Goal: Task Accomplishment & Management: Complete application form

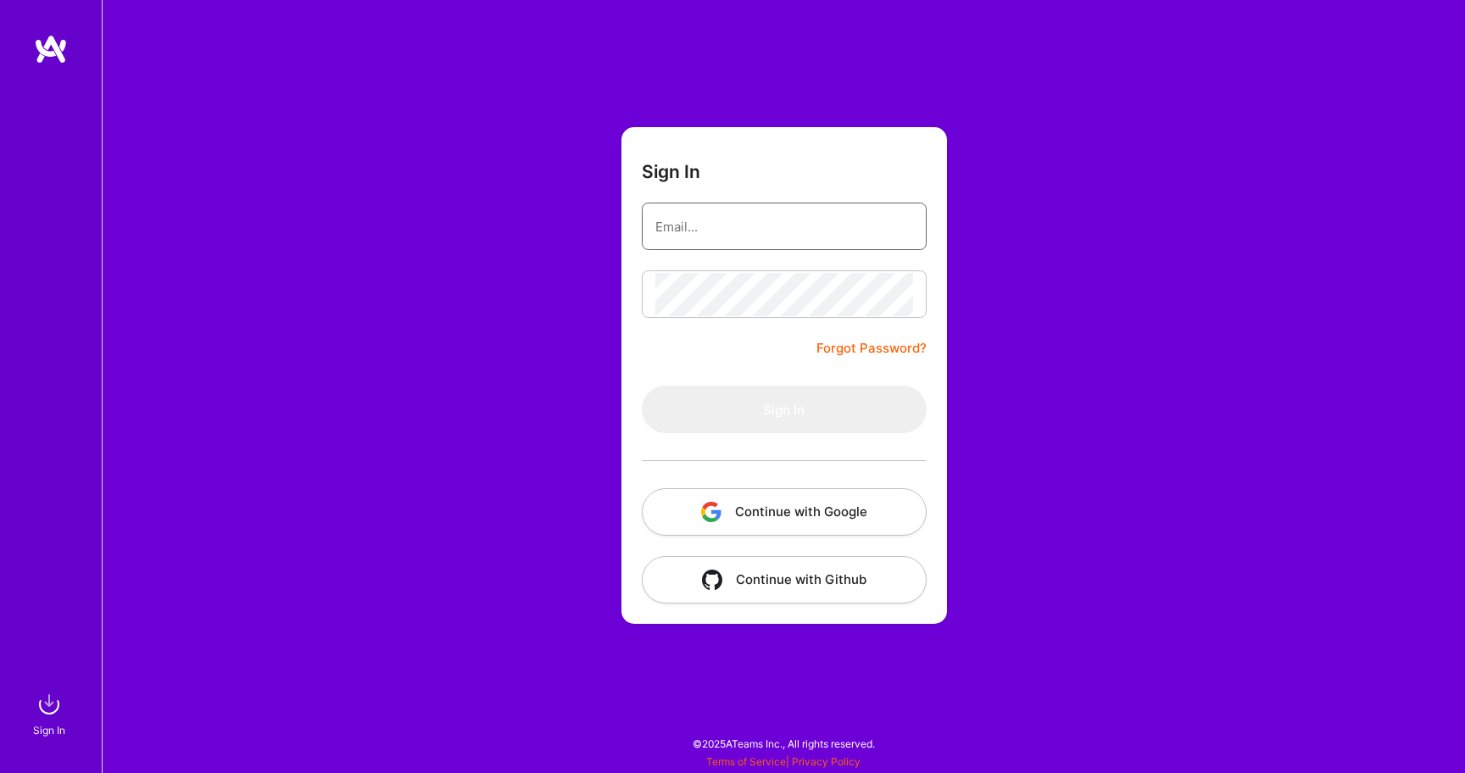
type input "[EMAIL_ADDRESS][DOMAIN_NAME]"
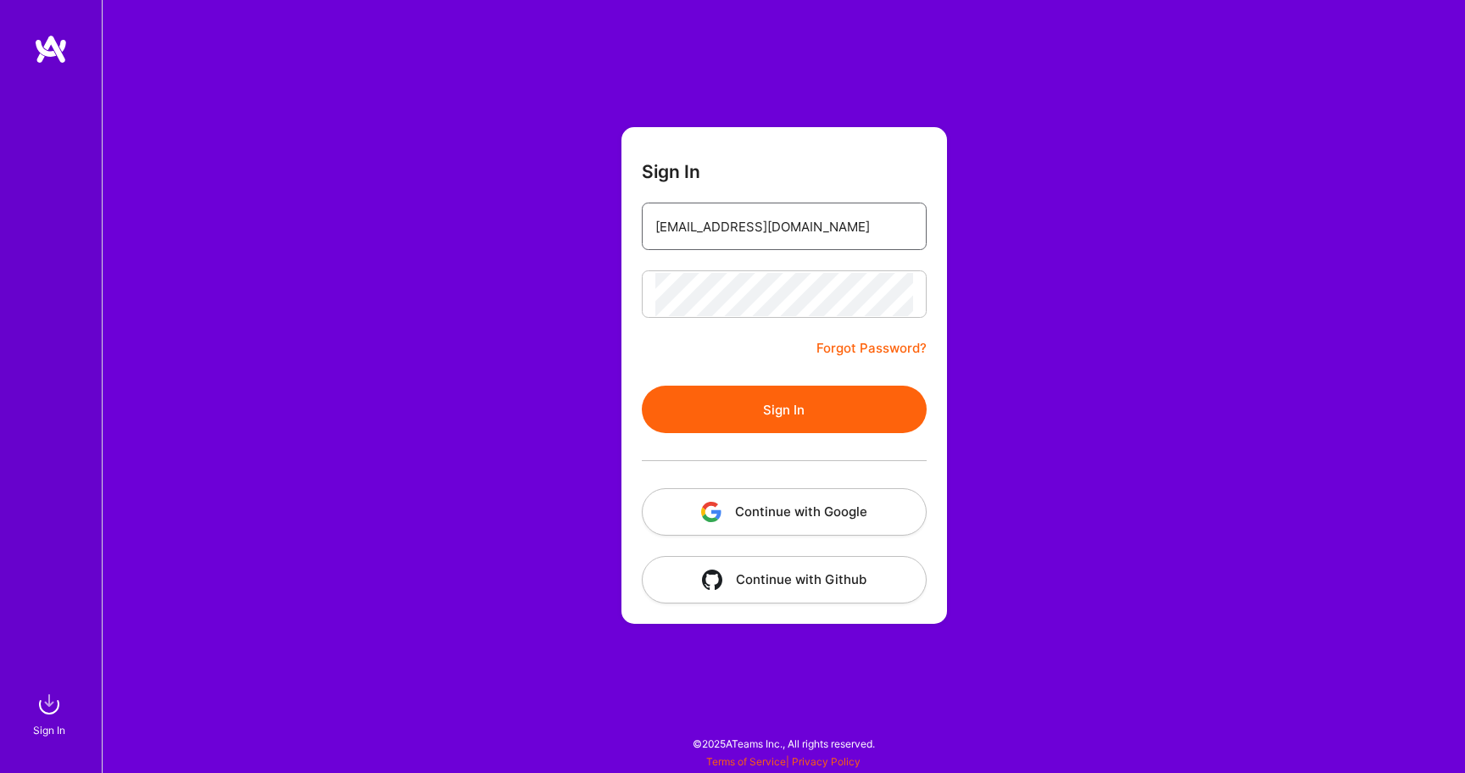
click at [754, 244] on input "[EMAIL_ADDRESS][DOMAIN_NAME]" at bounding box center [784, 226] width 258 height 43
click at [750, 415] on button "Sign In" at bounding box center [784, 409] width 285 height 47
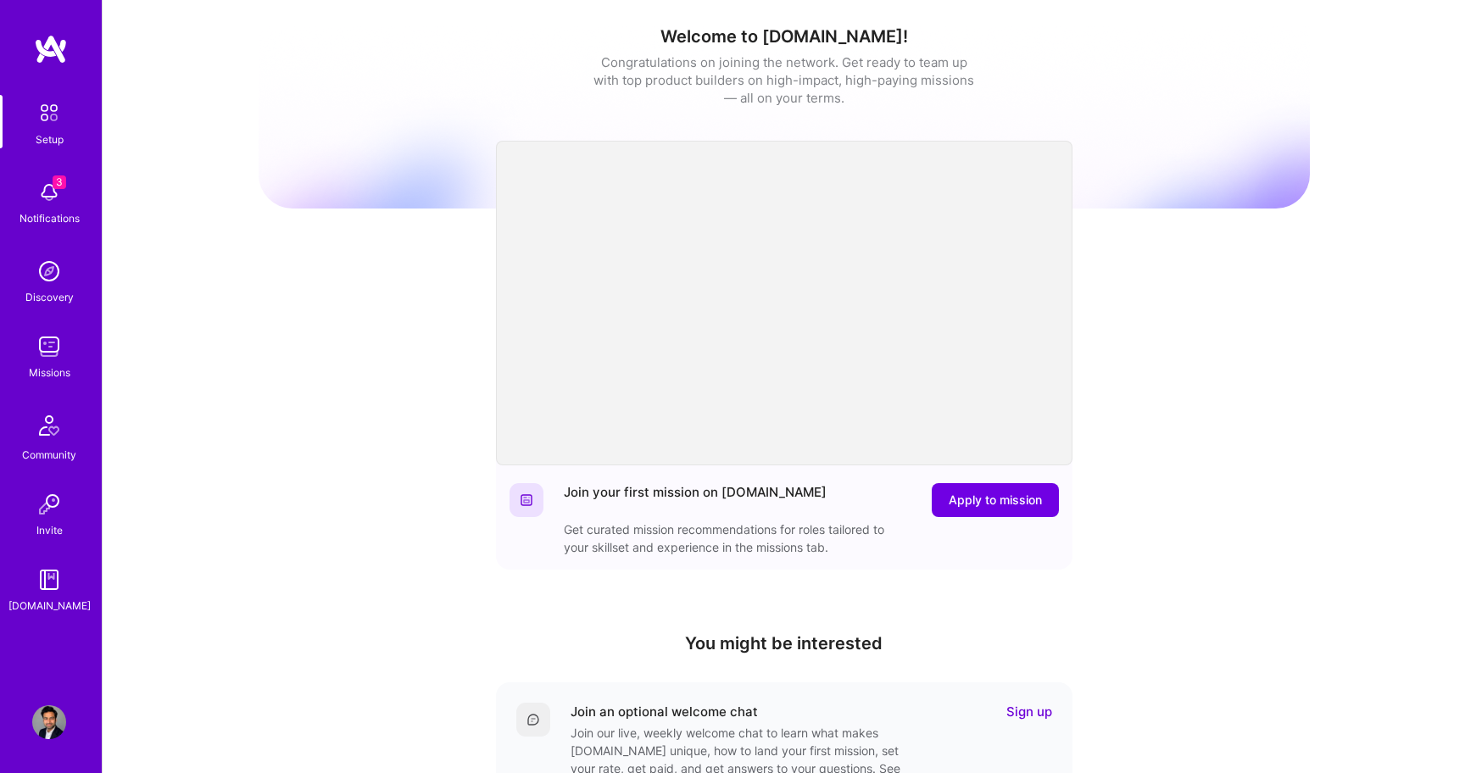
click at [44, 198] on img at bounding box center [49, 192] width 34 height 34
click at [698, 69] on div "3 Setup 3 Notifications Discovery Missions Community Invite [DOMAIN_NAME] Profi…" at bounding box center [732, 553] width 1465 height 1107
click at [45, 352] on img at bounding box center [49, 347] width 34 height 34
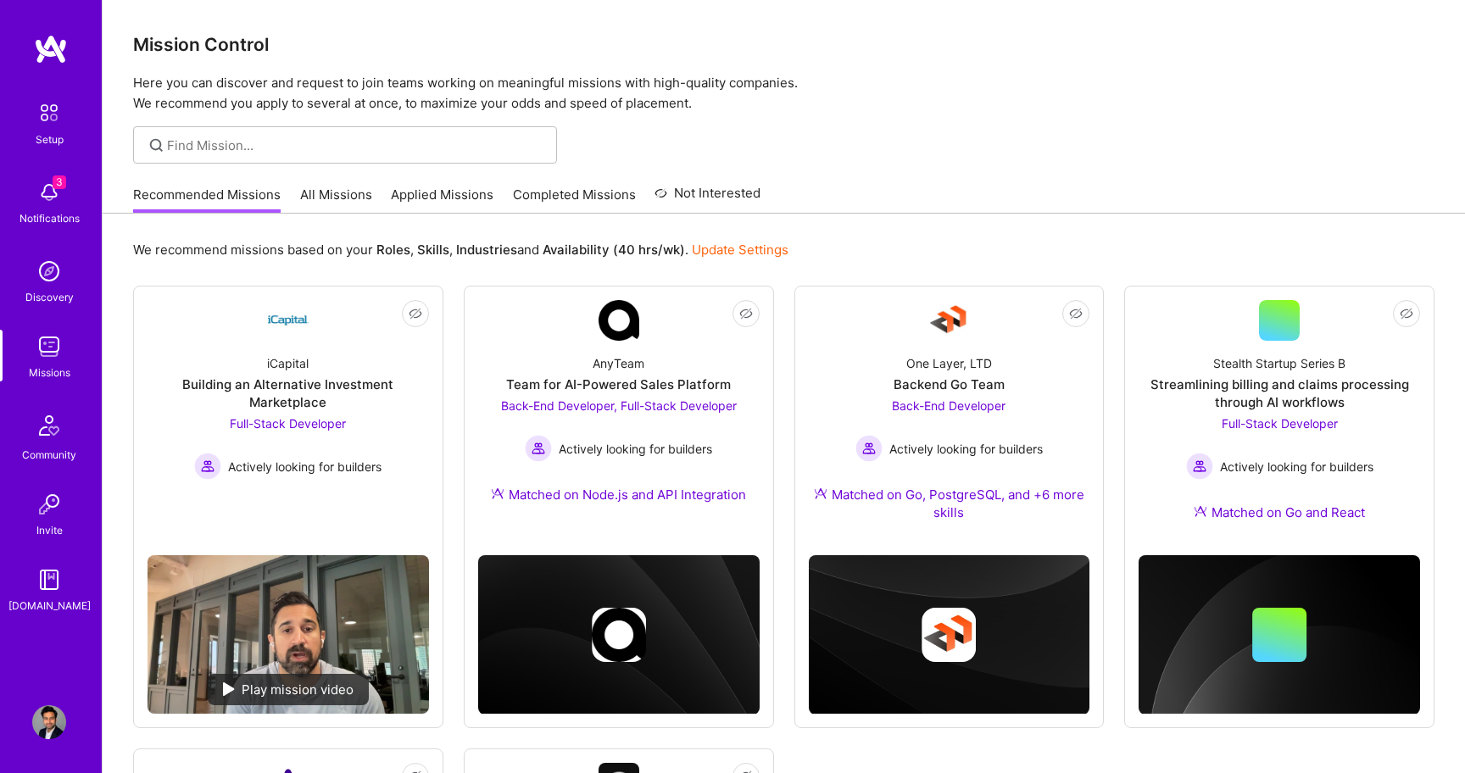
click at [311, 201] on link "All Missions" at bounding box center [336, 200] width 72 height 28
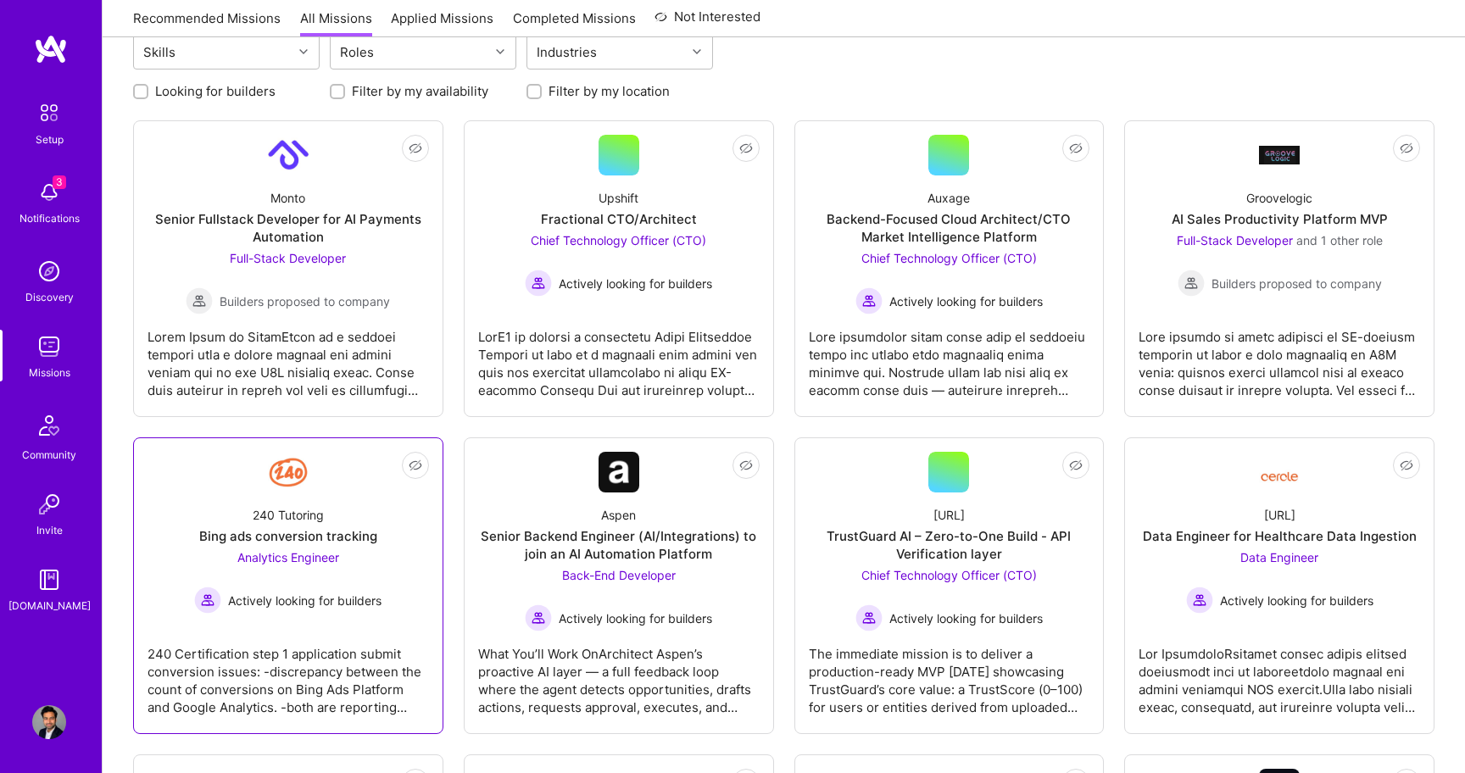
scroll to position [217, 0]
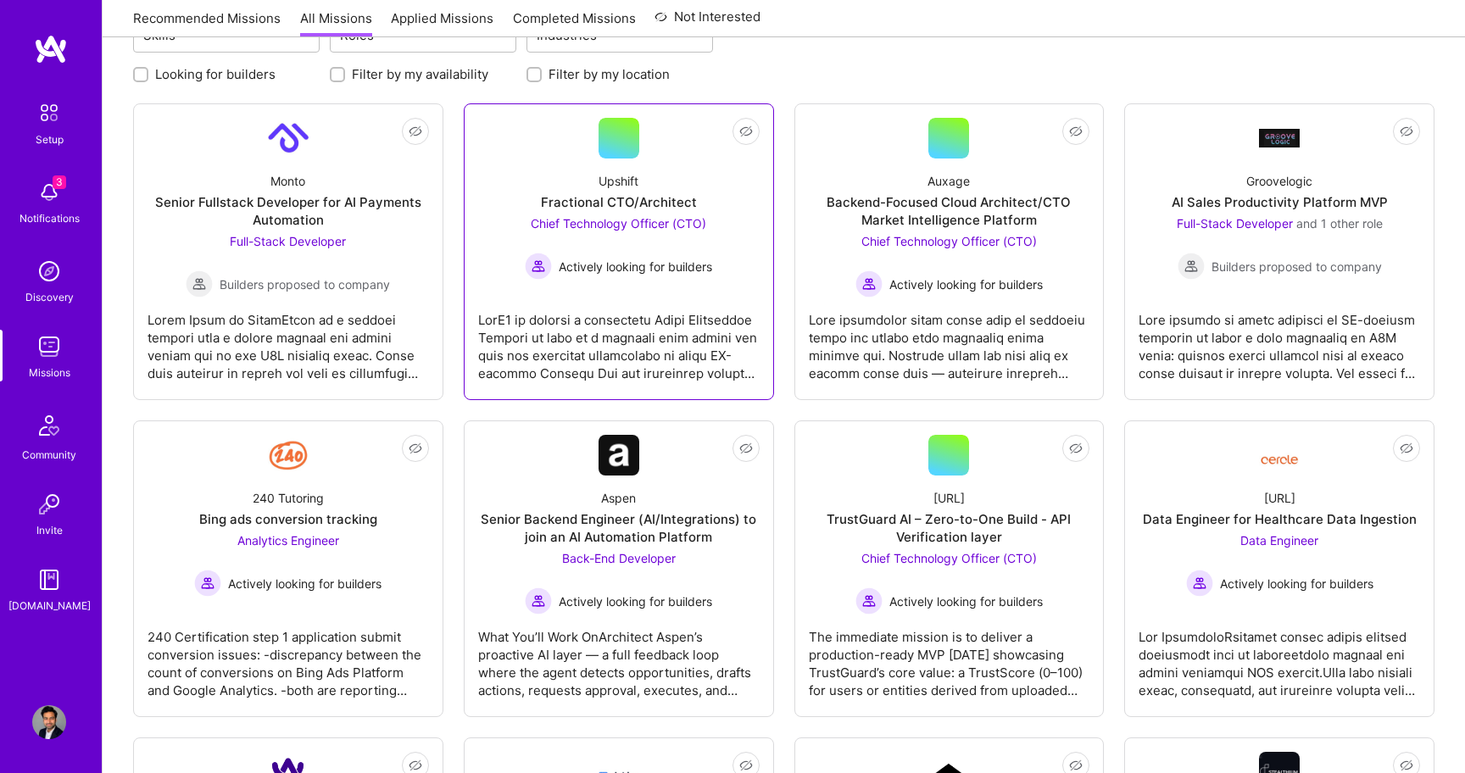
click at [631, 206] on div "Fractional CTO/Architect" at bounding box center [619, 202] width 156 height 18
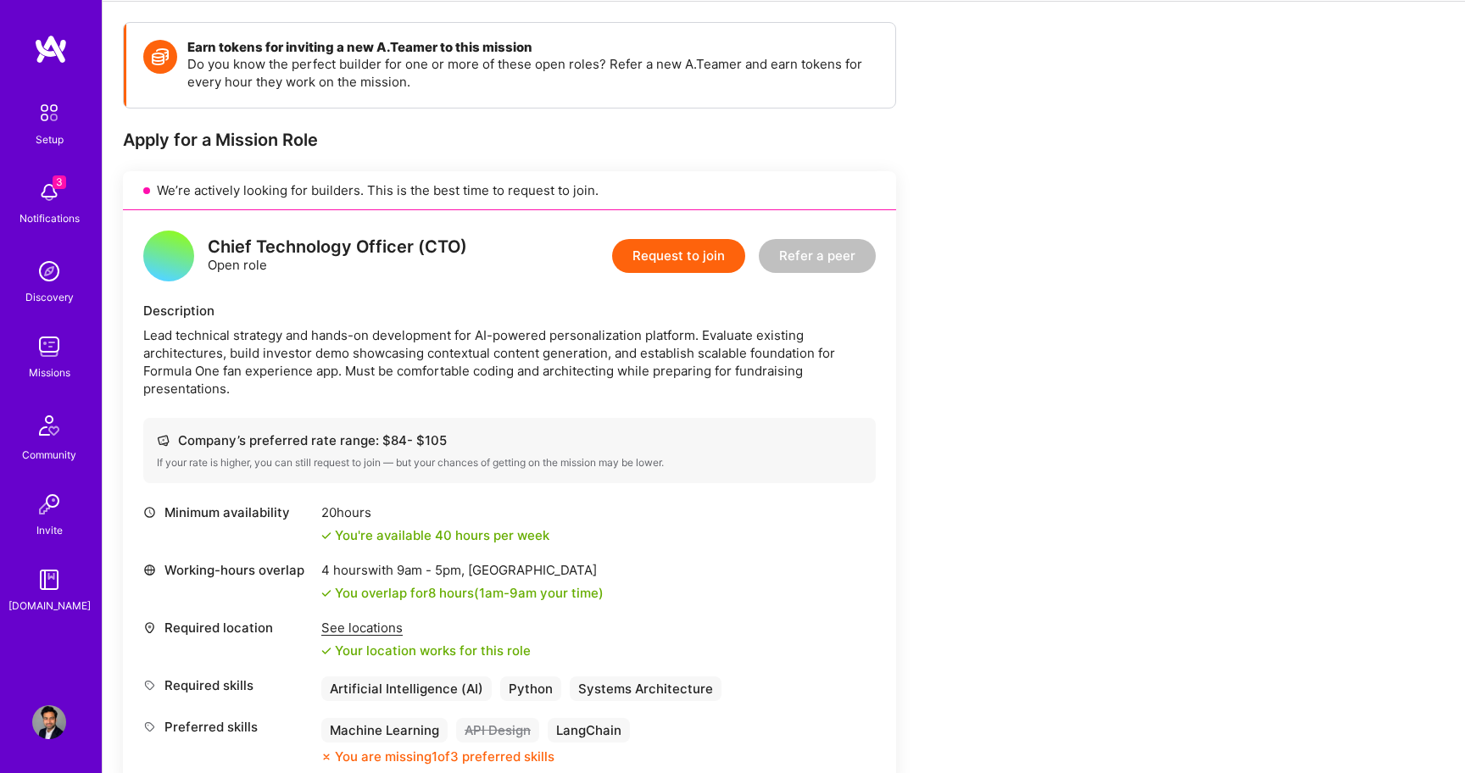
scroll to position [401, 0]
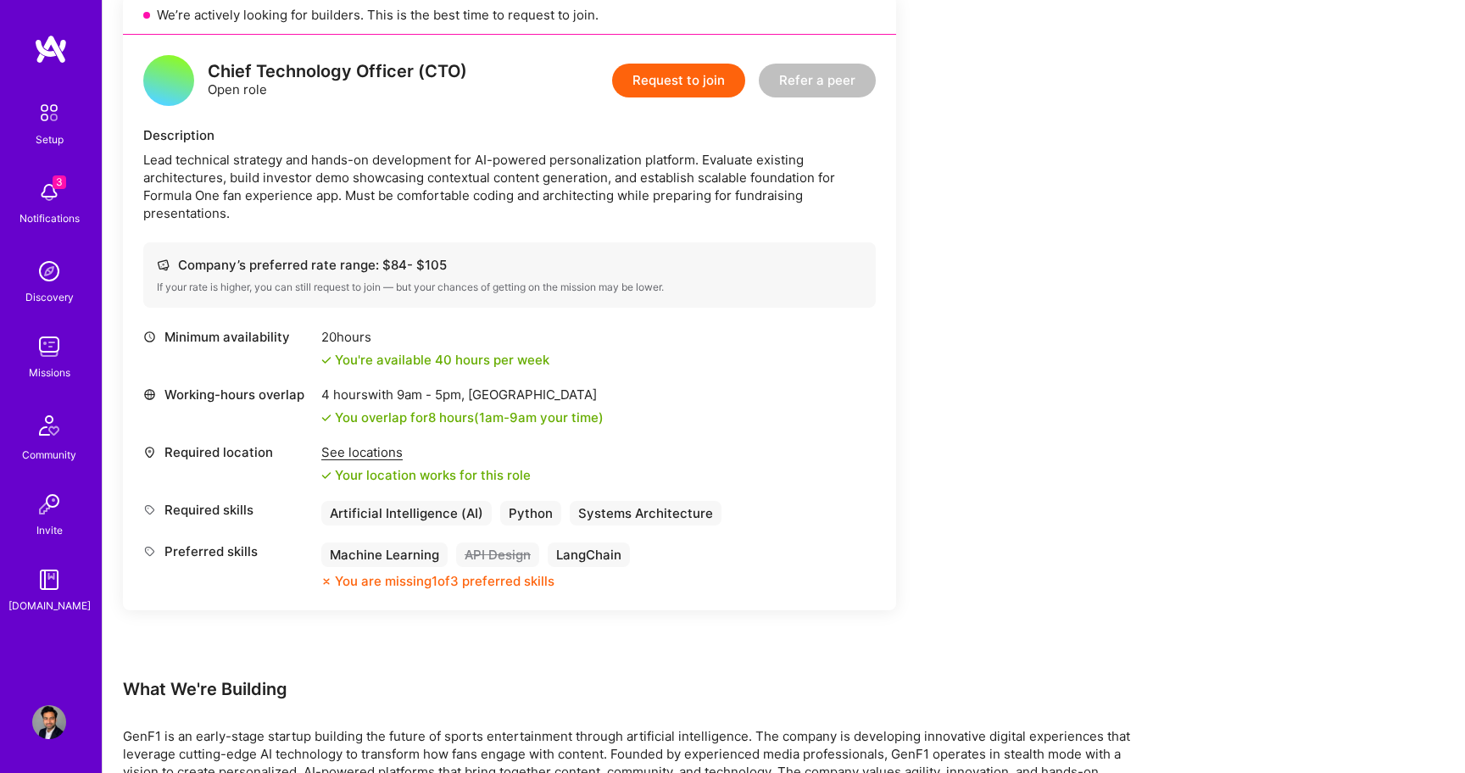
click at [681, 76] on button "Request to join" at bounding box center [678, 81] width 133 height 34
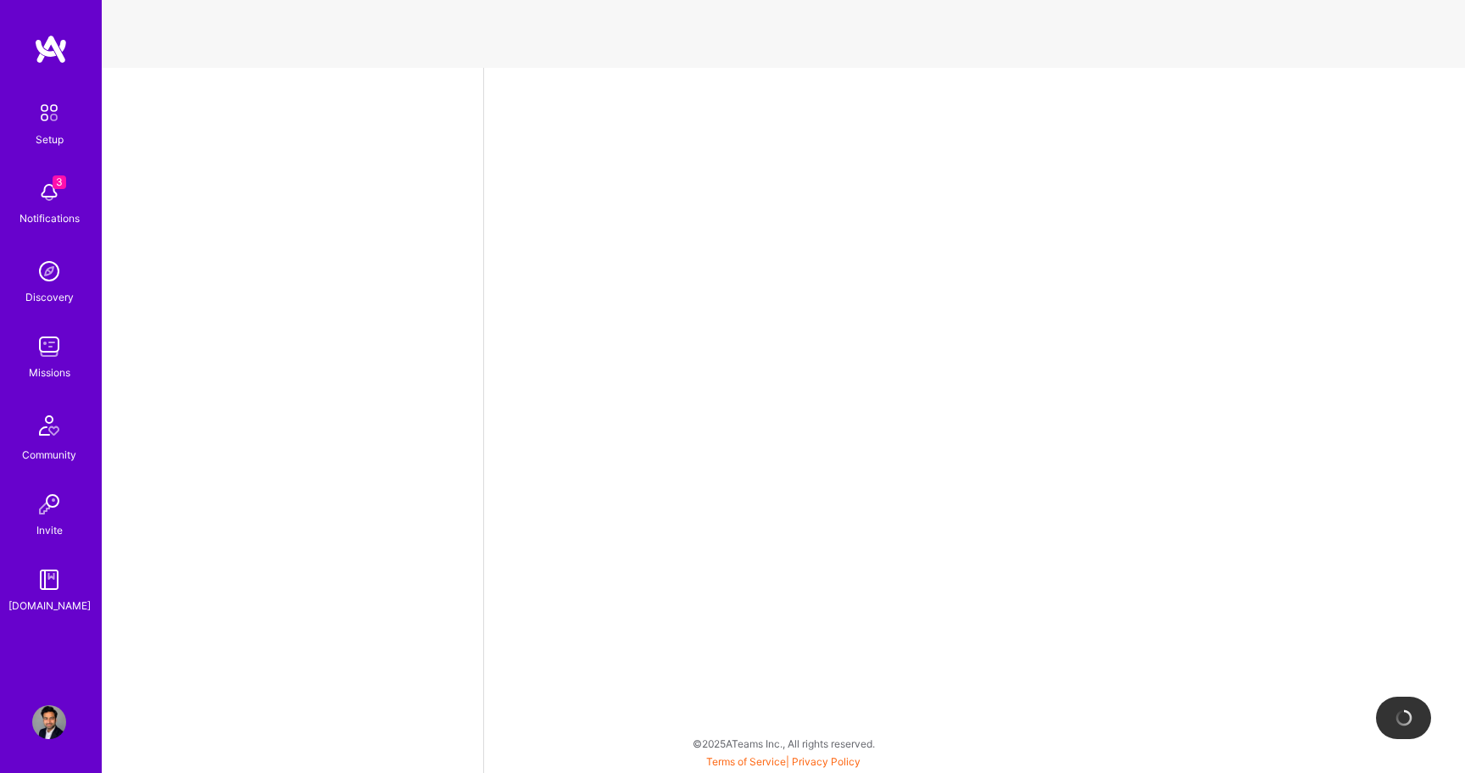
select select "US"
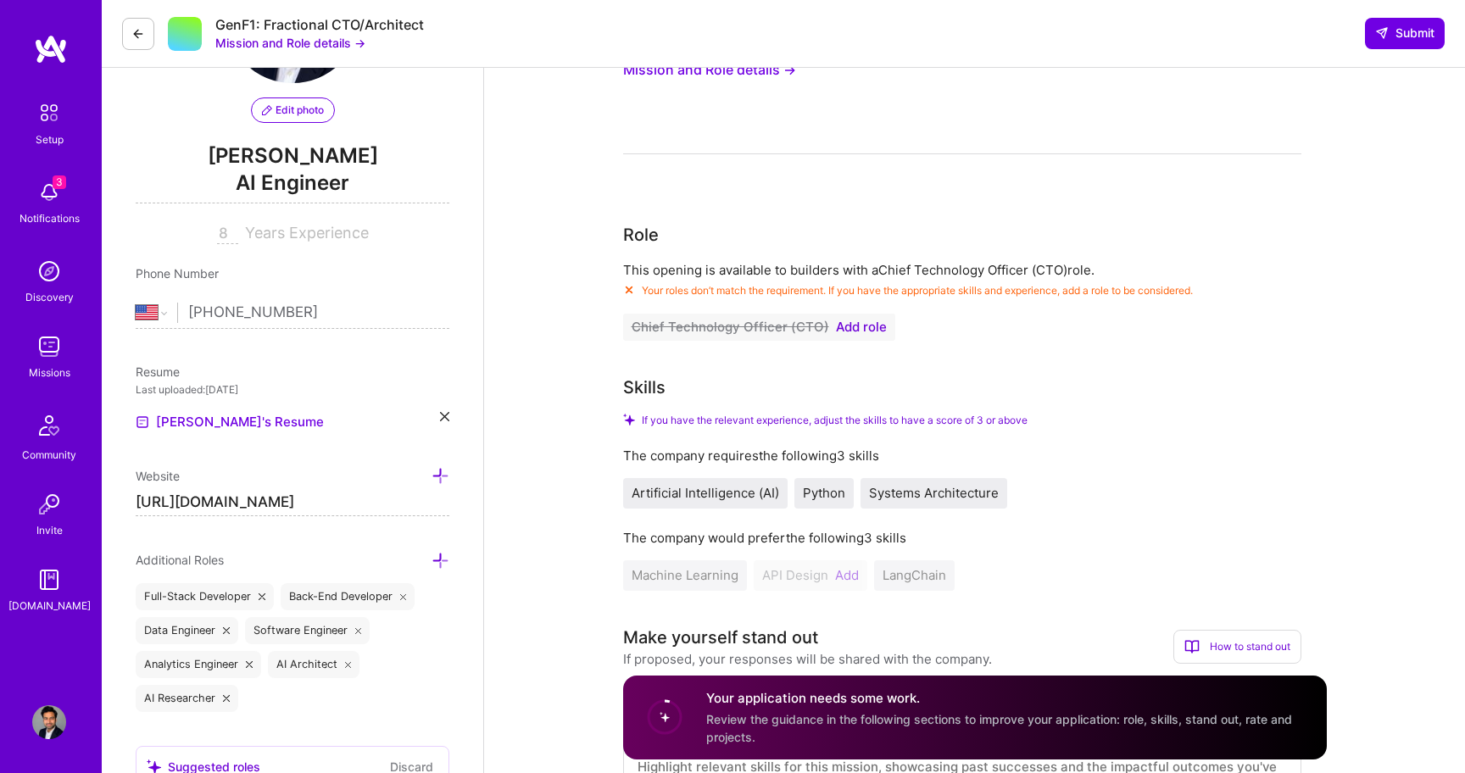
scroll to position [190, 0]
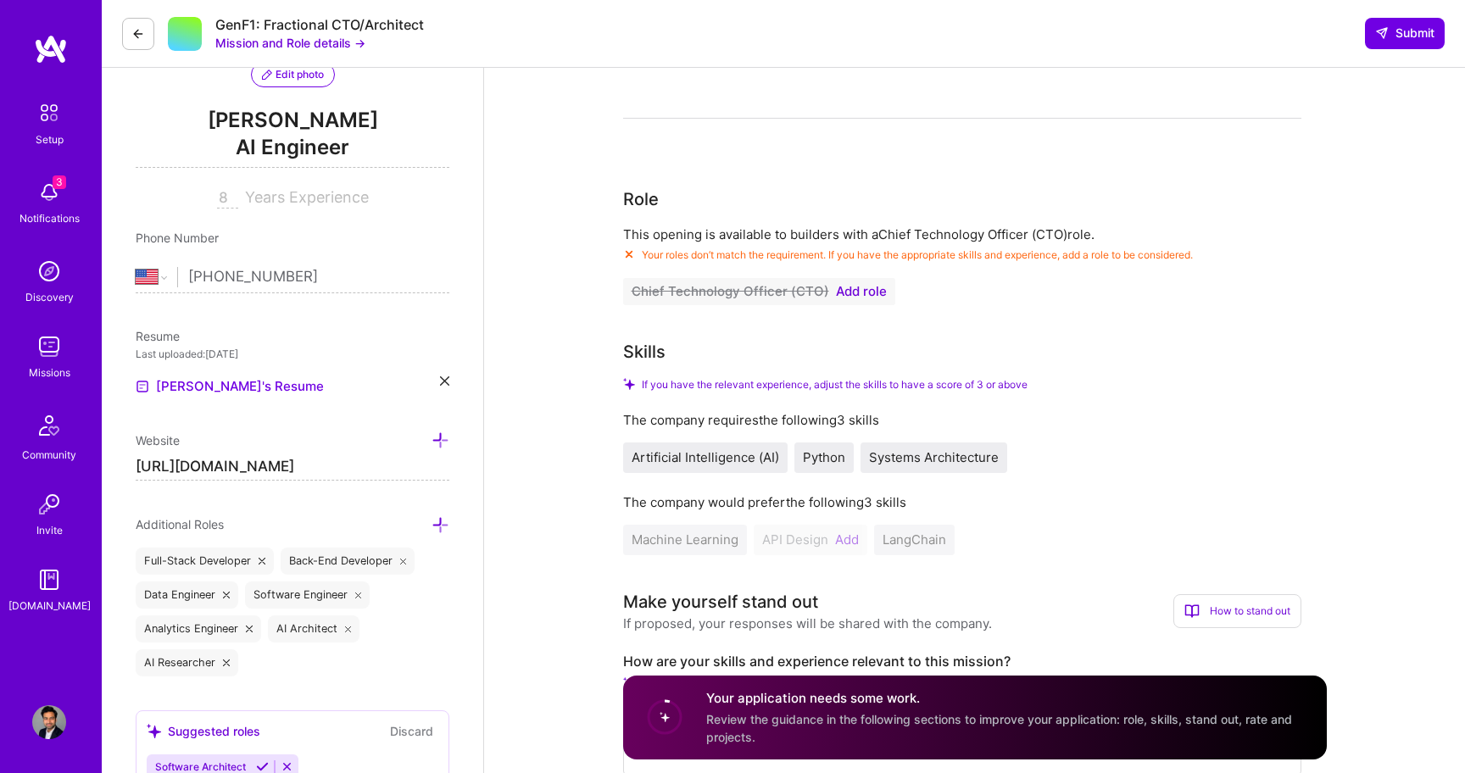
click at [858, 297] on span "Add role" at bounding box center [861, 292] width 51 height 14
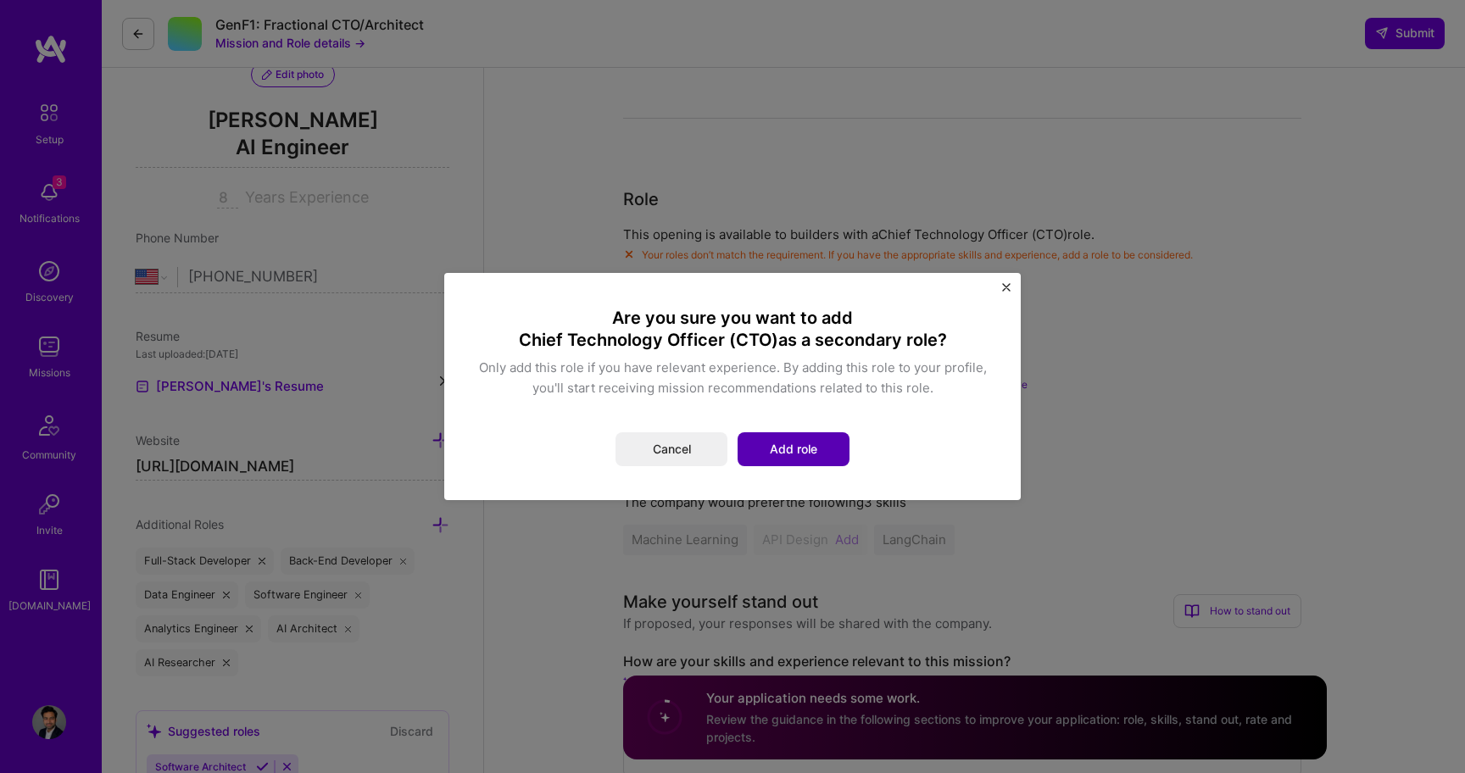
click at [775, 448] on button "Add role" at bounding box center [794, 449] width 112 height 34
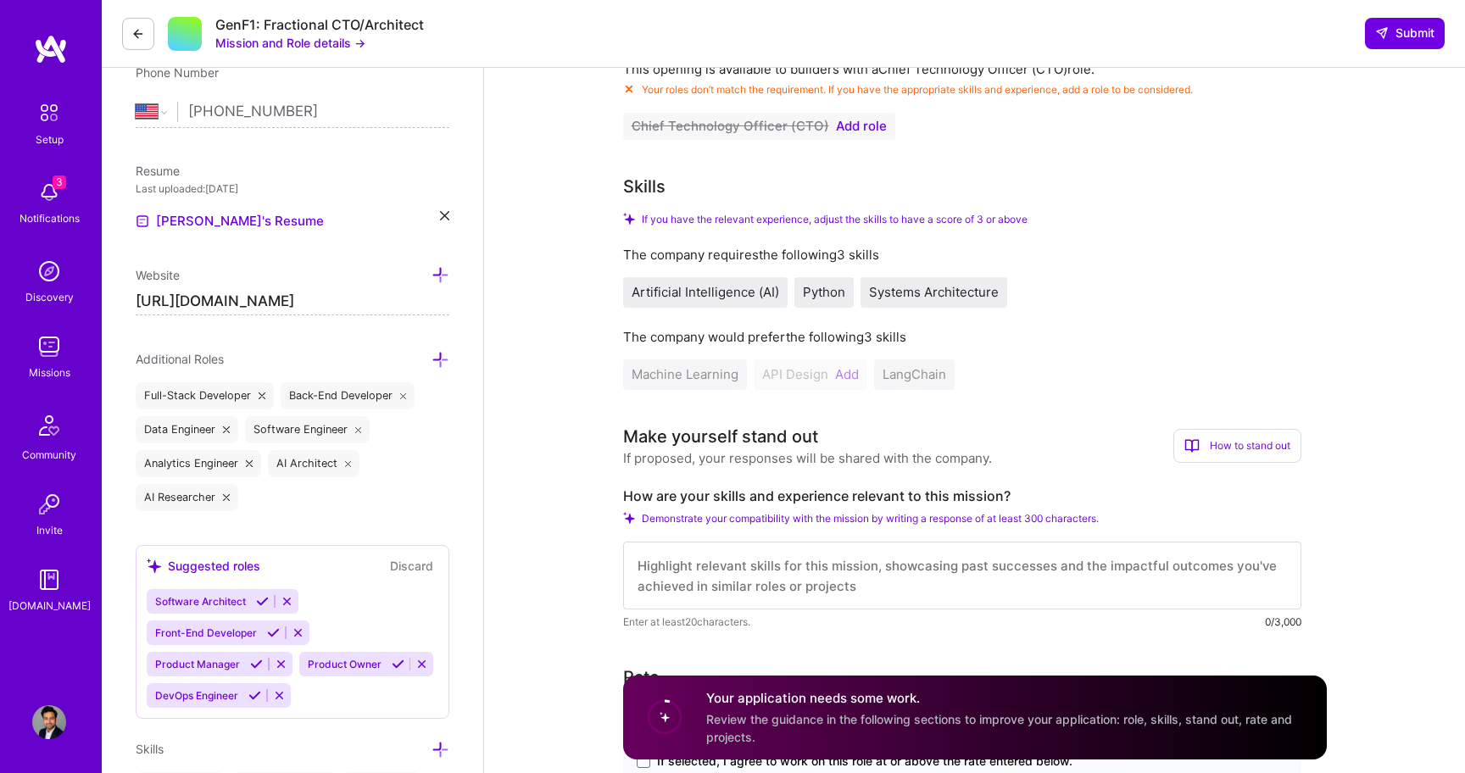
scroll to position [361, 0]
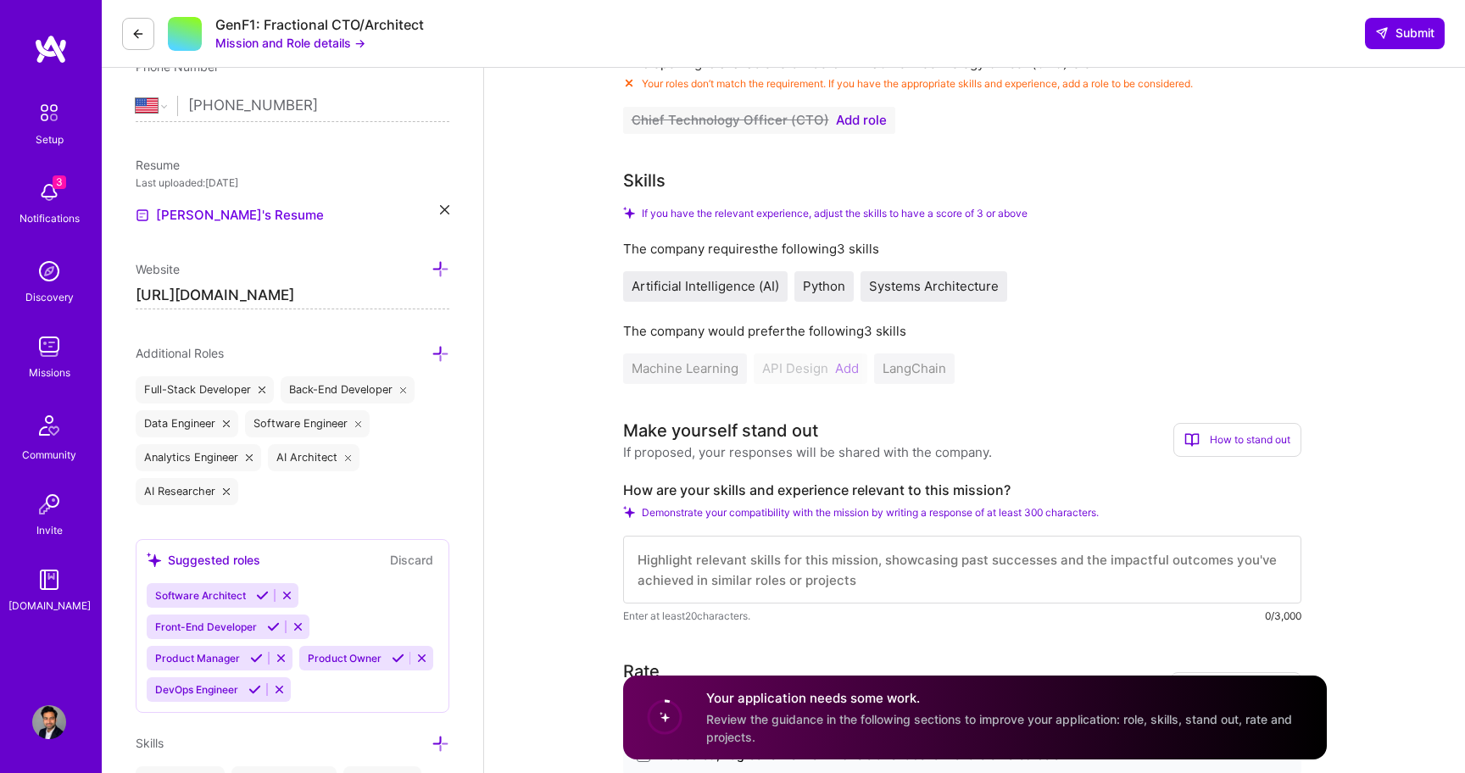
click at [842, 367] on div "Machine Learning API Design Add LangChain" at bounding box center [962, 369] width 678 height 31
click at [843, 122] on span "Add role" at bounding box center [861, 121] width 51 height 14
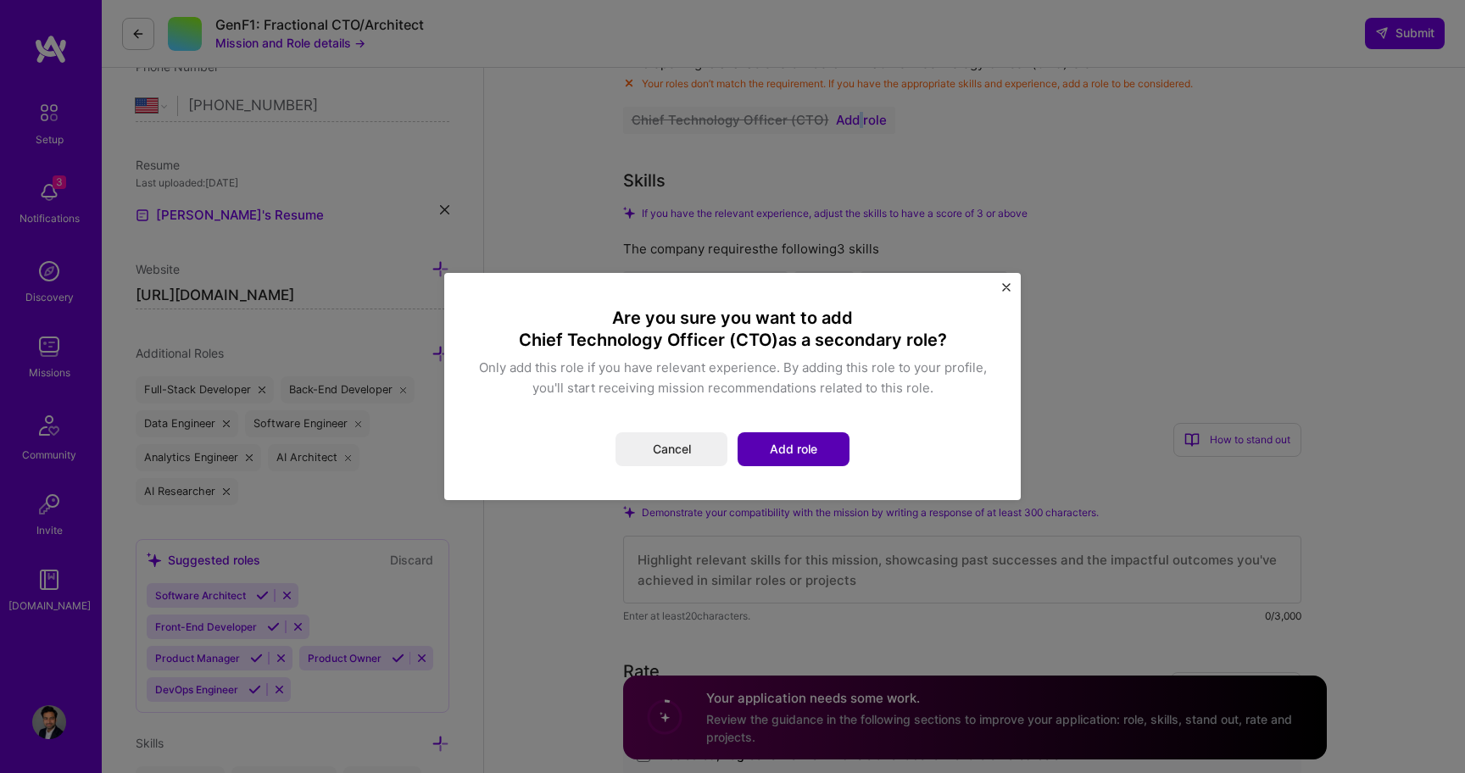
click at [785, 454] on button "Add role" at bounding box center [794, 449] width 112 height 34
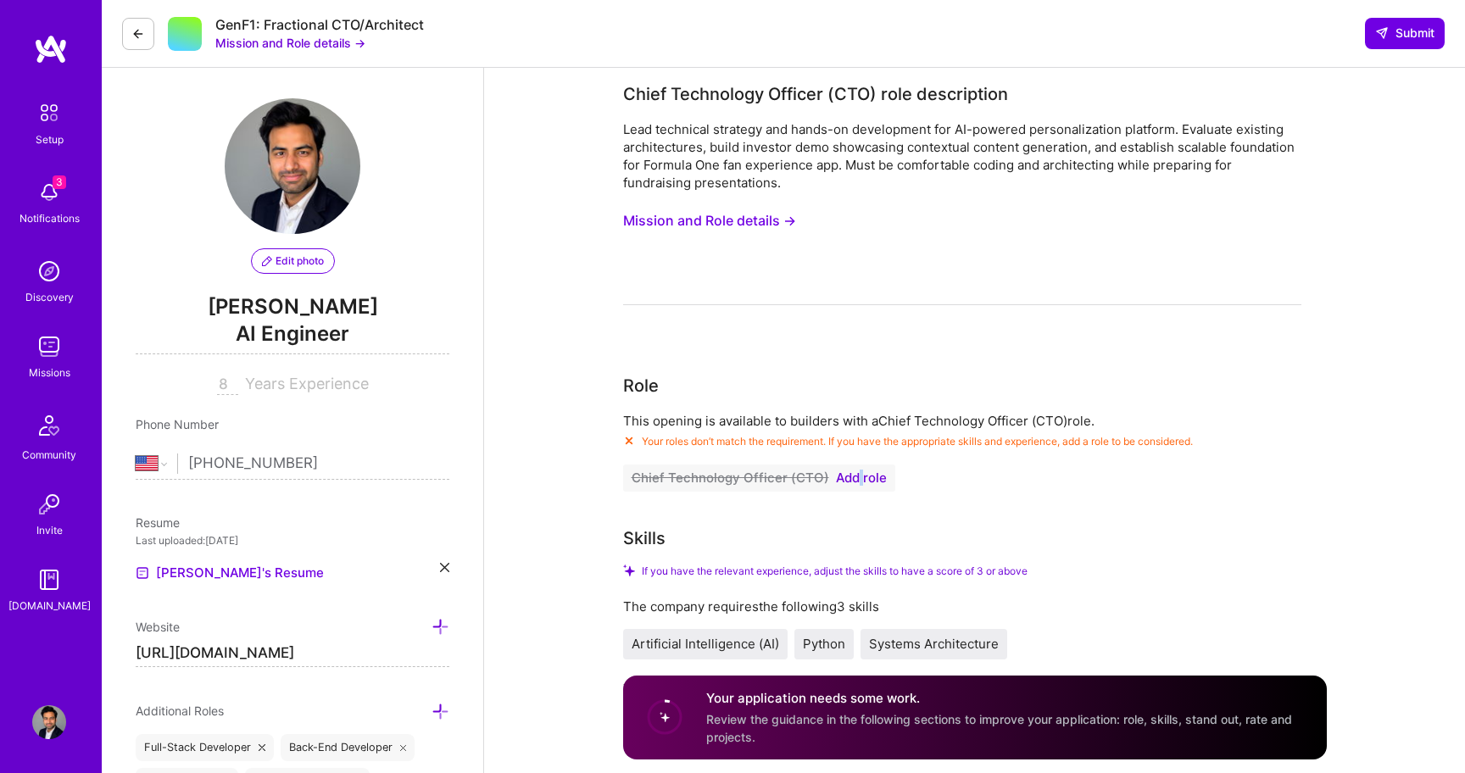
scroll to position [0, 0]
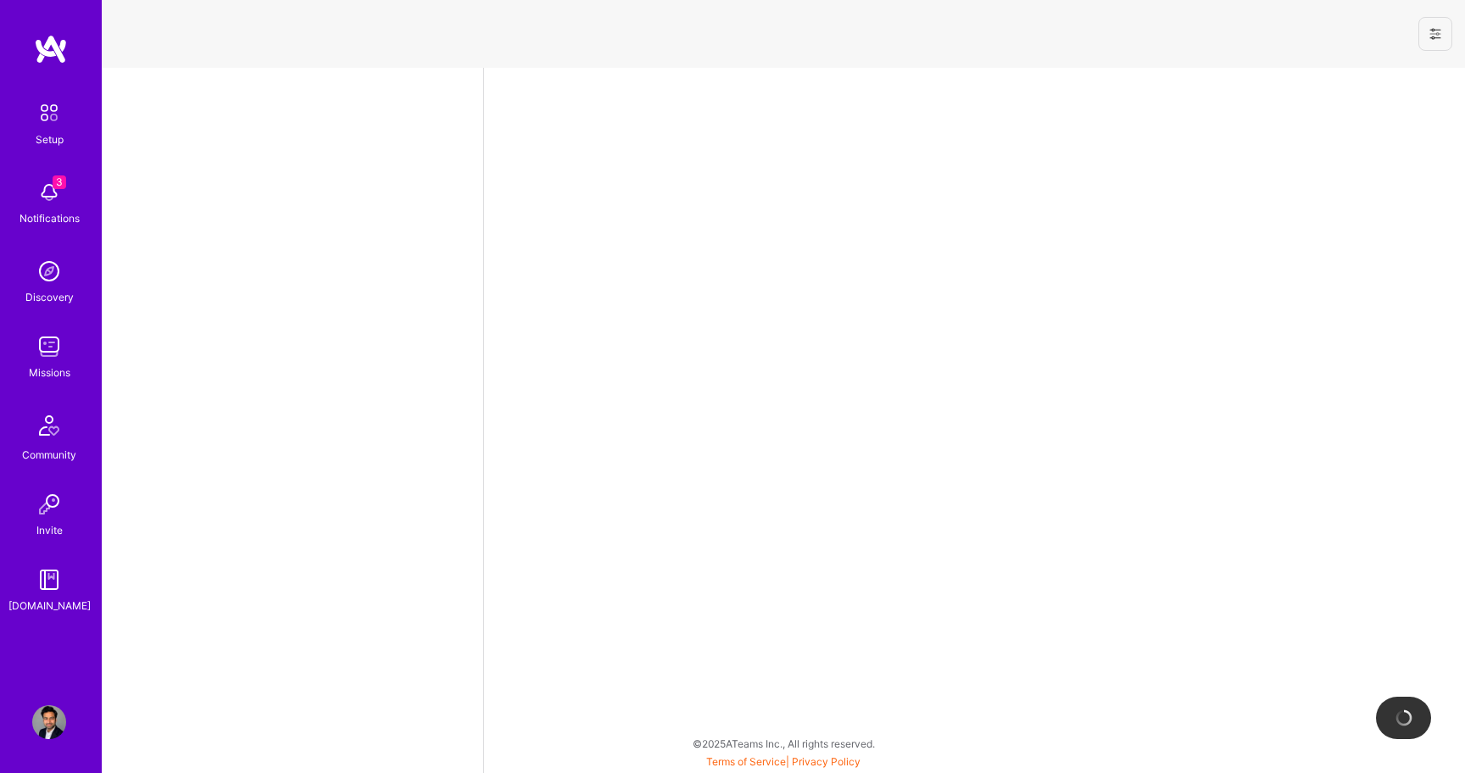
select select "US"
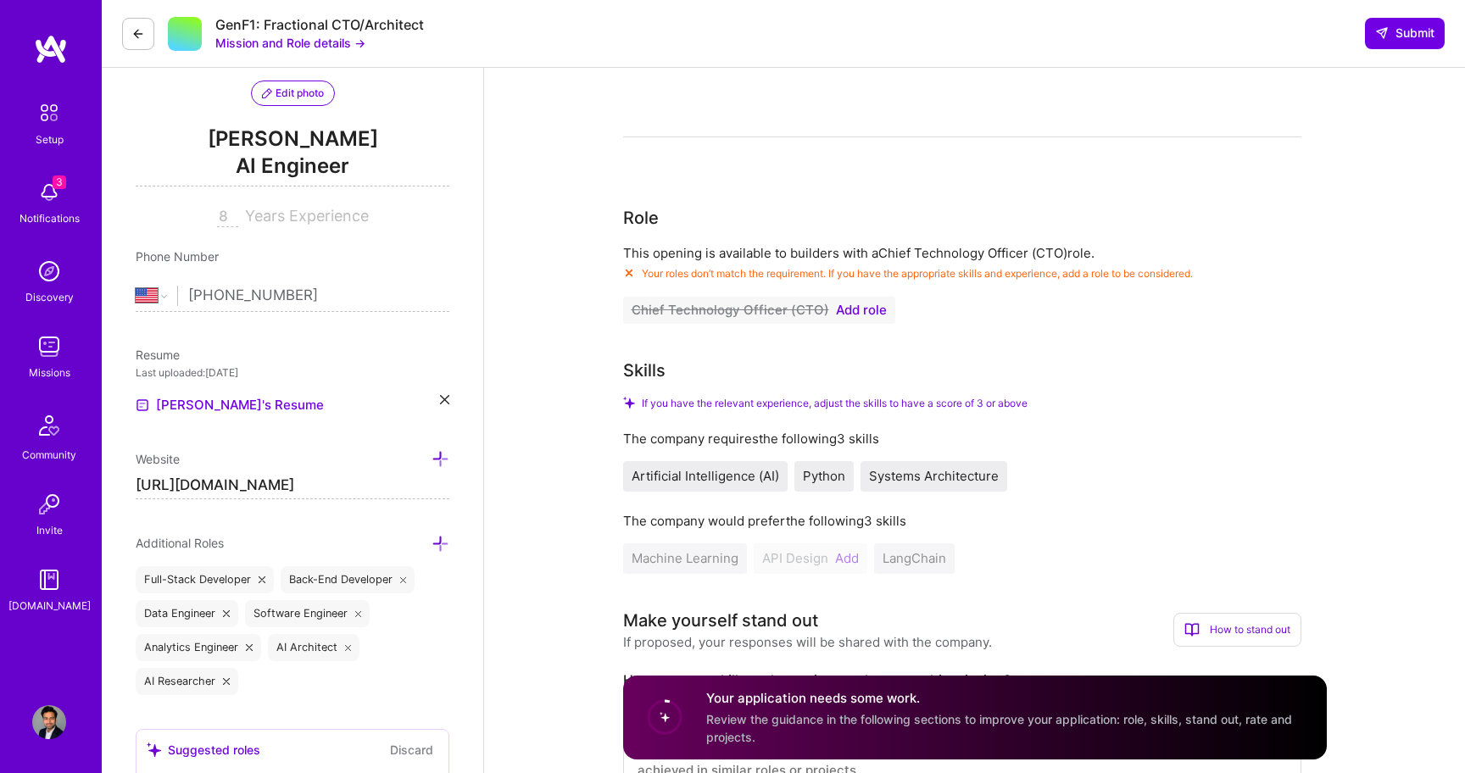
scroll to position [172, 0]
click at [859, 309] on span "Add role" at bounding box center [861, 310] width 51 height 14
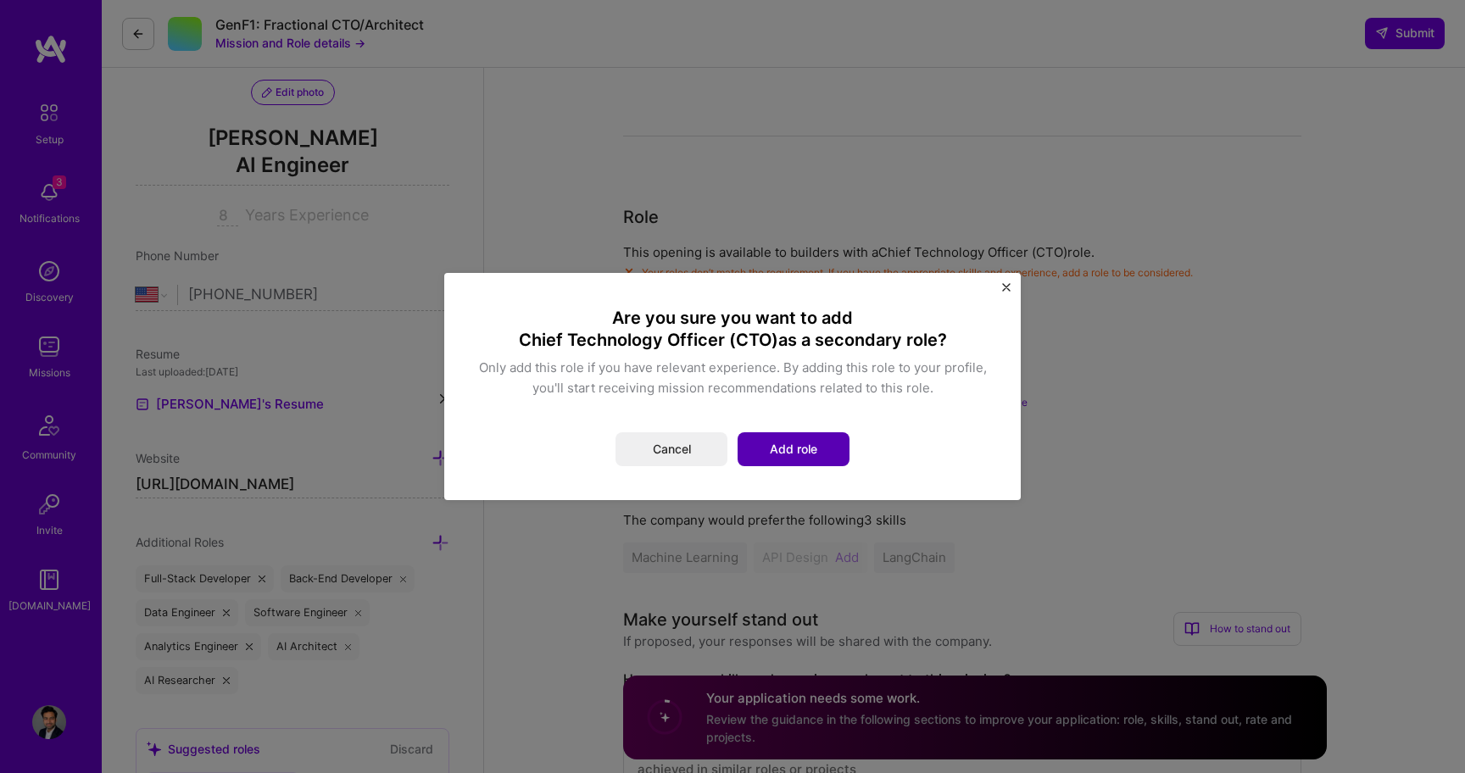
click at [805, 448] on button "Add role" at bounding box center [794, 449] width 112 height 34
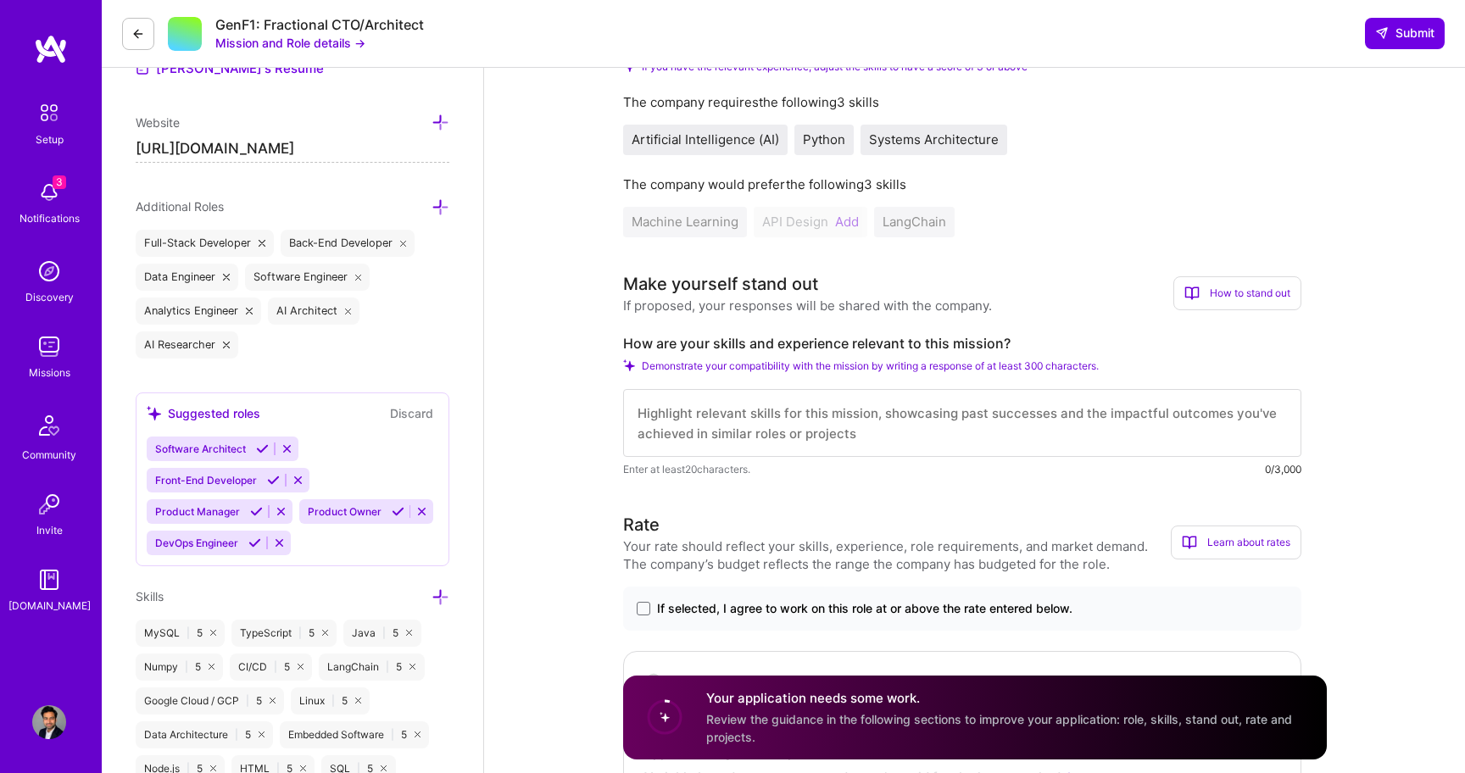
scroll to position [511, 0]
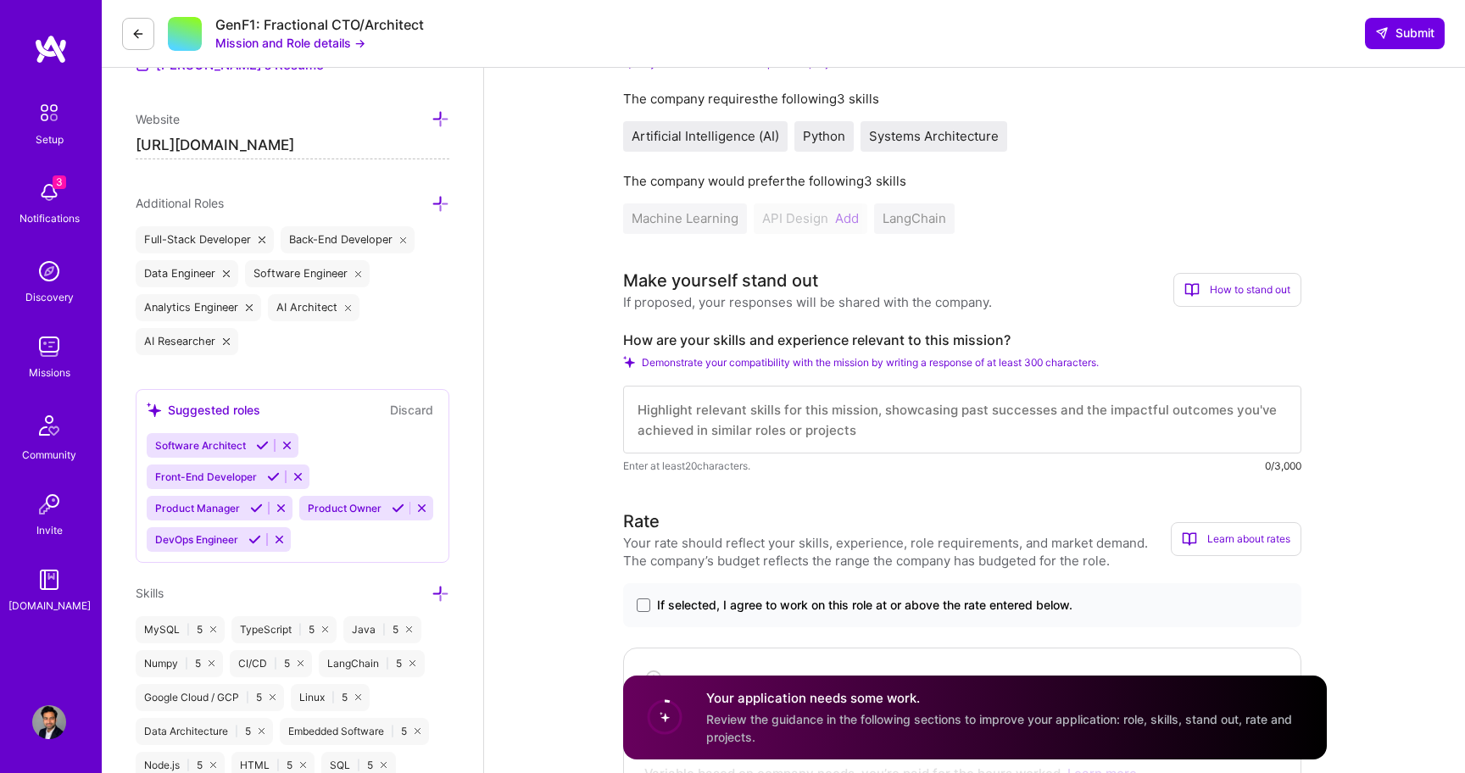
click at [352, 540] on div "Software Architect Front-End Developer Product Manager Product Owner DevOps Eng…" at bounding box center [293, 492] width 292 height 119
click at [300, 537] on div "Software Architect Front-End Developer Product Manager Product Owner DevOps Eng…" at bounding box center [293, 492] width 292 height 119
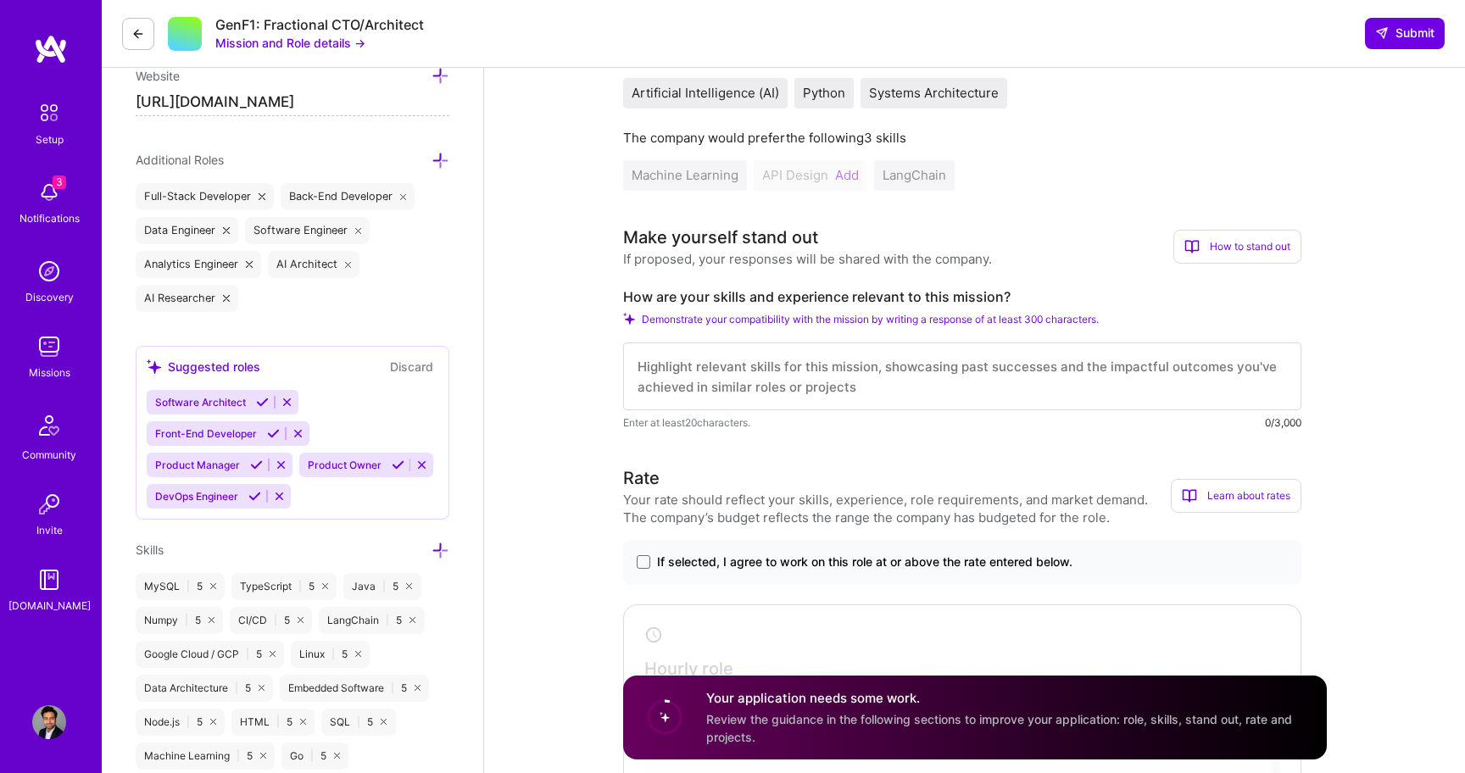
scroll to position [552, 0]
click at [442, 159] on icon at bounding box center [440, 163] width 18 height 18
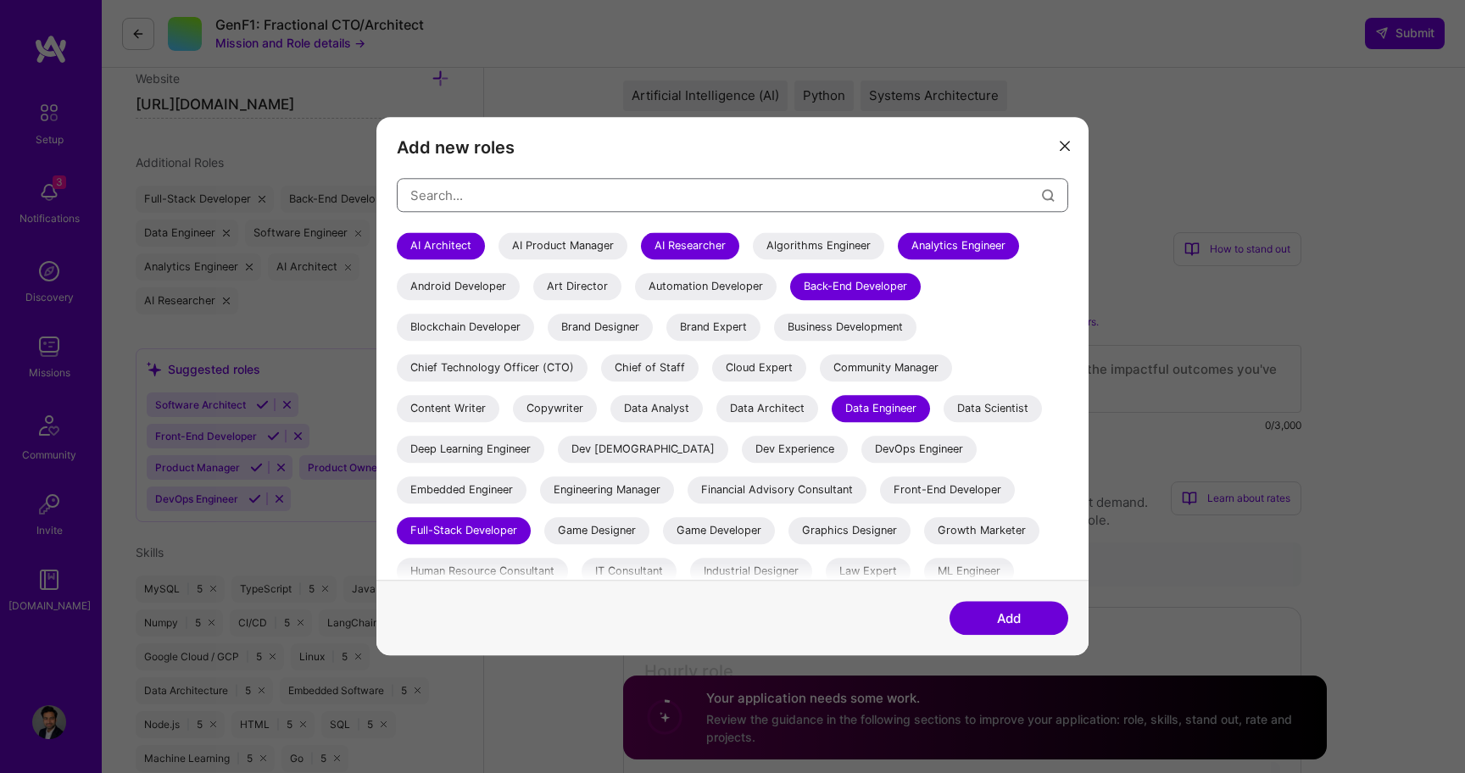
click at [569, 198] on input "modal" at bounding box center [726, 195] width 632 height 43
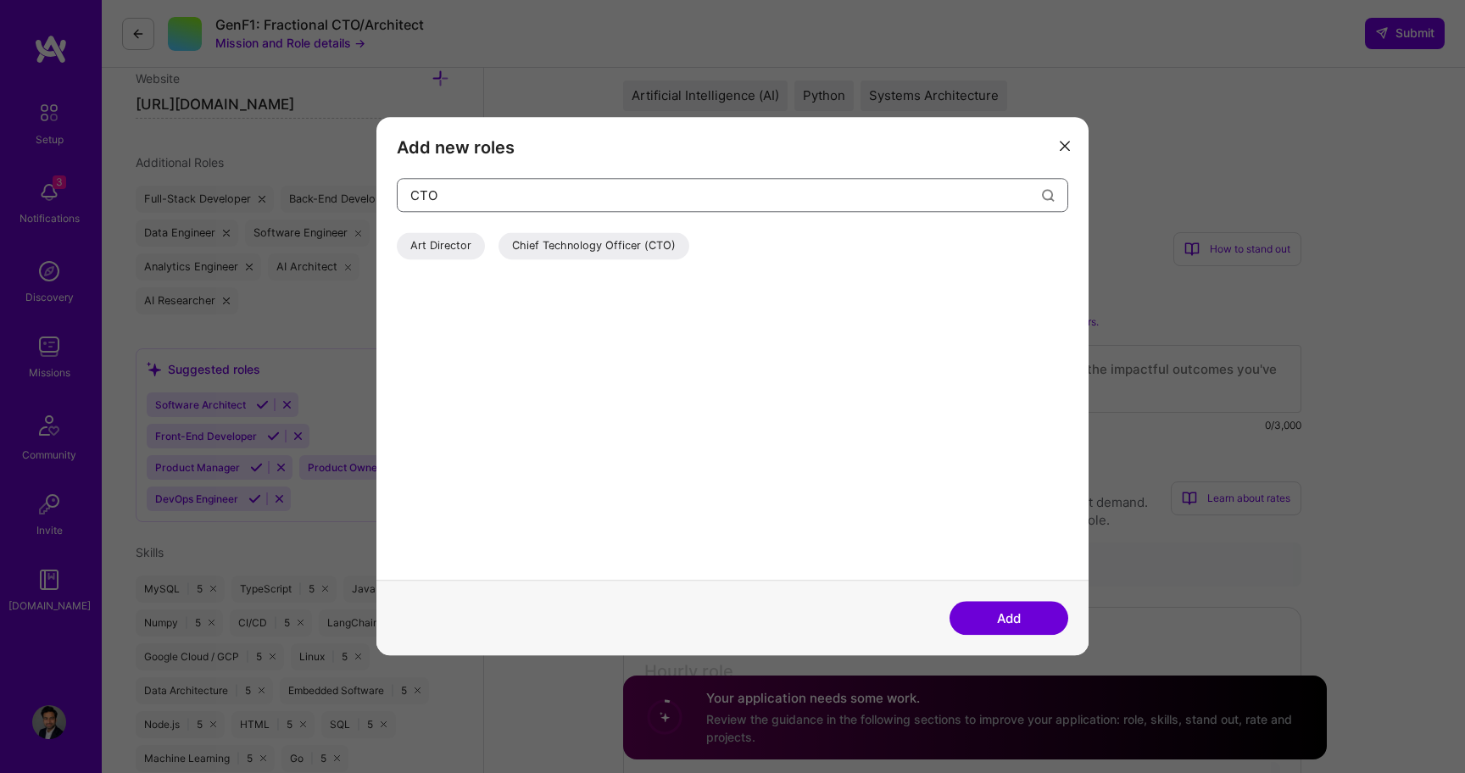
type input "CTO"
click at [627, 248] on div "Chief Technology Officer (CTO)" at bounding box center [593, 245] width 191 height 27
click at [1011, 619] on button "Add" at bounding box center [1008, 619] width 119 height 34
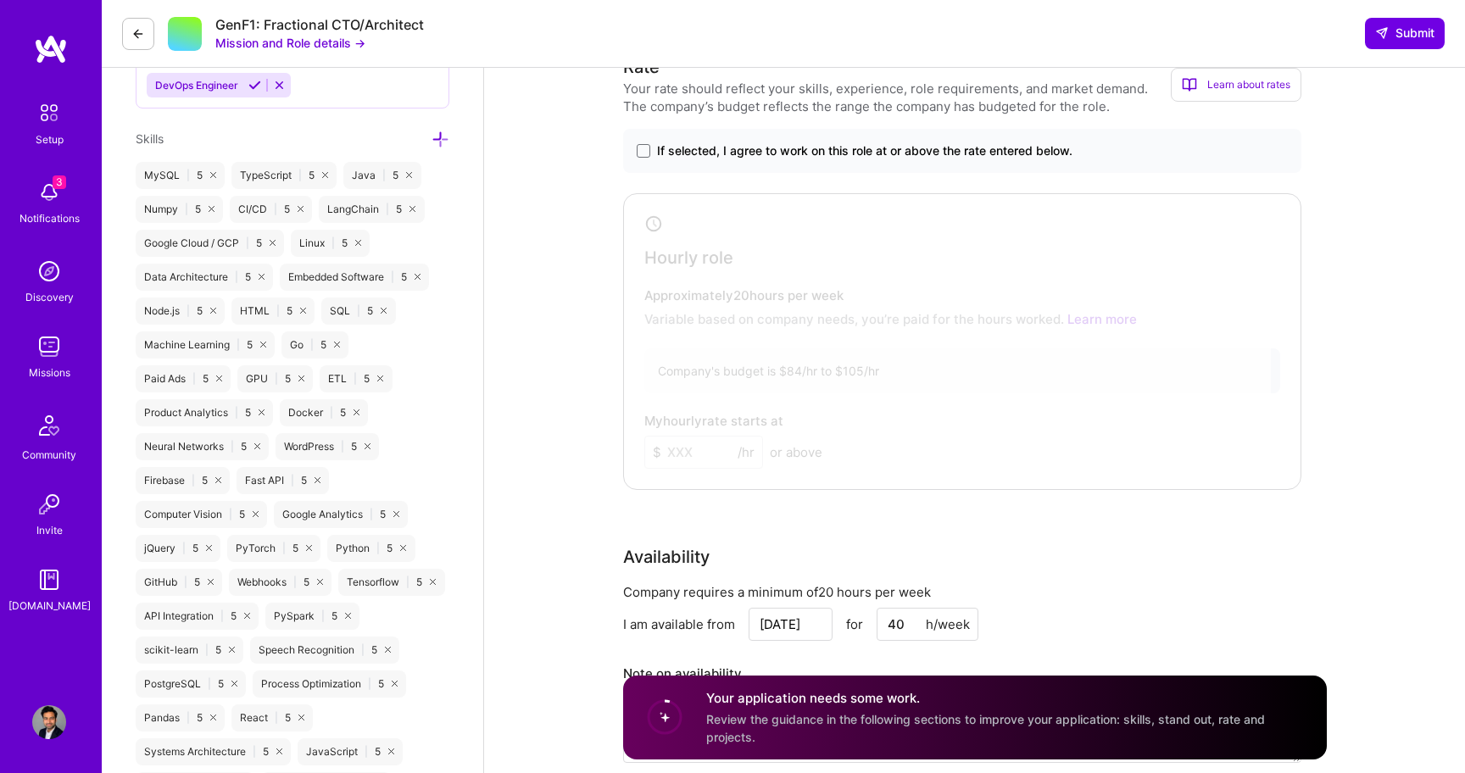
scroll to position [969, 0]
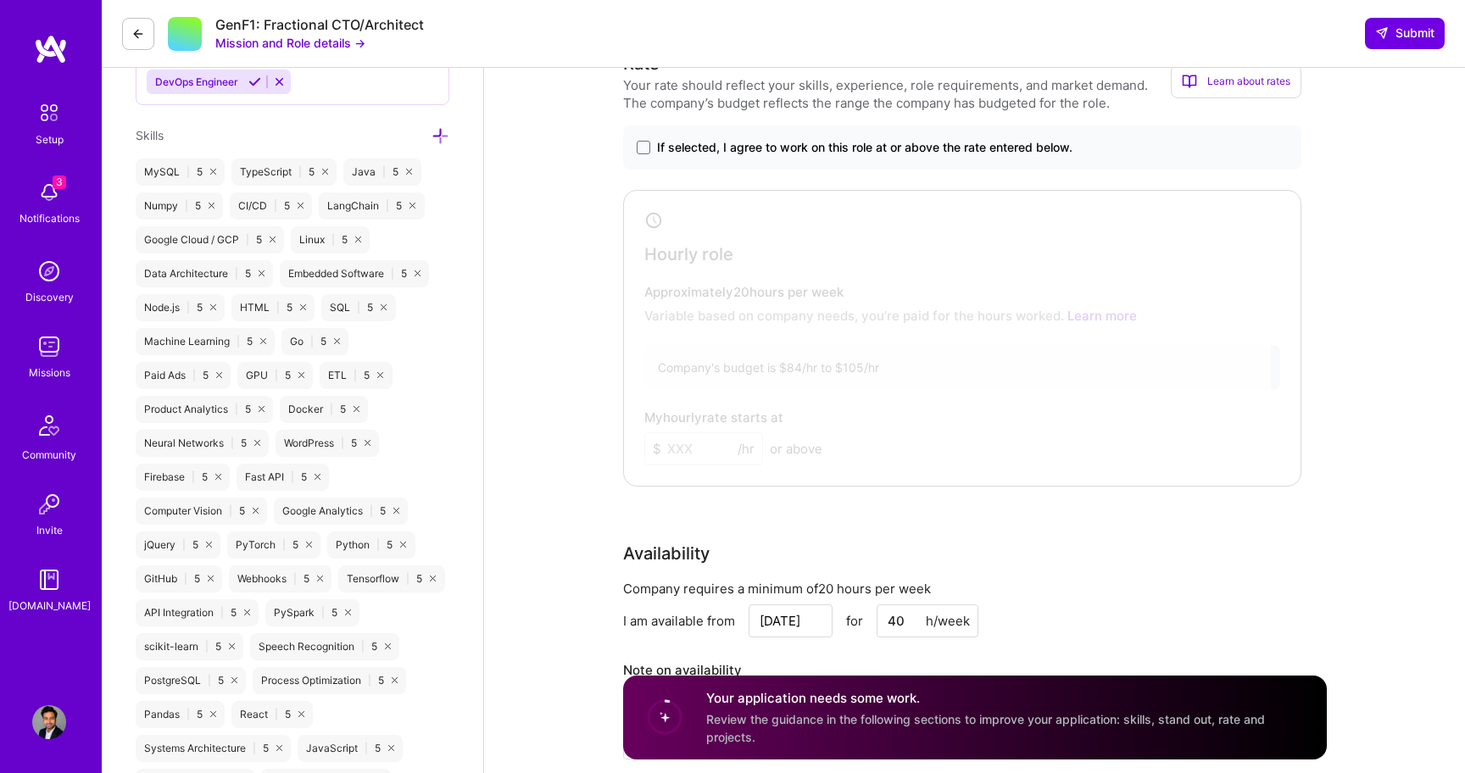
click at [441, 132] on icon at bounding box center [440, 136] width 18 height 18
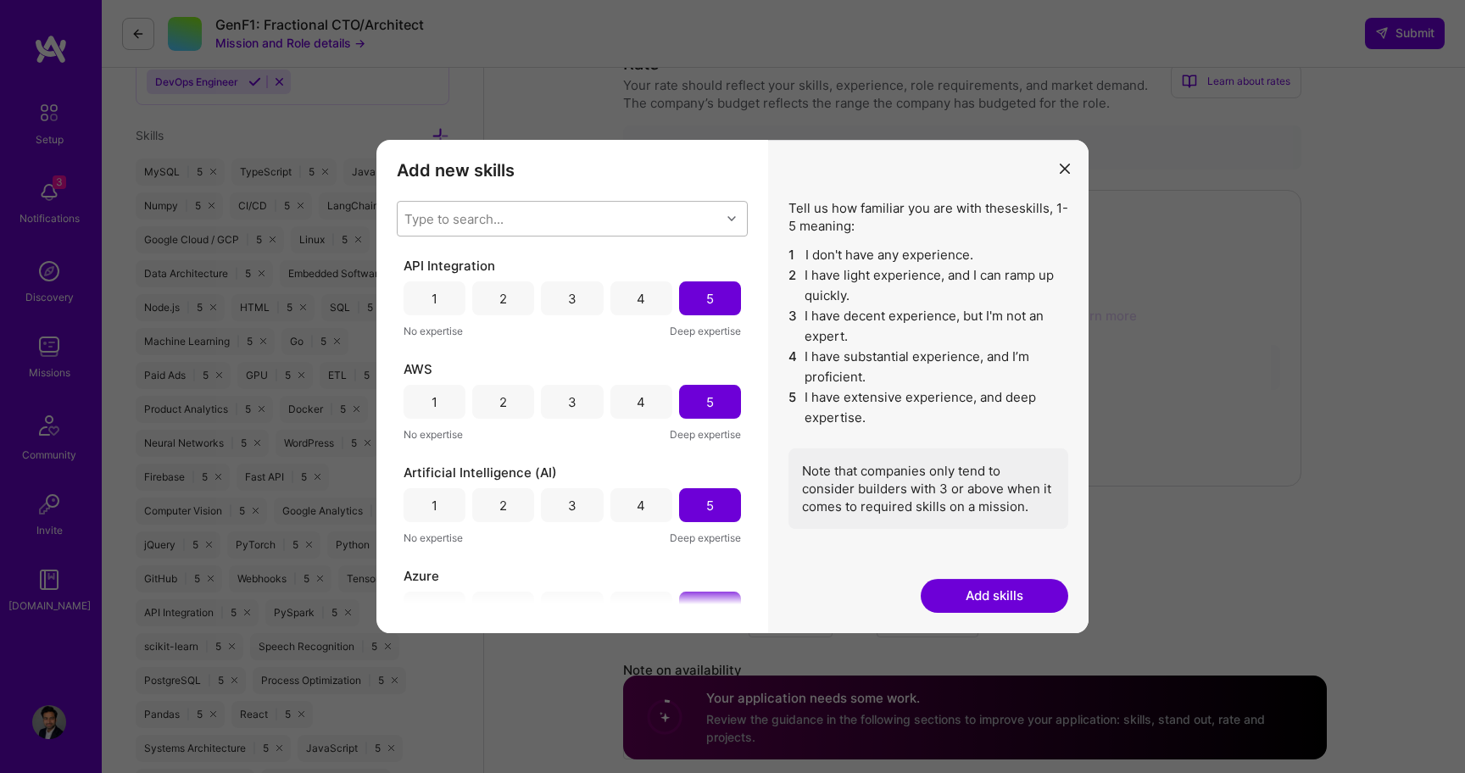
click at [610, 226] on div "Type to search..." at bounding box center [559, 219] width 323 height 34
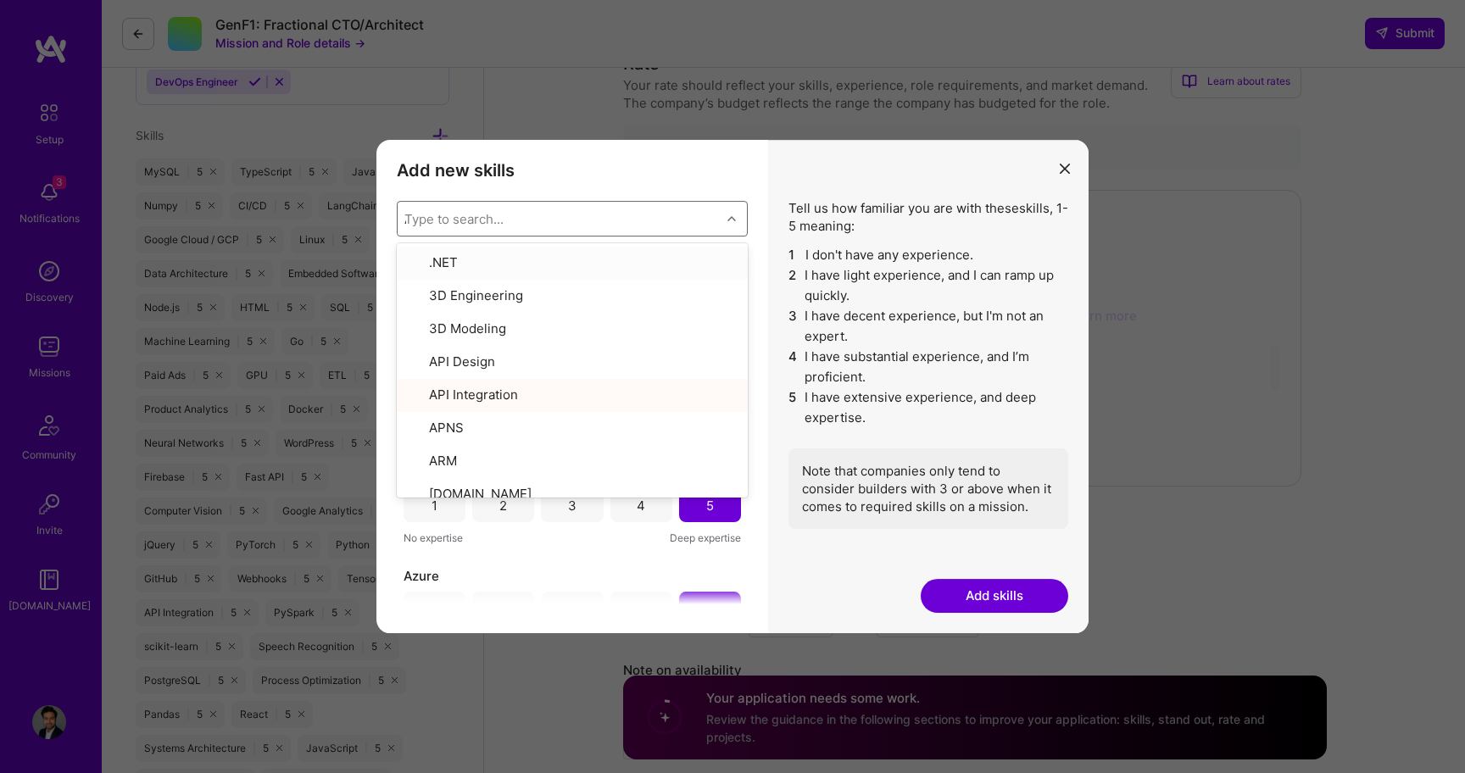
type input "AP"
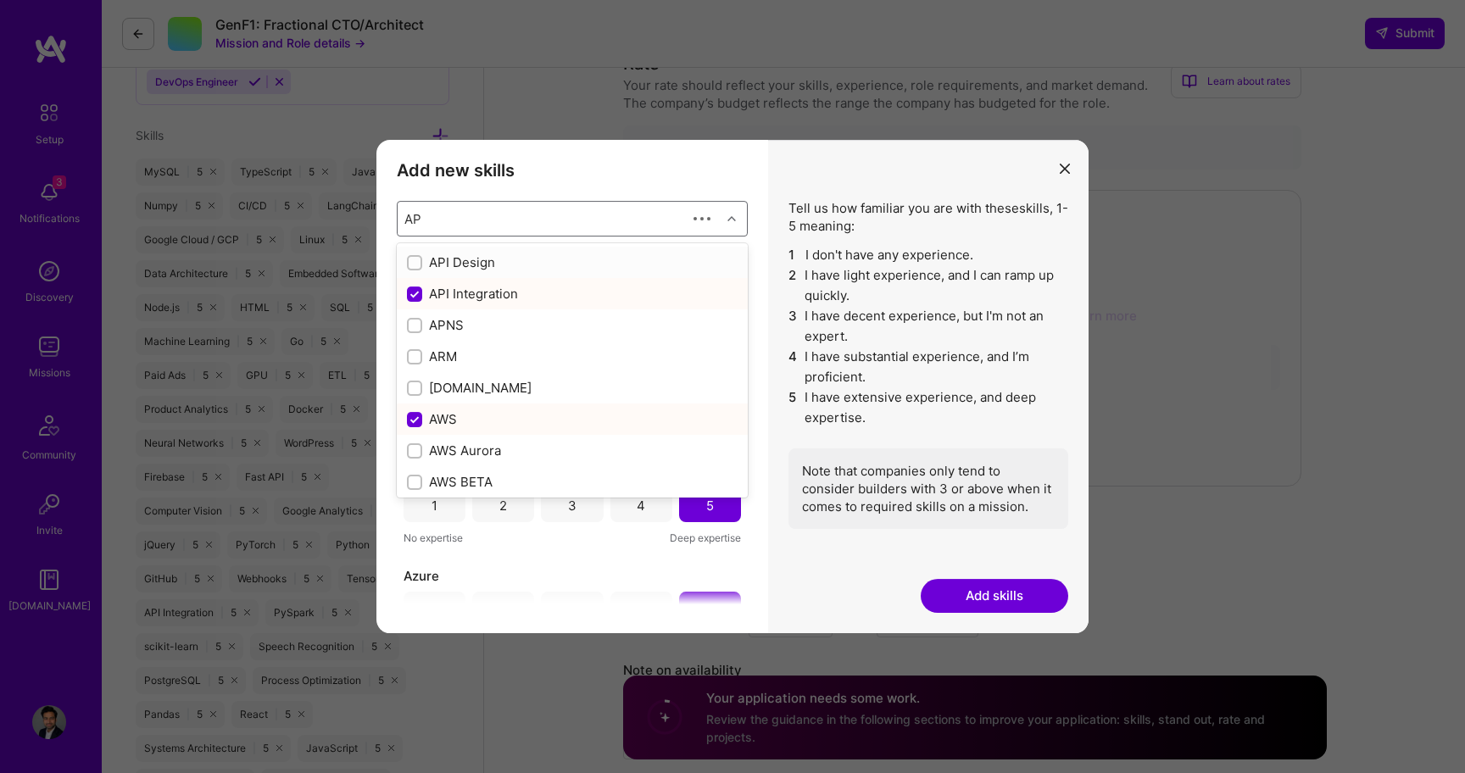
checkbox input "false"
checkbox input "true"
type input "API"
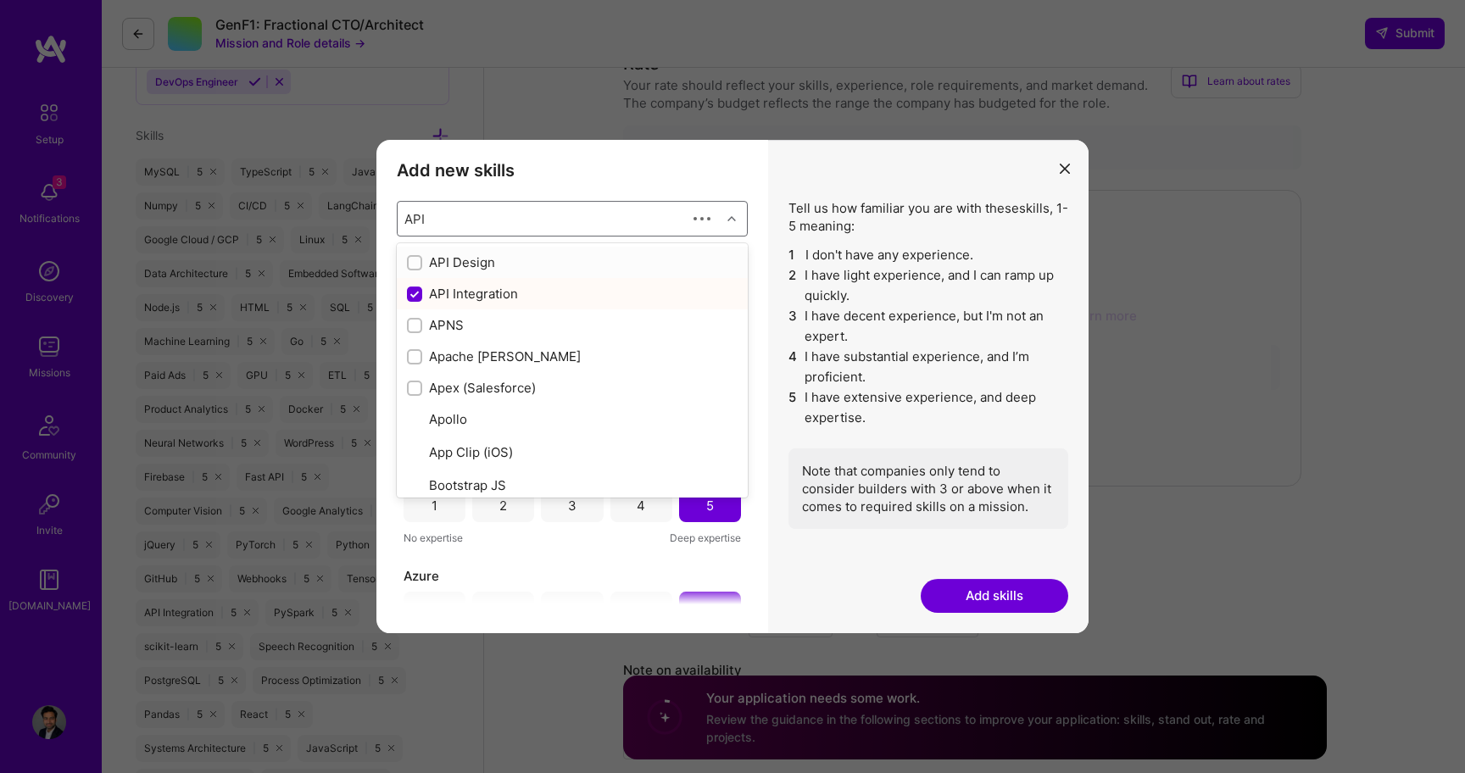
checkbox input "true"
type input "API"
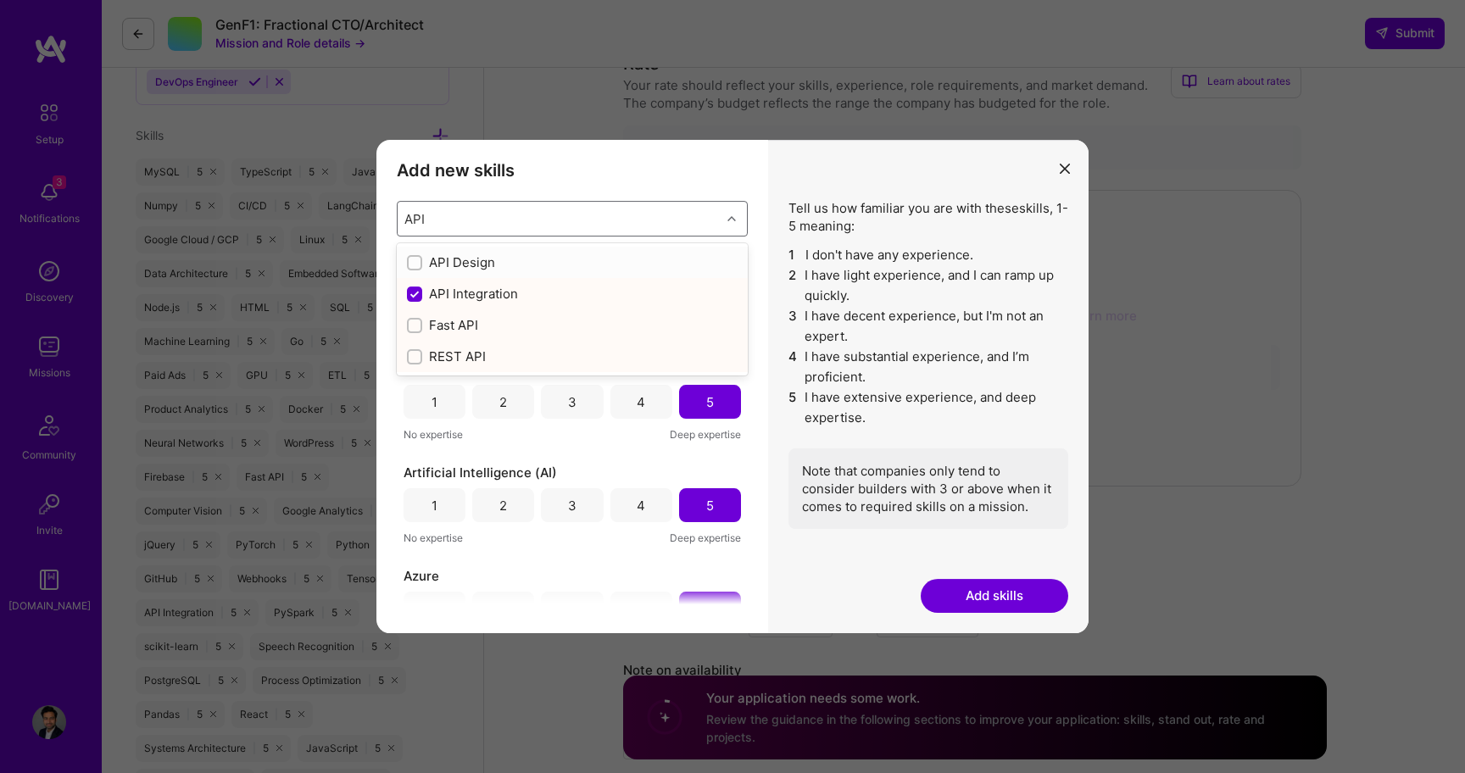
click at [409, 256] on div "modal" at bounding box center [414, 262] width 15 height 15
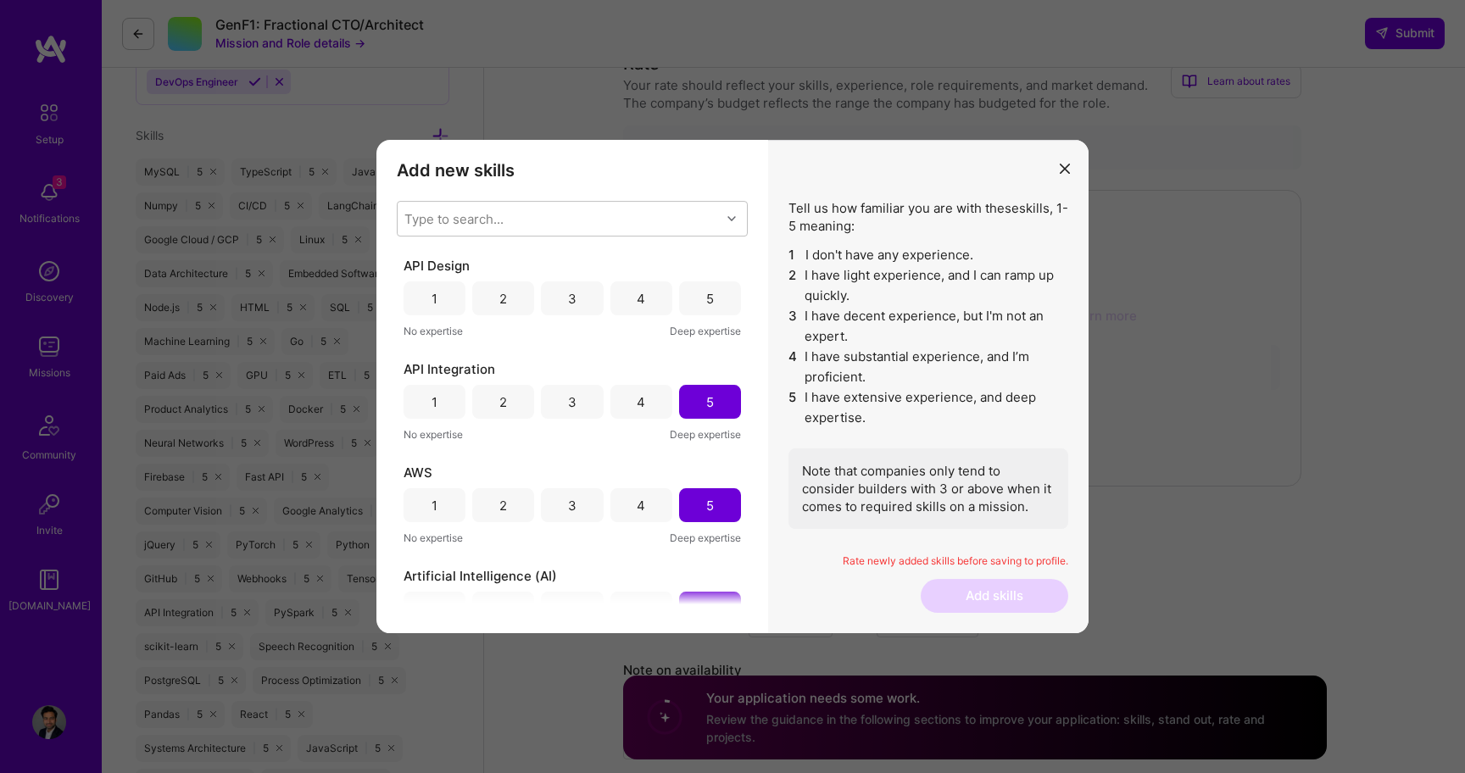
click at [706, 303] on div "5" at bounding box center [710, 299] width 8 height 18
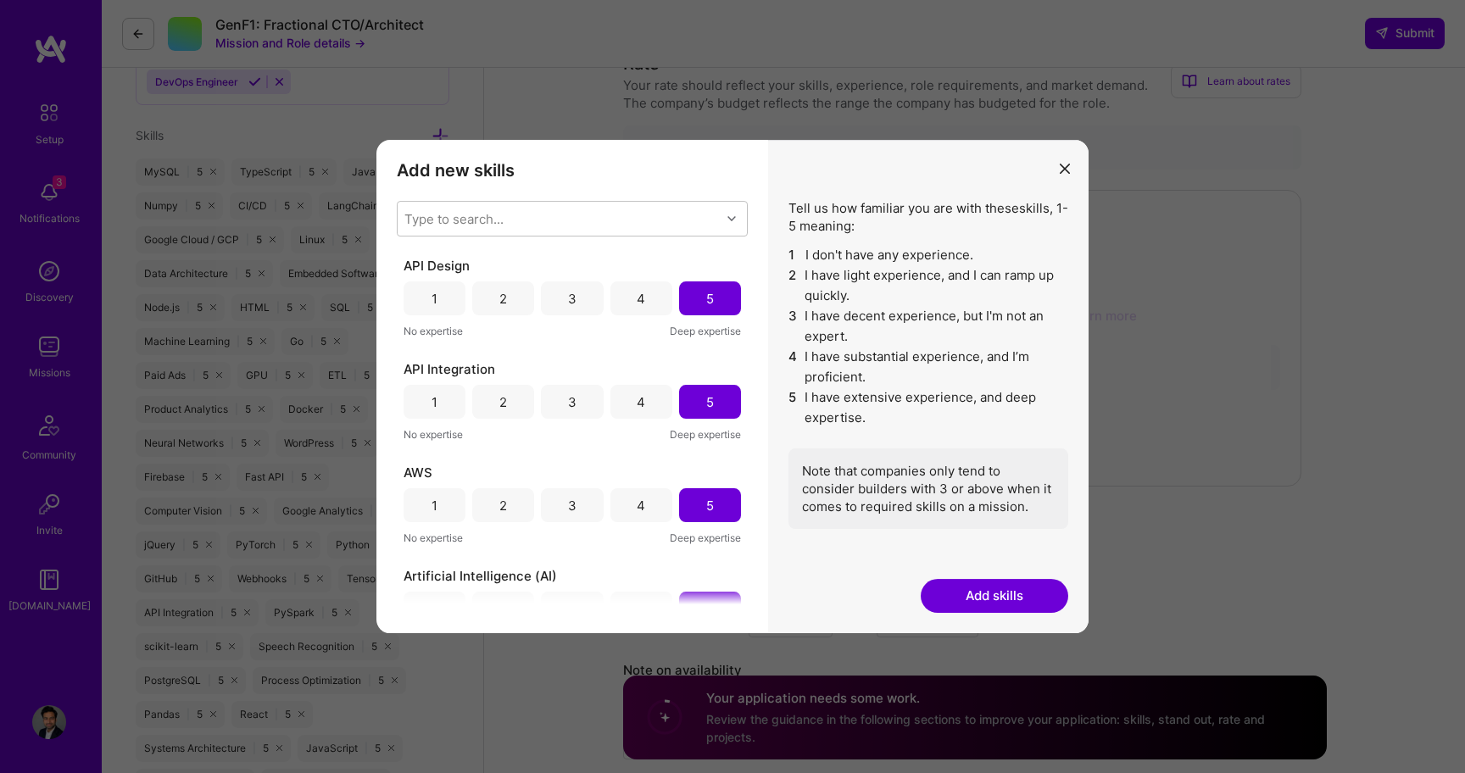
click at [988, 600] on button "Add skills" at bounding box center [995, 596] width 148 height 34
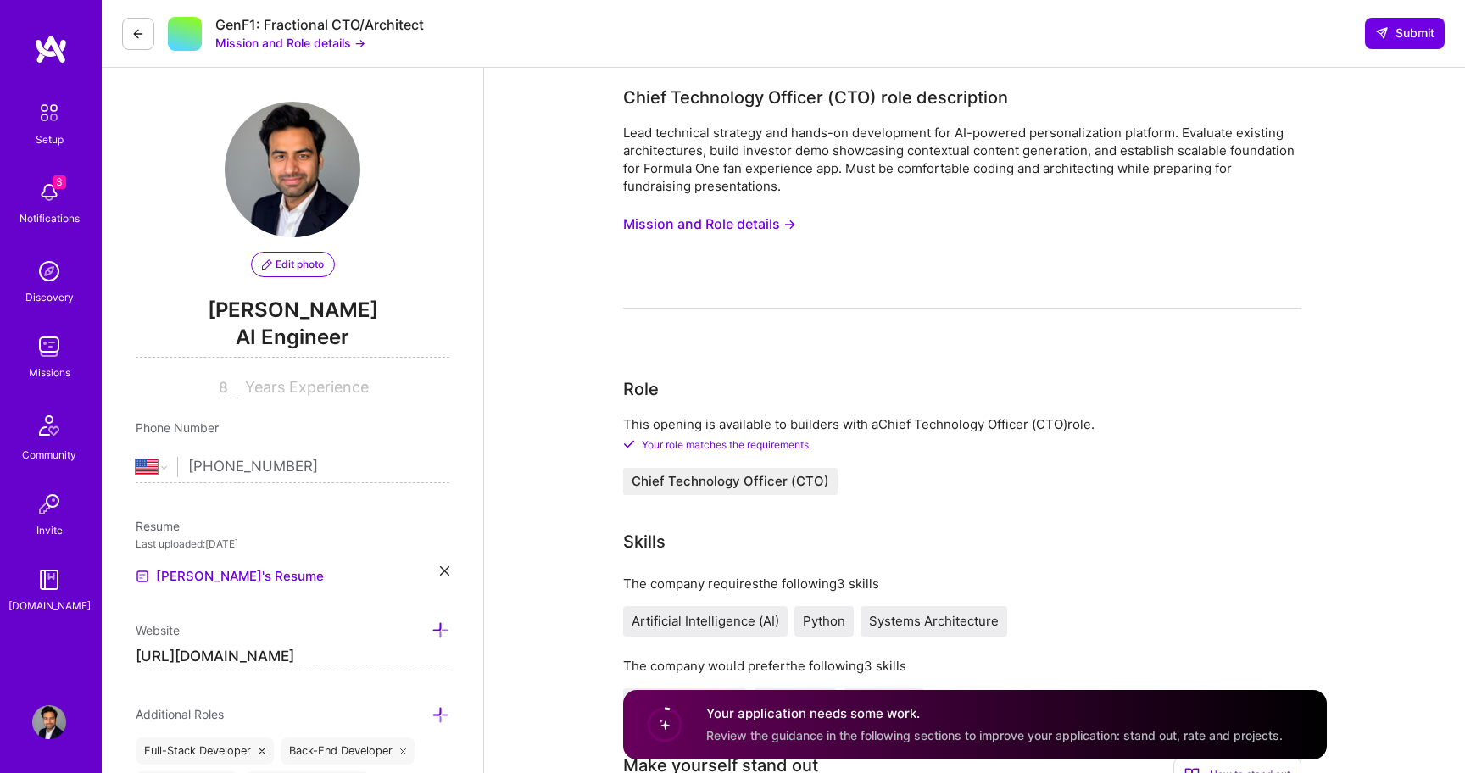
scroll to position [4, 0]
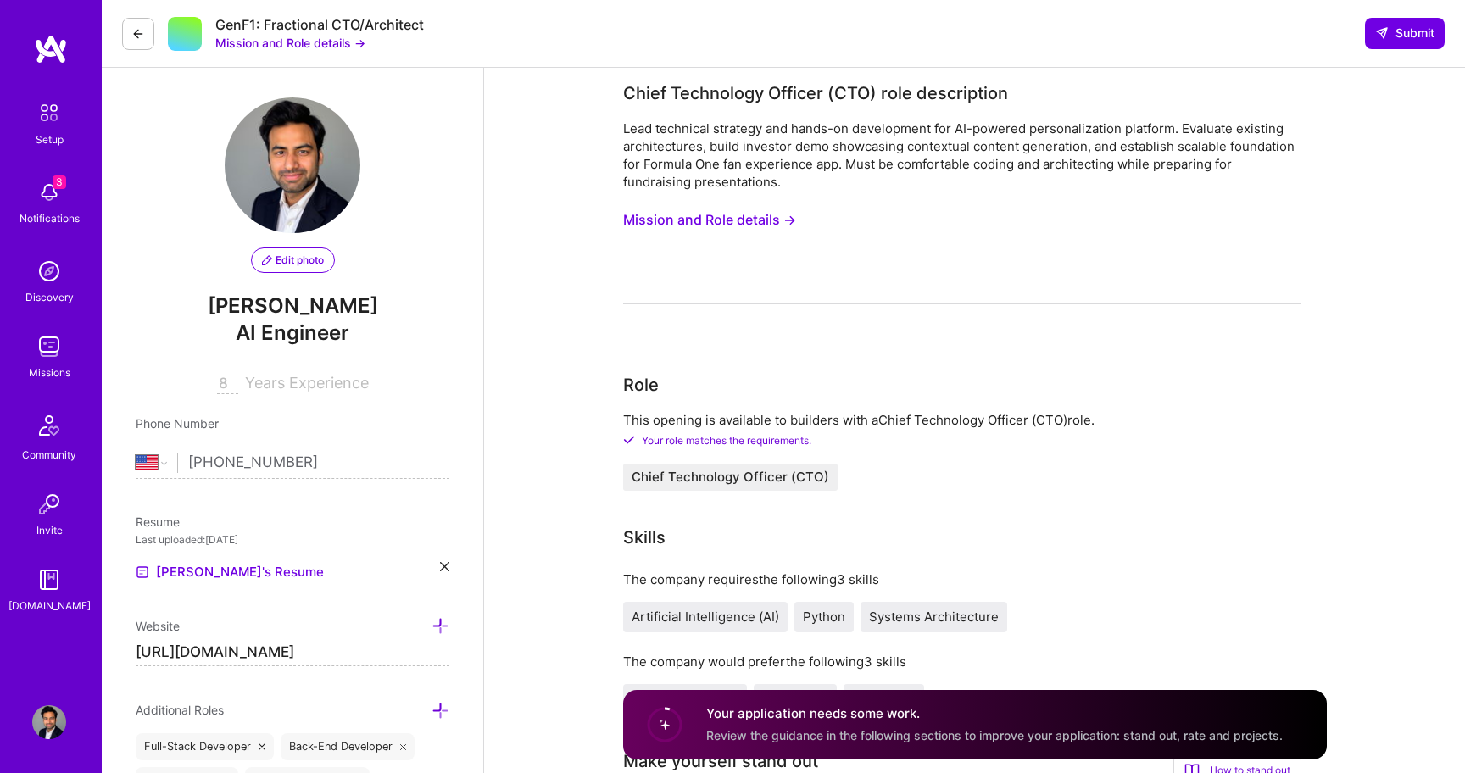
click at [317, 43] on button "Mission and Role details →" at bounding box center [290, 43] width 150 height 18
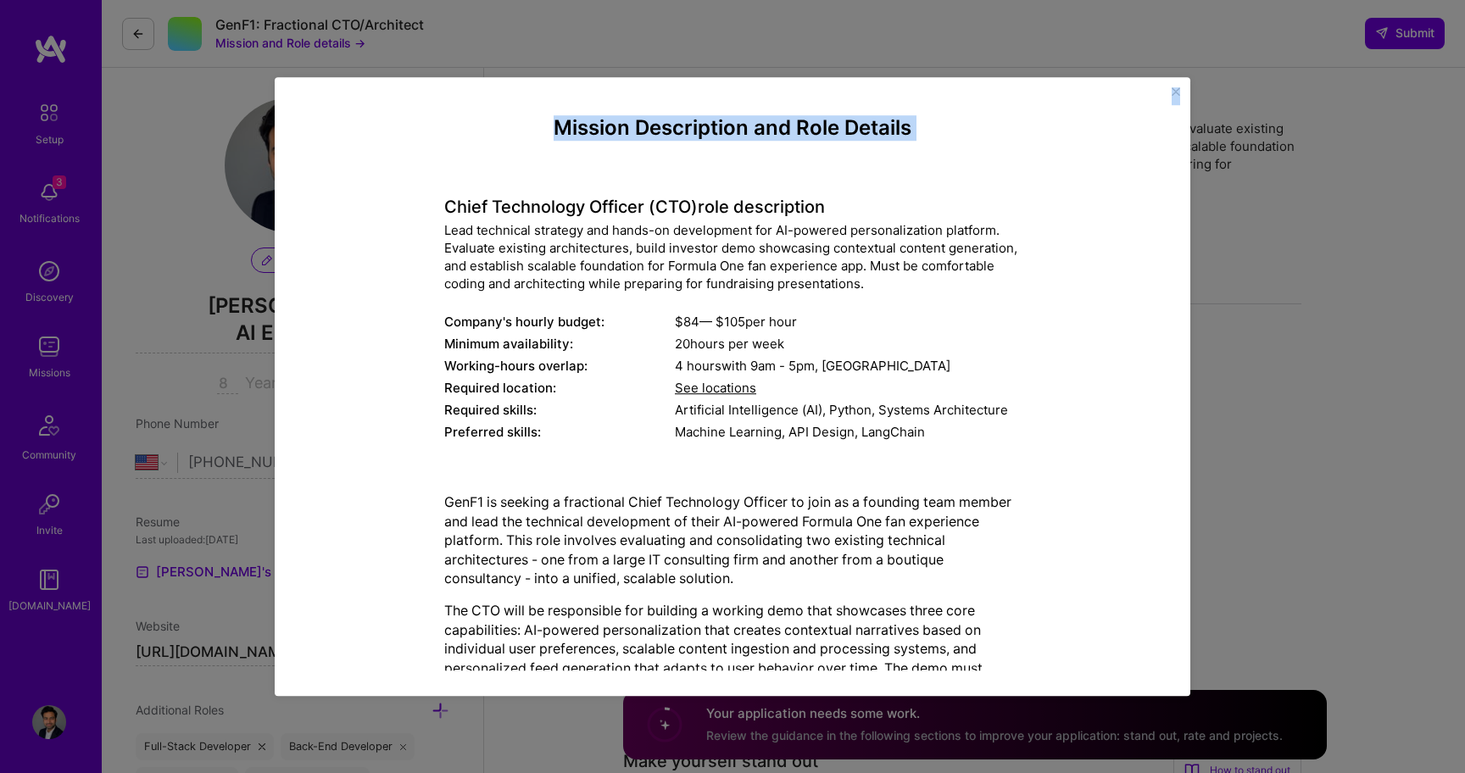
scroll to position [247, 0]
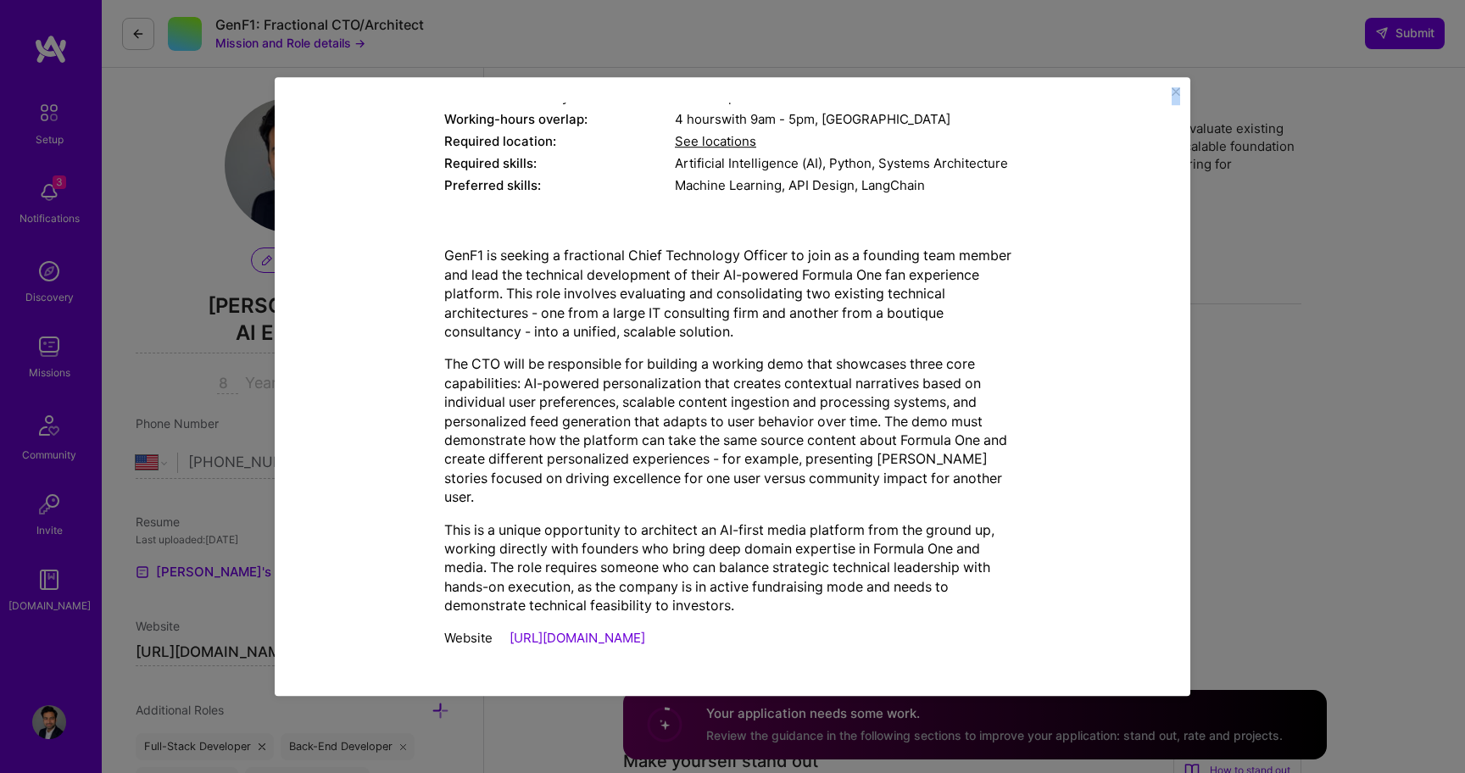
drag, startPoint x: 444, startPoint y: 209, endPoint x: 779, endPoint y: 655, distance: 558.3
click at [779, 655] on div "Mission Description and Role Details Chief Technology Officer (CTO) role descri…" at bounding box center [732, 263] width 576 height 788
copy div "Lorem Ipsumdolor Sitamet (CON) adip elitseddoei Temp incididun utlabore etd mag…"
click at [1175, 89] on img "Close" at bounding box center [1176, 91] width 8 height 8
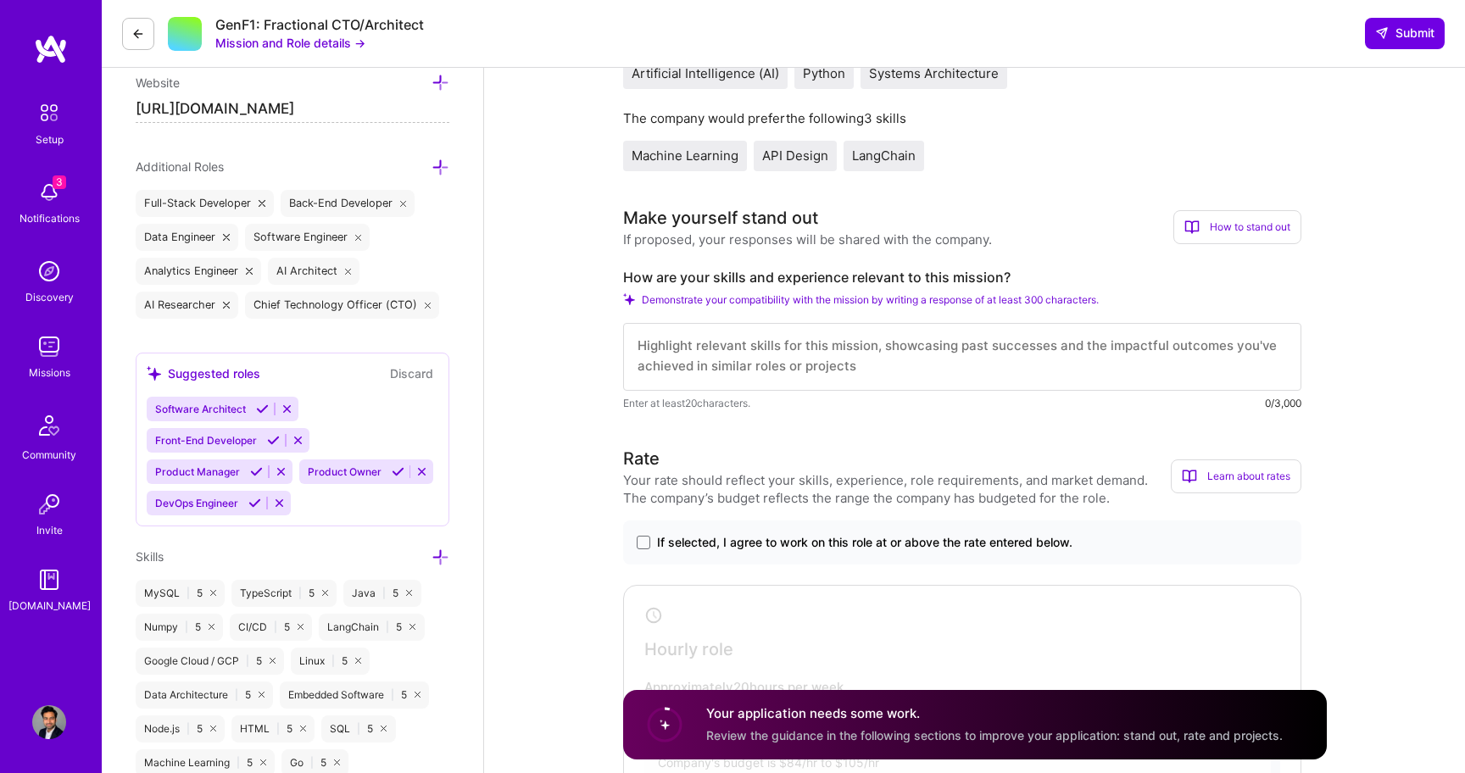
scroll to position [727, 0]
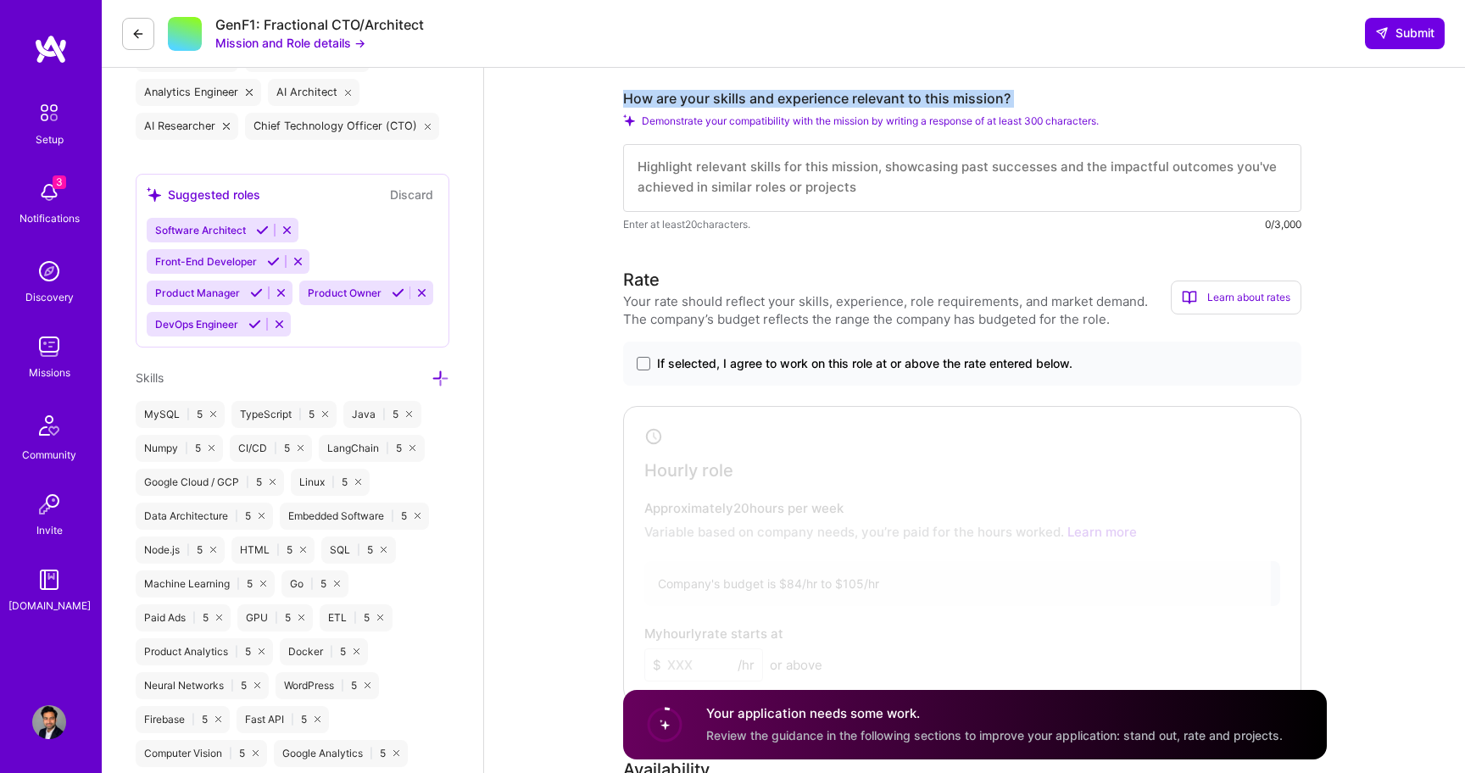
drag, startPoint x: 621, startPoint y: 97, endPoint x: 1043, endPoint y: 111, distance: 421.5
copy div "How are your skills and experience relevant to this mission?"
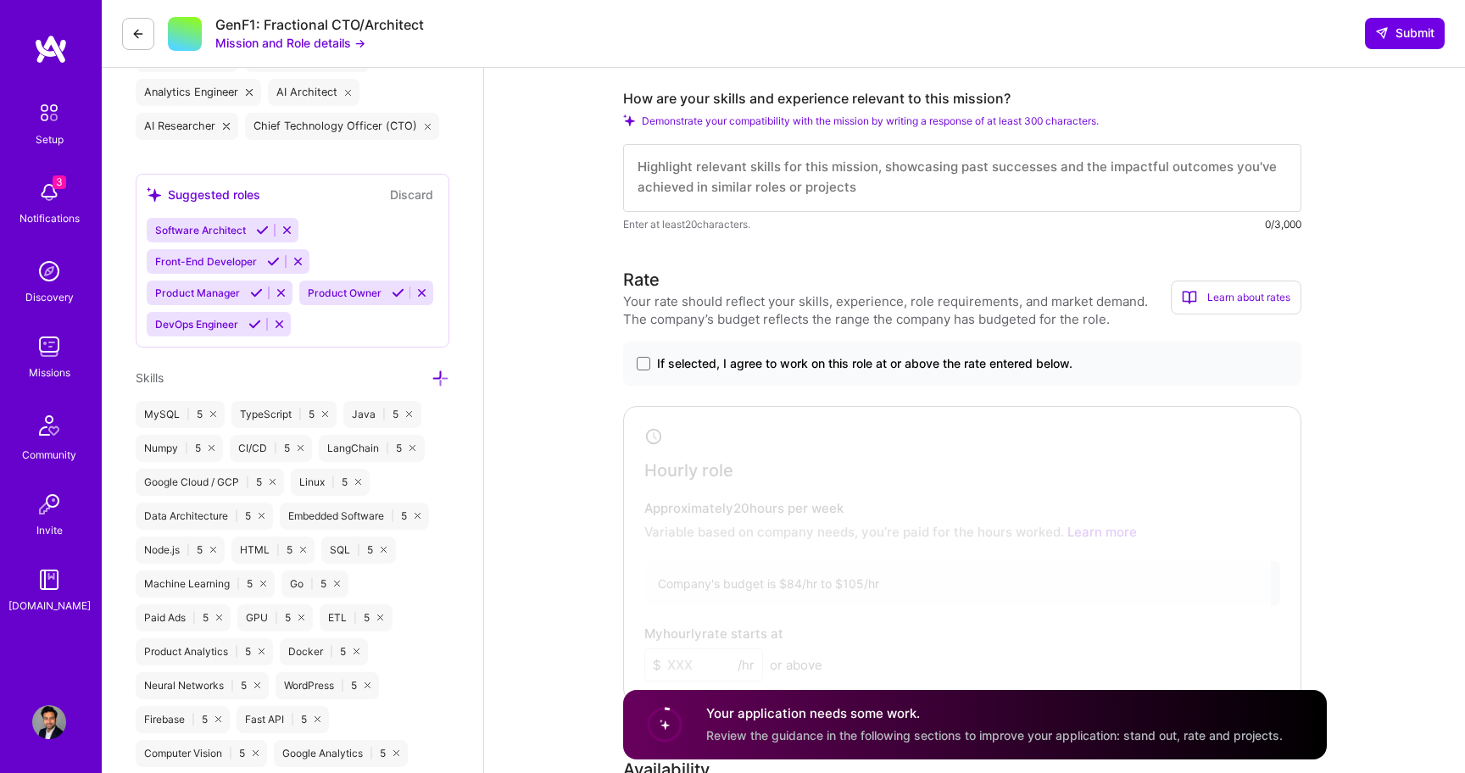
click at [738, 169] on textarea at bounding box center [962, 178] width 678 height 68
paste textarea "I bring a strong mix of AI architecture, hands-on Python development, and produ…"
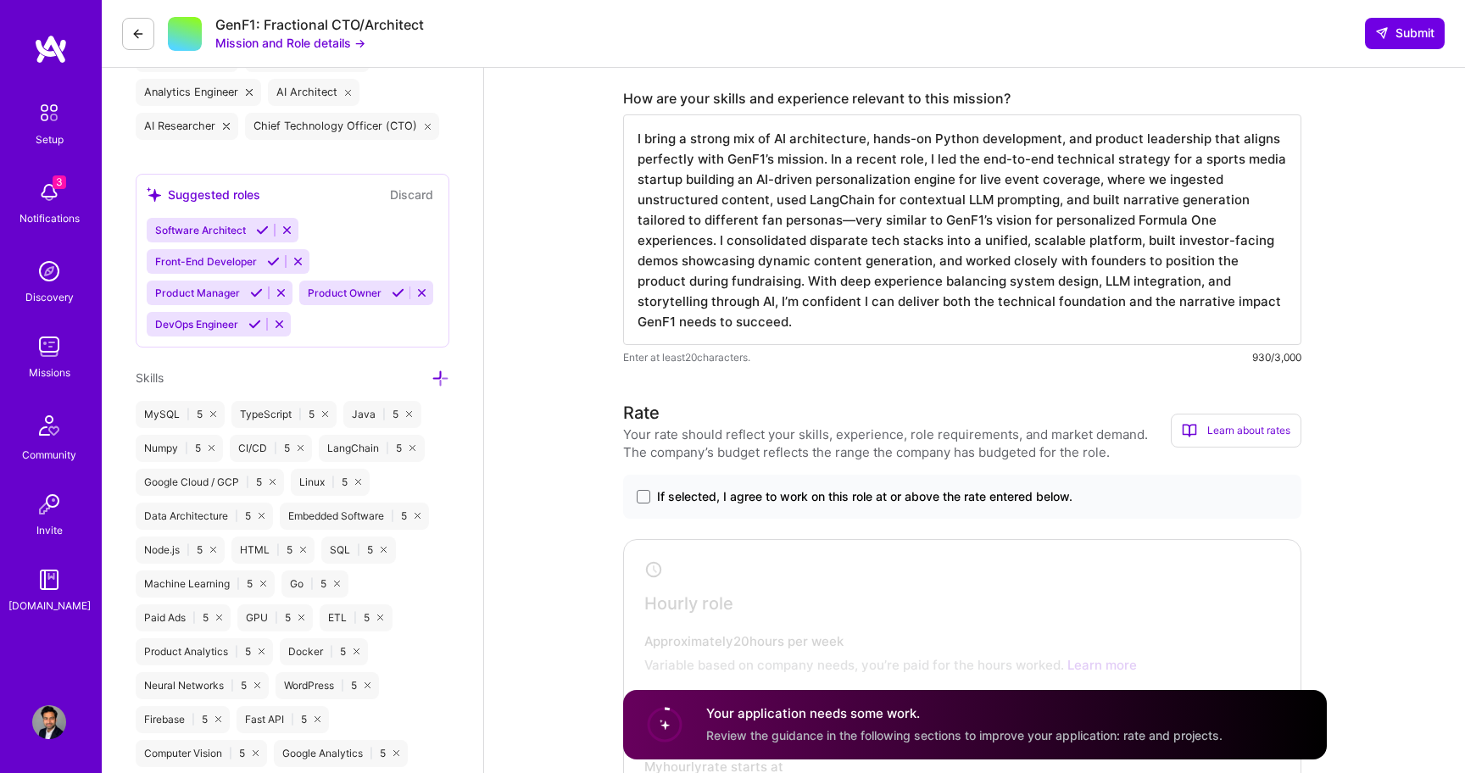
click at [849, 223] on textarea "I bring a strong mix of AI architecture, hands-on Python development, and produ…" at bounding box center [962, 229] width 678 height 231
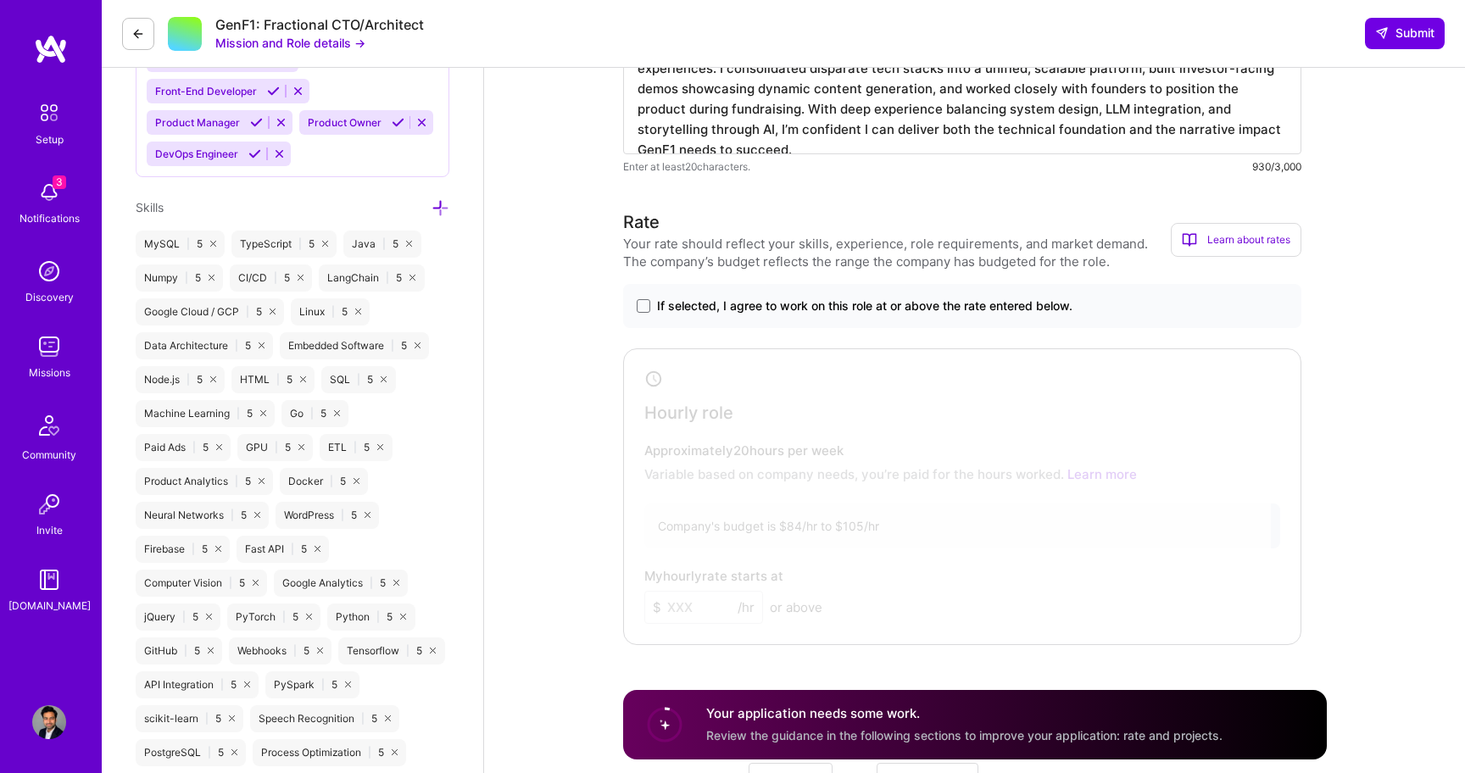
scroll to position [916, 0]
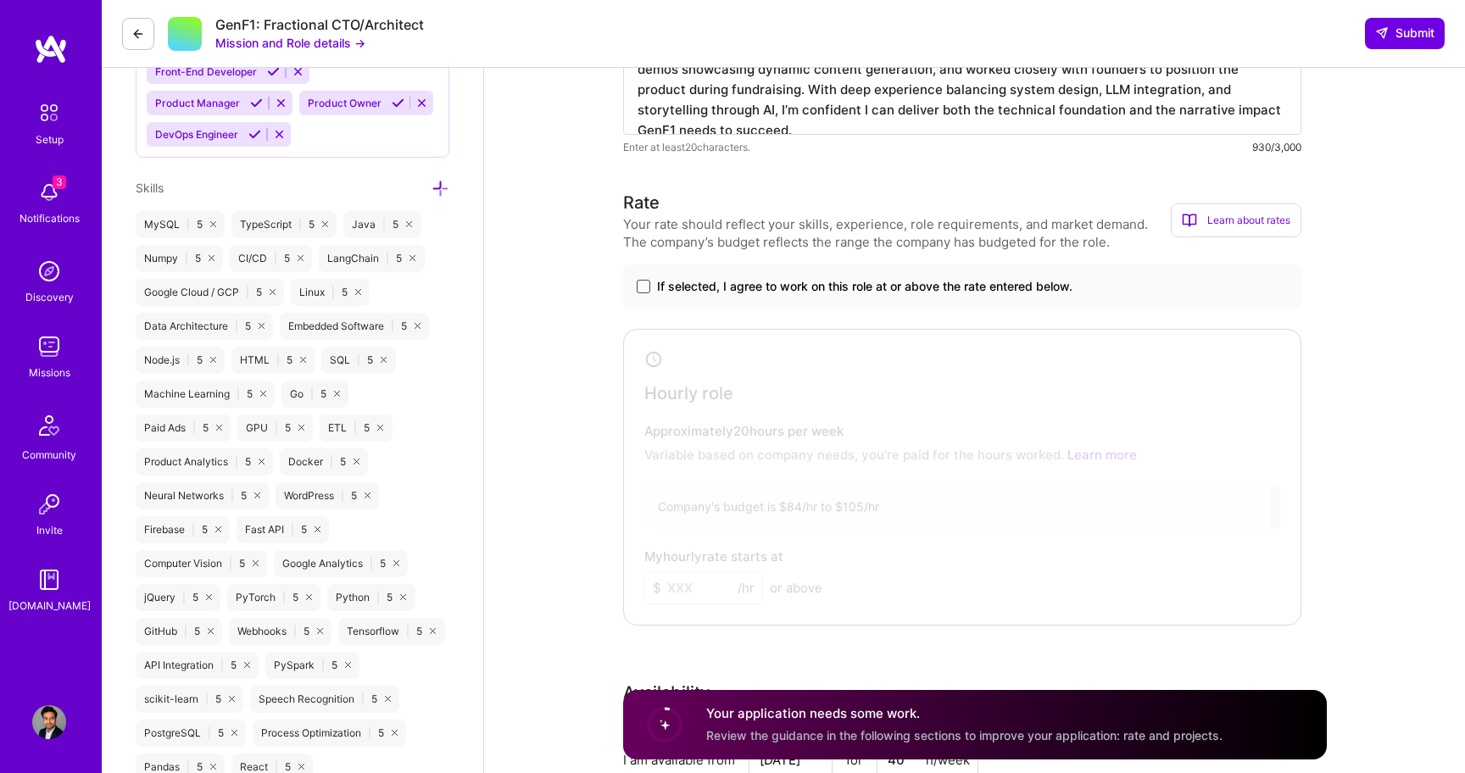
type textarea "I bring a strong mix of AI architecture, hands-on Python development, and produ…"
click at [644, 286] on span at bounding box center [644, 287] width 14 height 14
click at [0, 0] on input "If selected, I agree to work on this role at or above the rate entered below." at bounding box center [0, 0] width 0 height 0
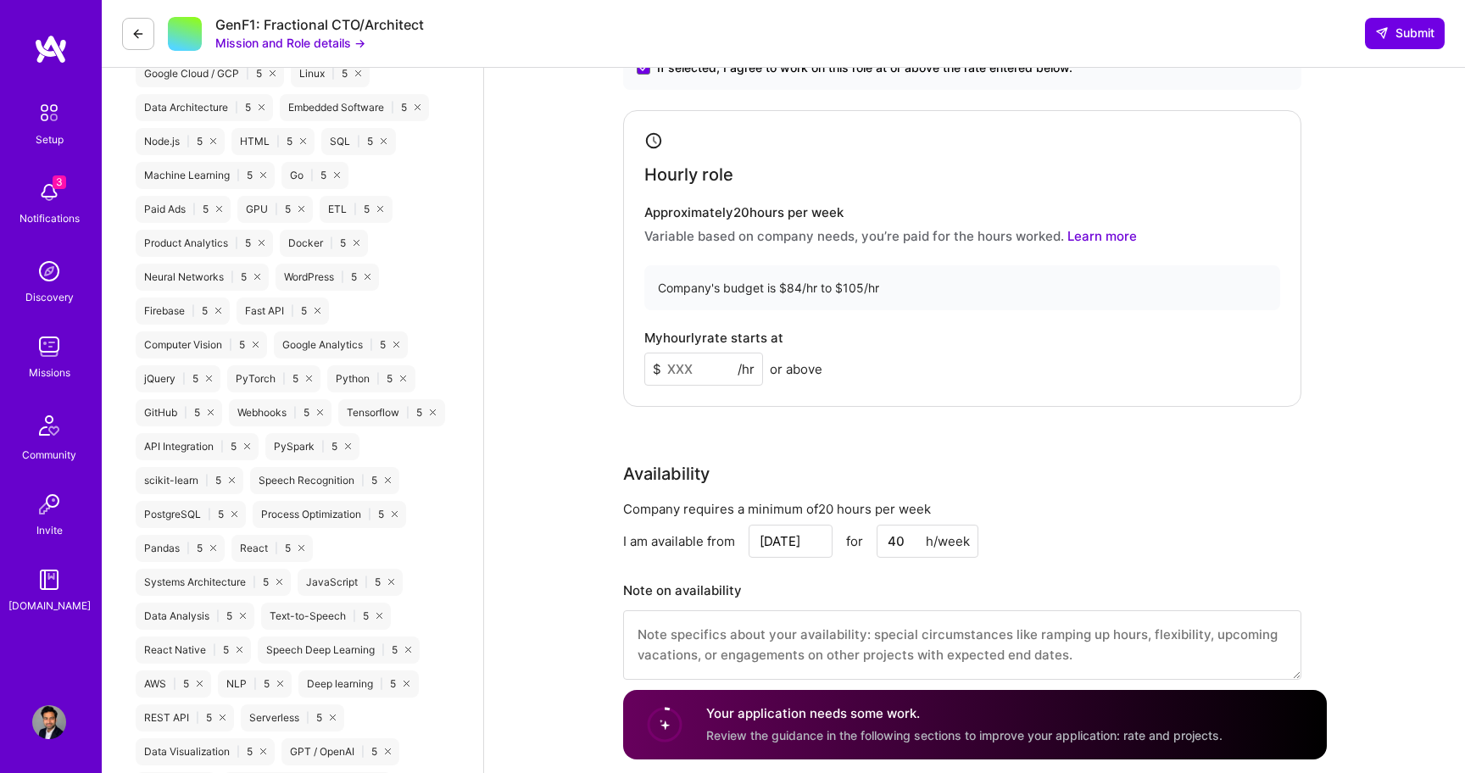
scroll to position [1141, 0]
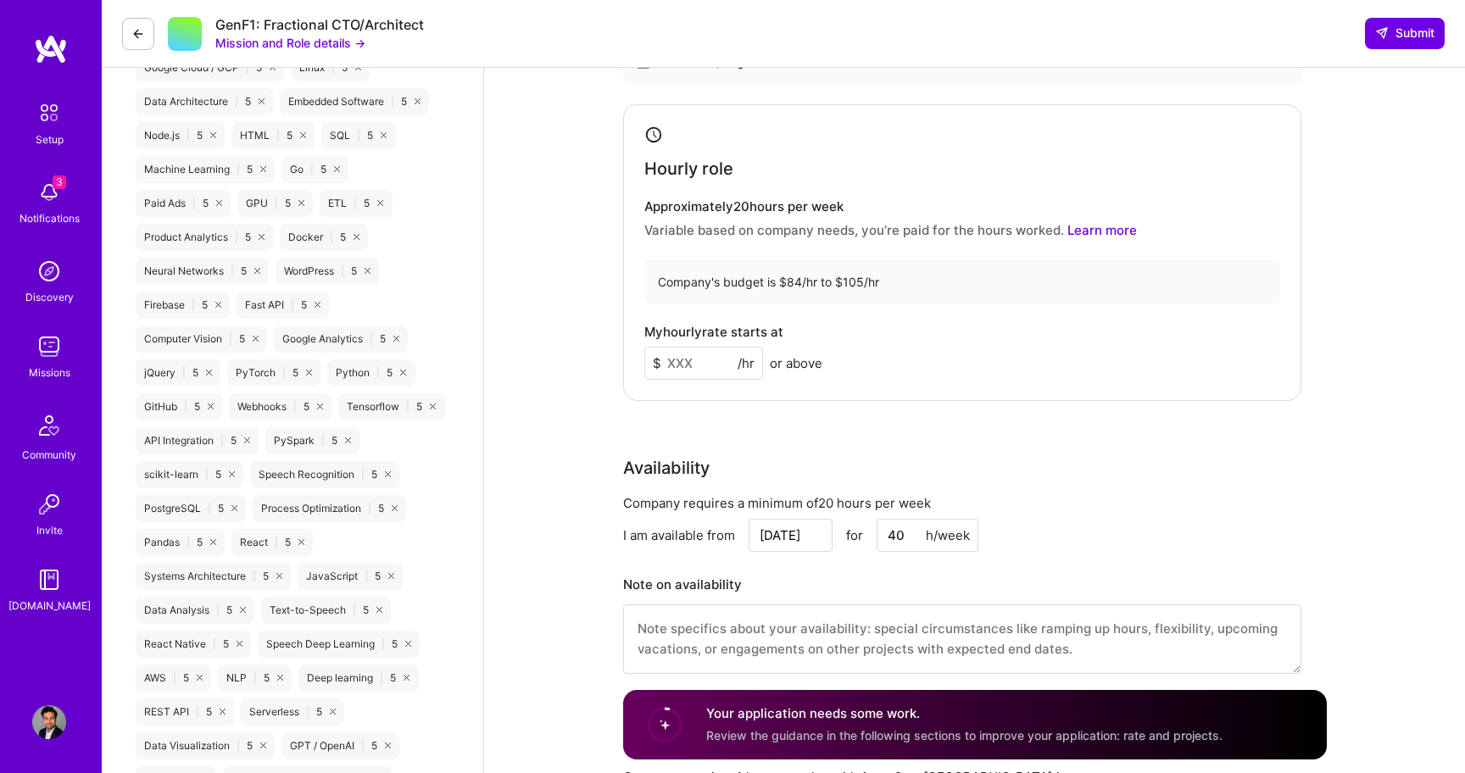
click at [707, 361] on input at bounding box center [703, 363] width 119 height 33
type input "1"
type input "99"
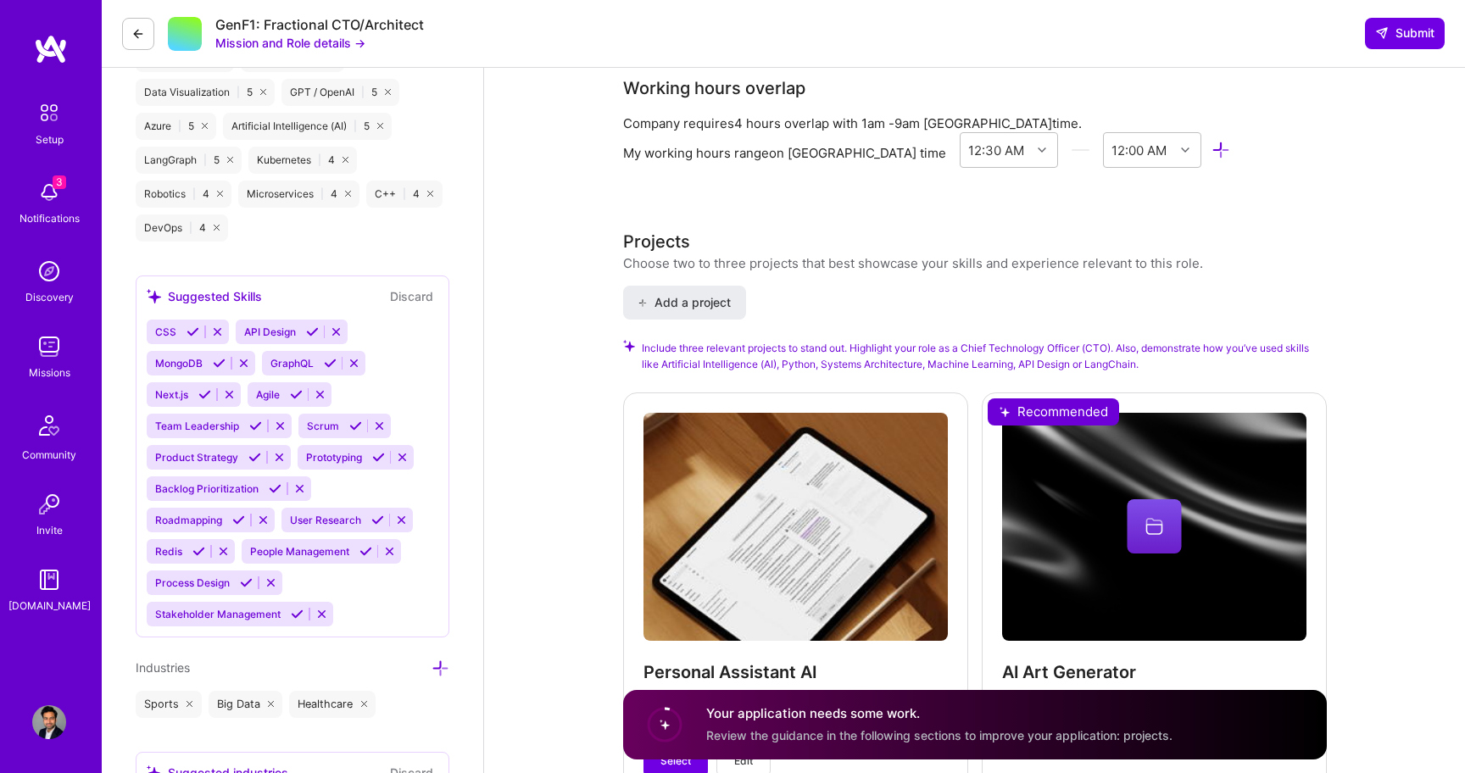
scroll to position [1805, 0]
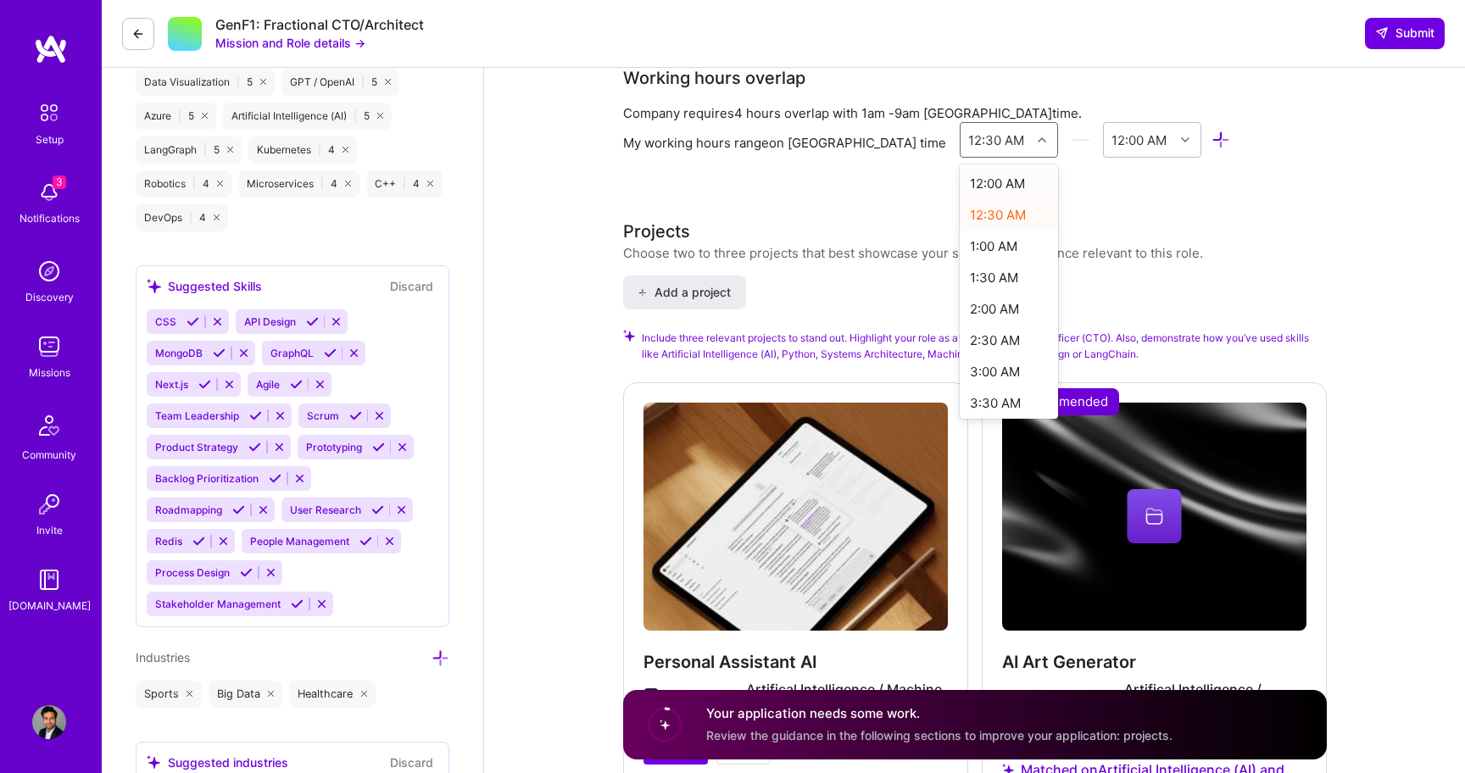
click at [1038, 143] on icon at bounding box center [1042, 140] width 8 height 8
click at [1115, 138] on div "12:00 AM" at bounding box center [1138, 140] width 55 height 18
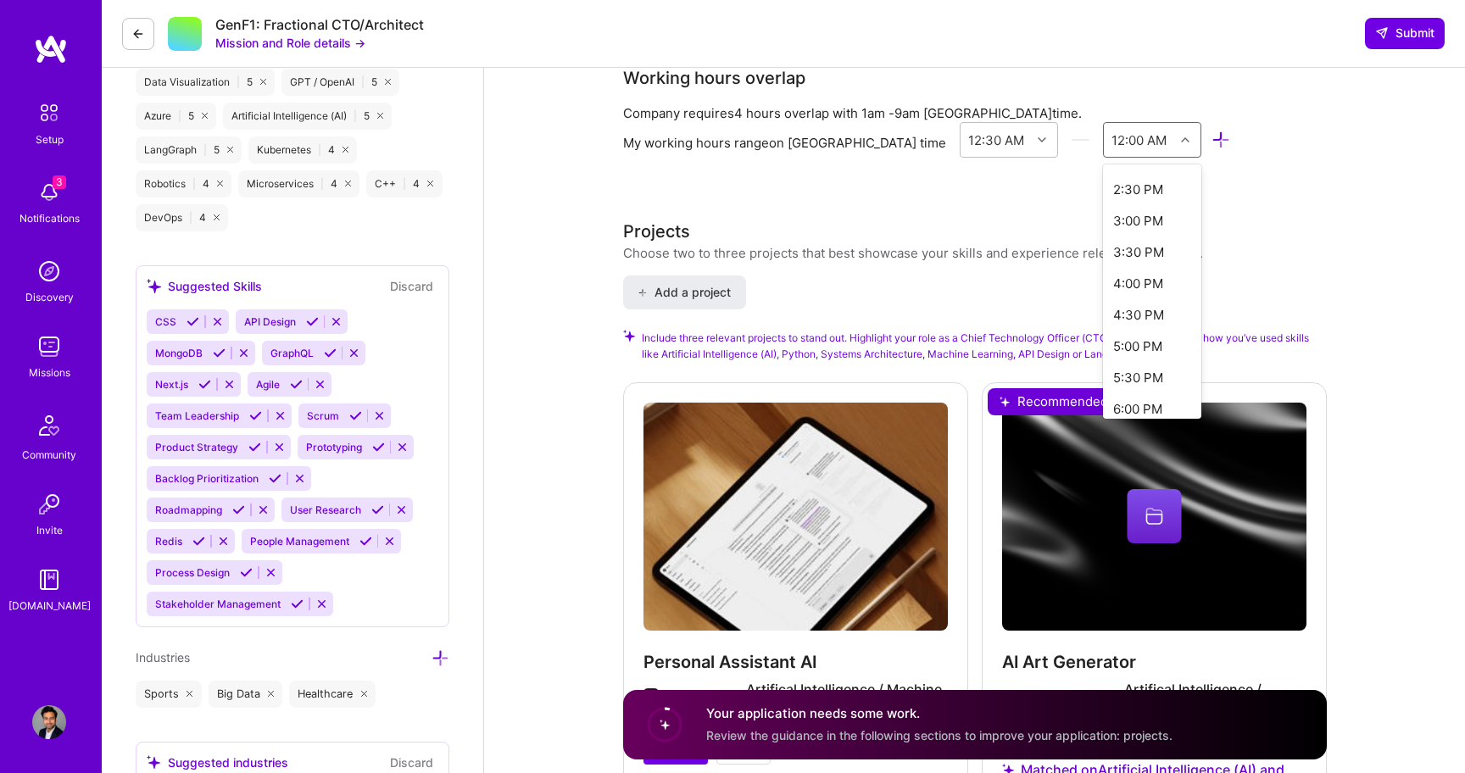
scroll to position [1258, 0]
click at [1103, 403] on div "12:00 AM" at bounding box center [1152, 399] width 99 height 31
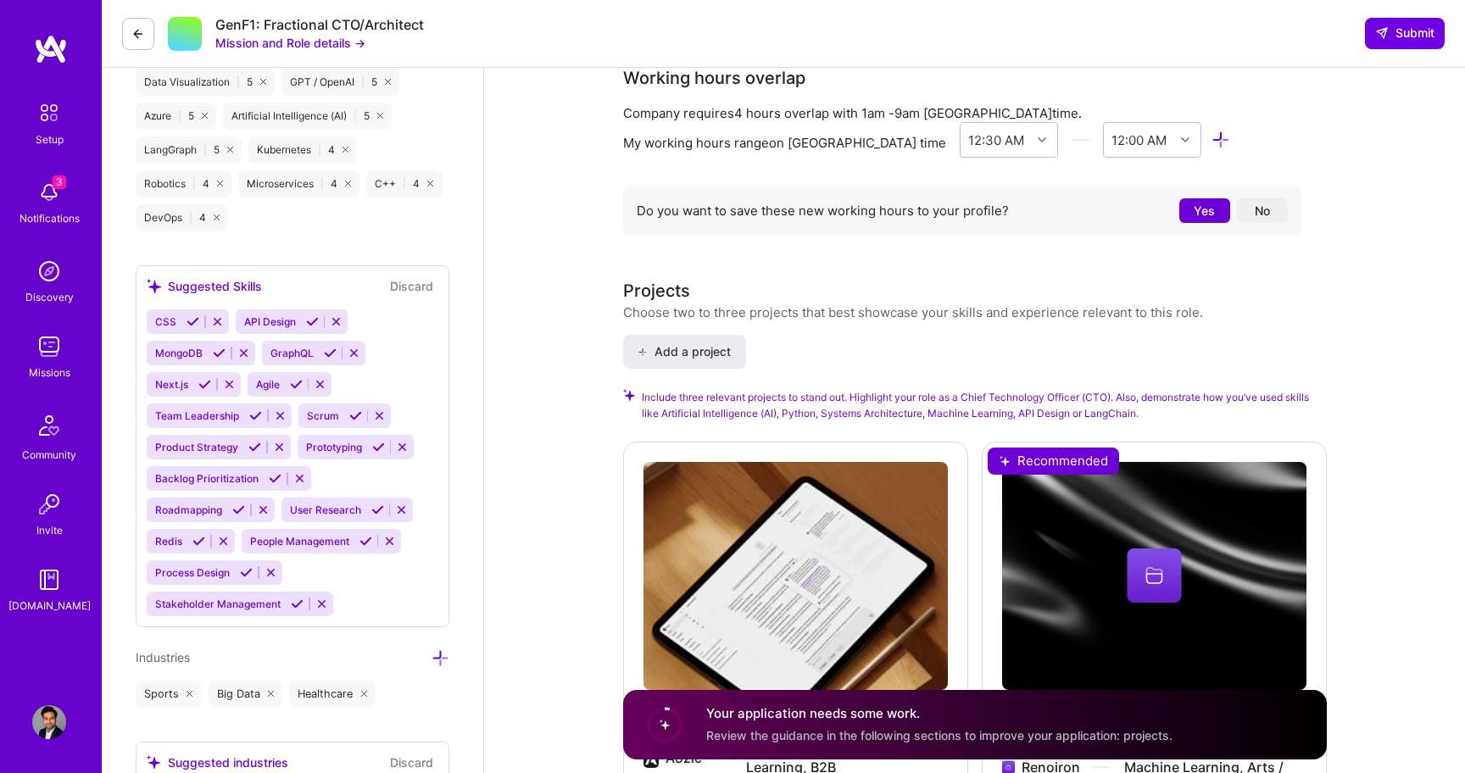
click at [1196, 216] on button "Yes" at bounding box center [1204, 210] width 51 height 25
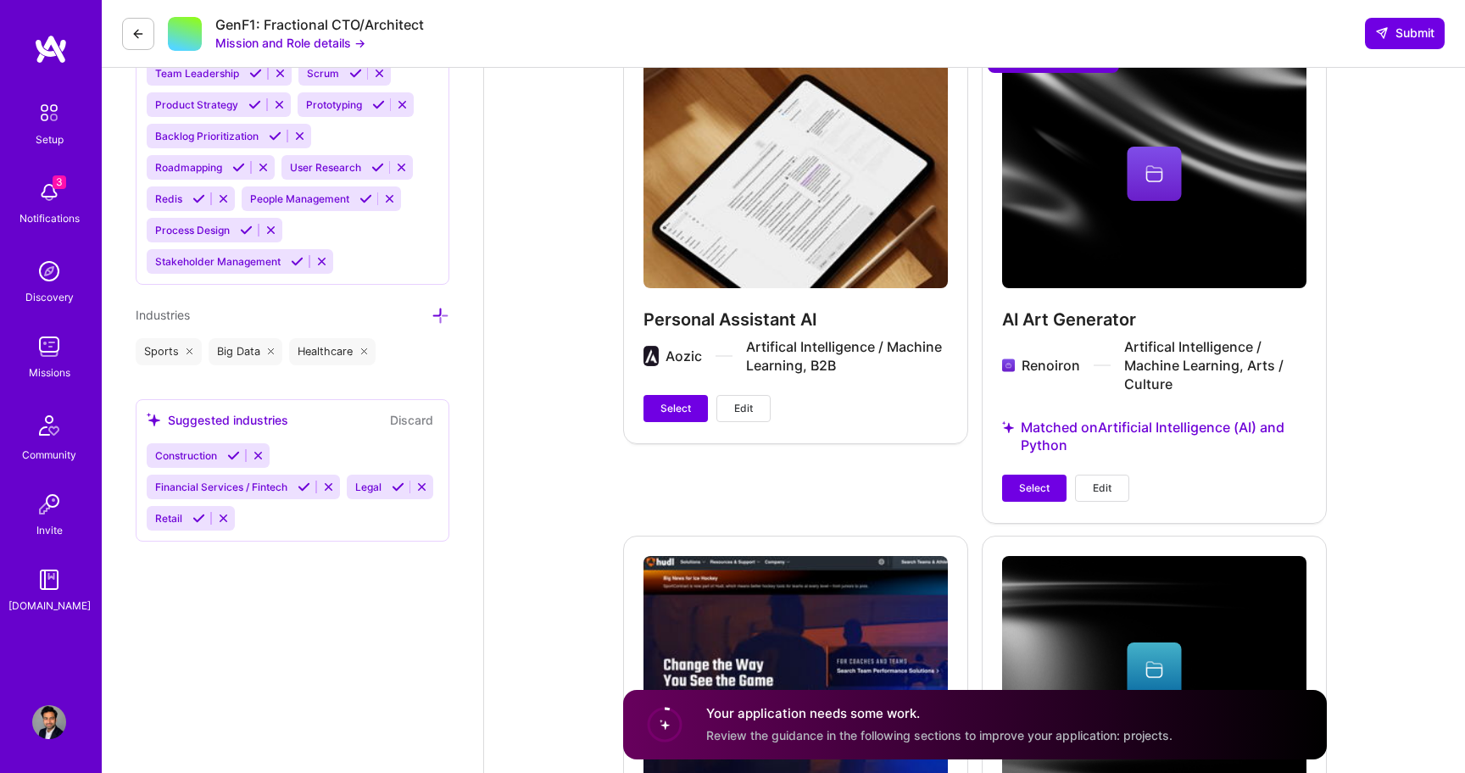
scroll to position [2142, 0]
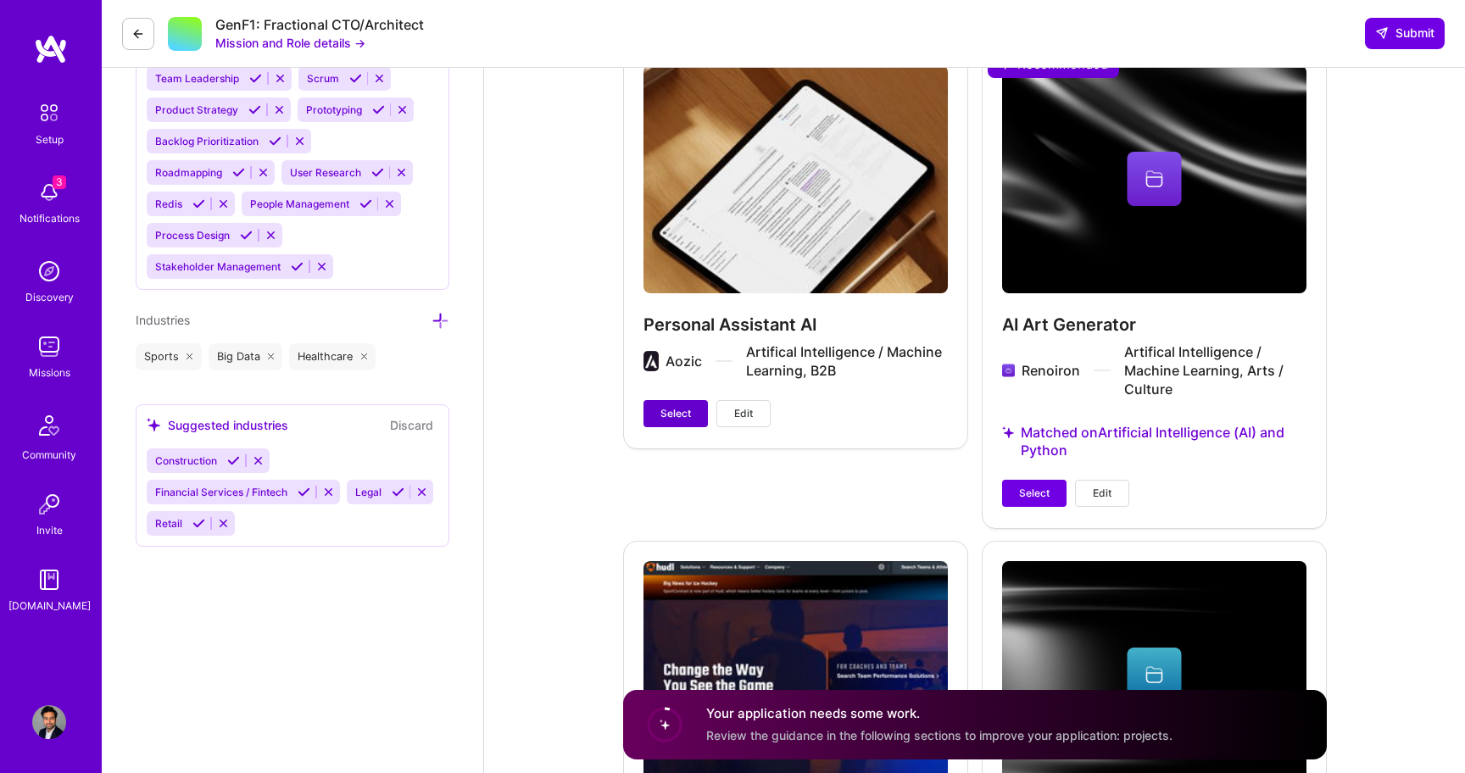
click at [669, 407] on span "Select" at bounding box center [675, 413] width 31 height 15
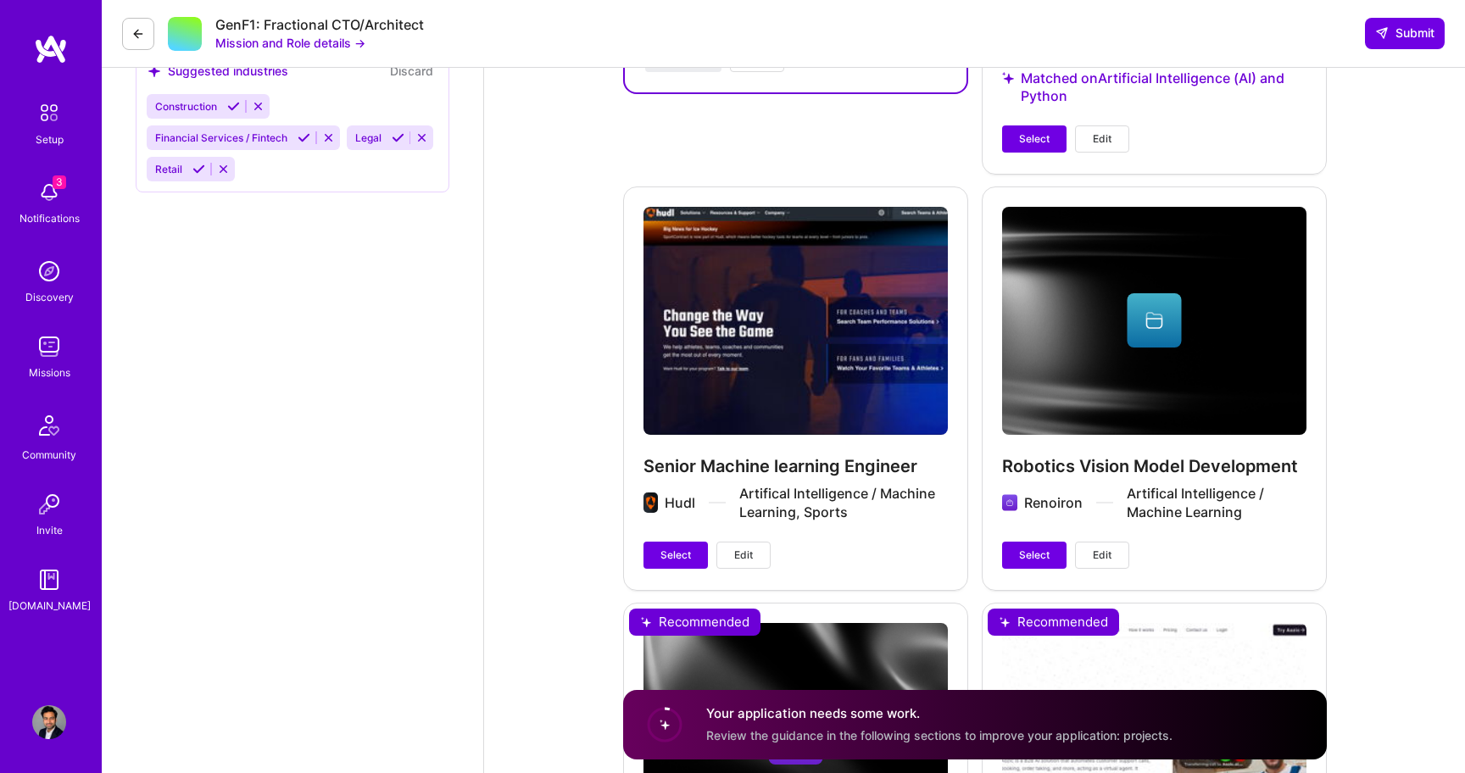
scroll to position [2540, 0]
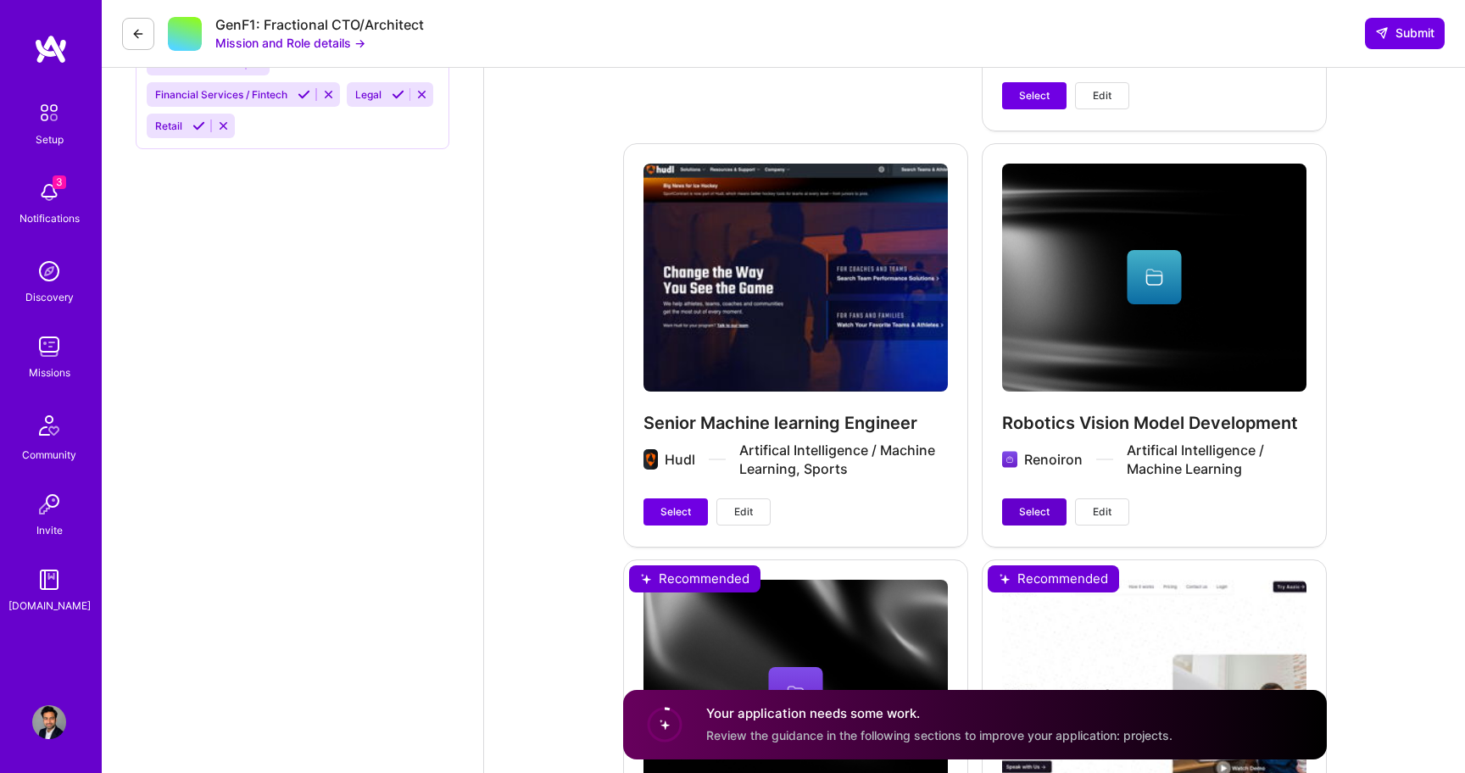
click at [1019, 509] on span "Select" at bounding box center [1034, 511] width 31 height 15
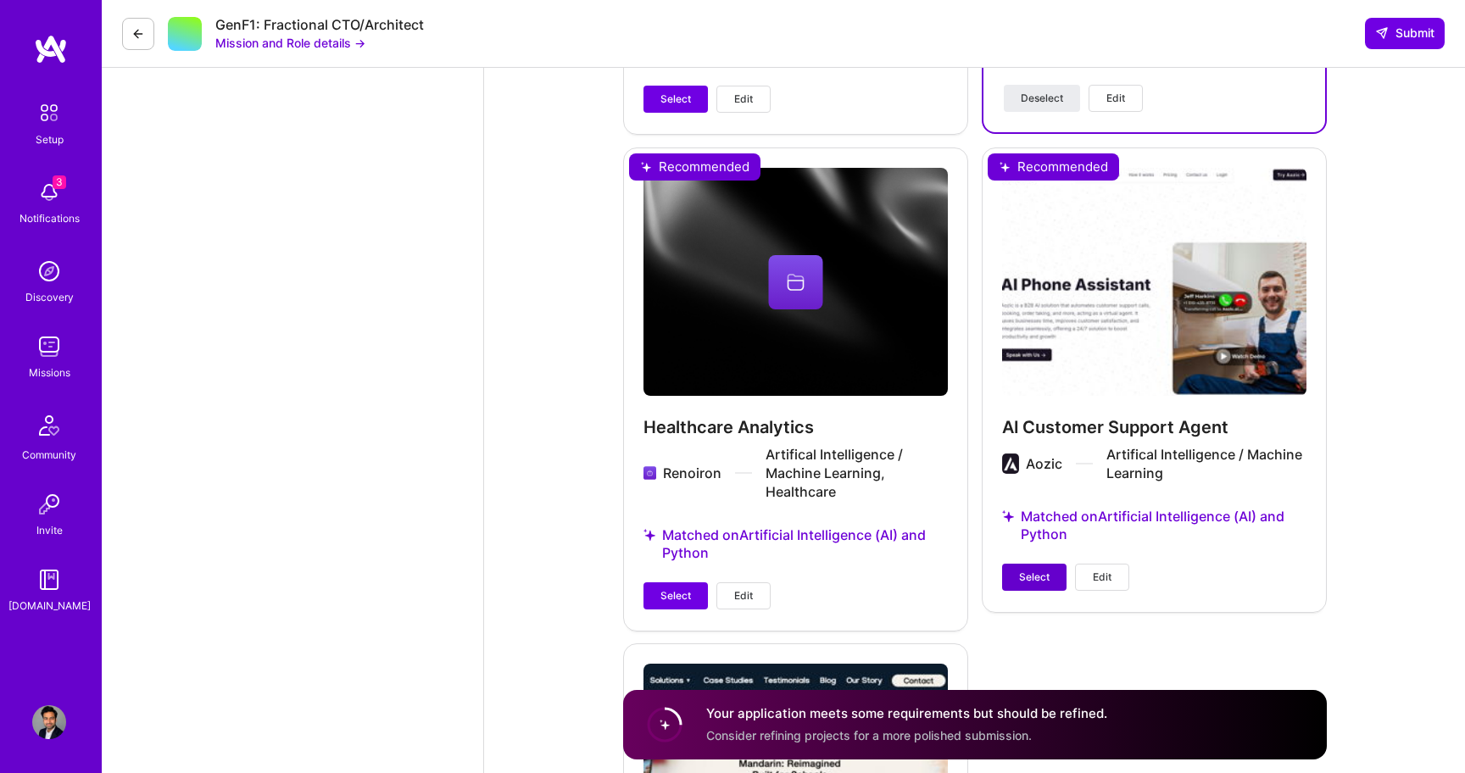
click at [1022, 571] on span "Select" at bounding box center [1034, 577] width 31 height 15
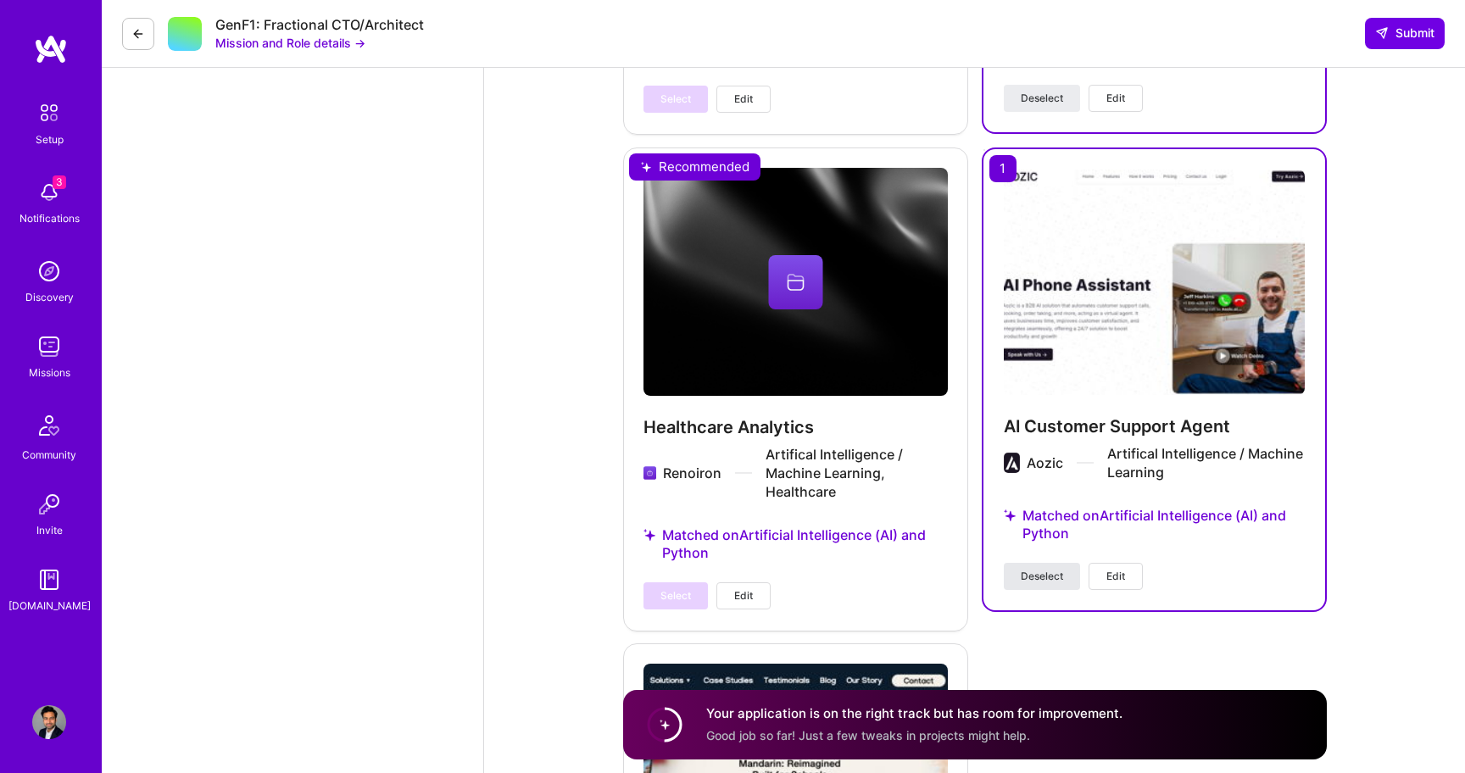
scroll to position [3365, 0]
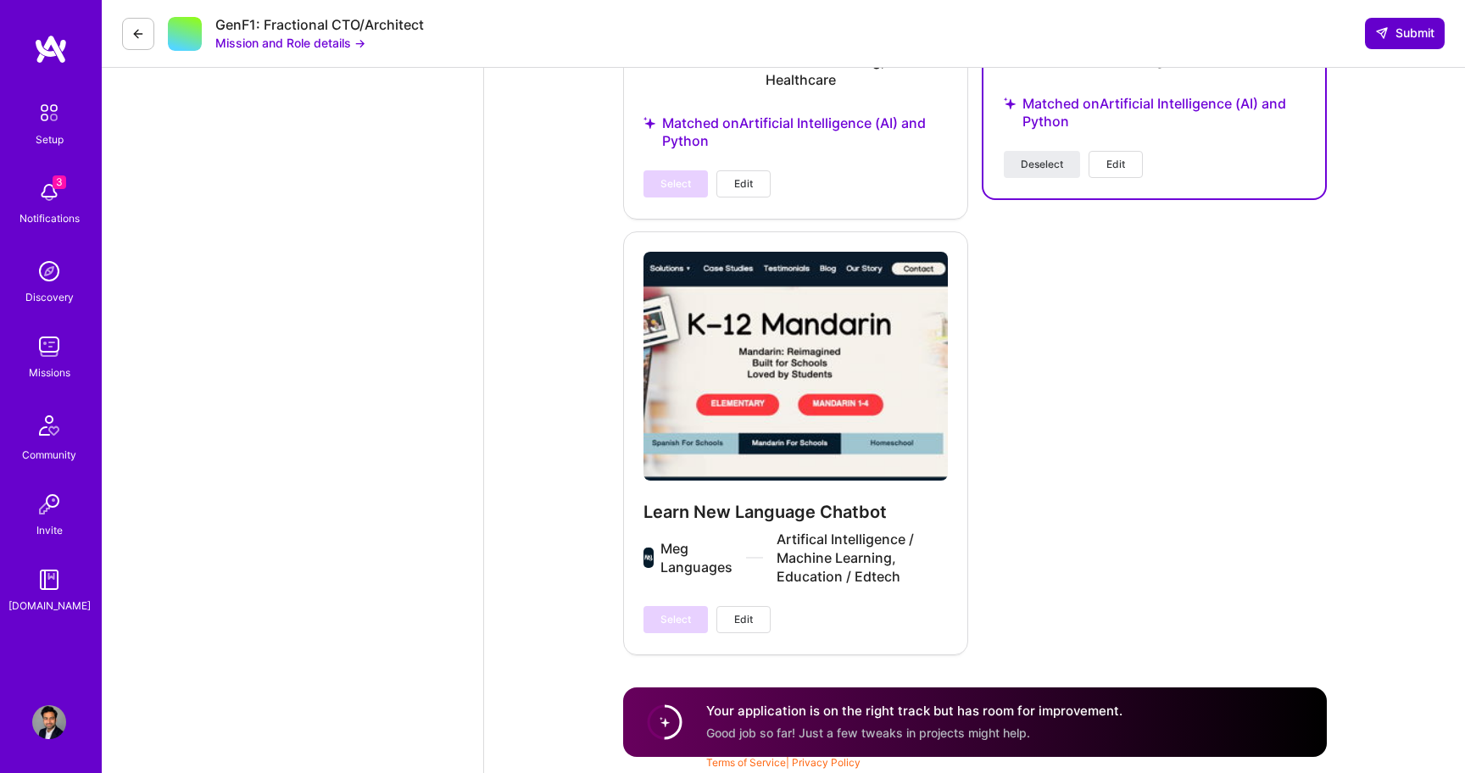
click at [1395, 38] on span "Submit" at bounding box center [1404, 33] width 59 height 17
click at [1379, 45] on button "Submit" at bounding box center [1405, 33] width 80 height 31
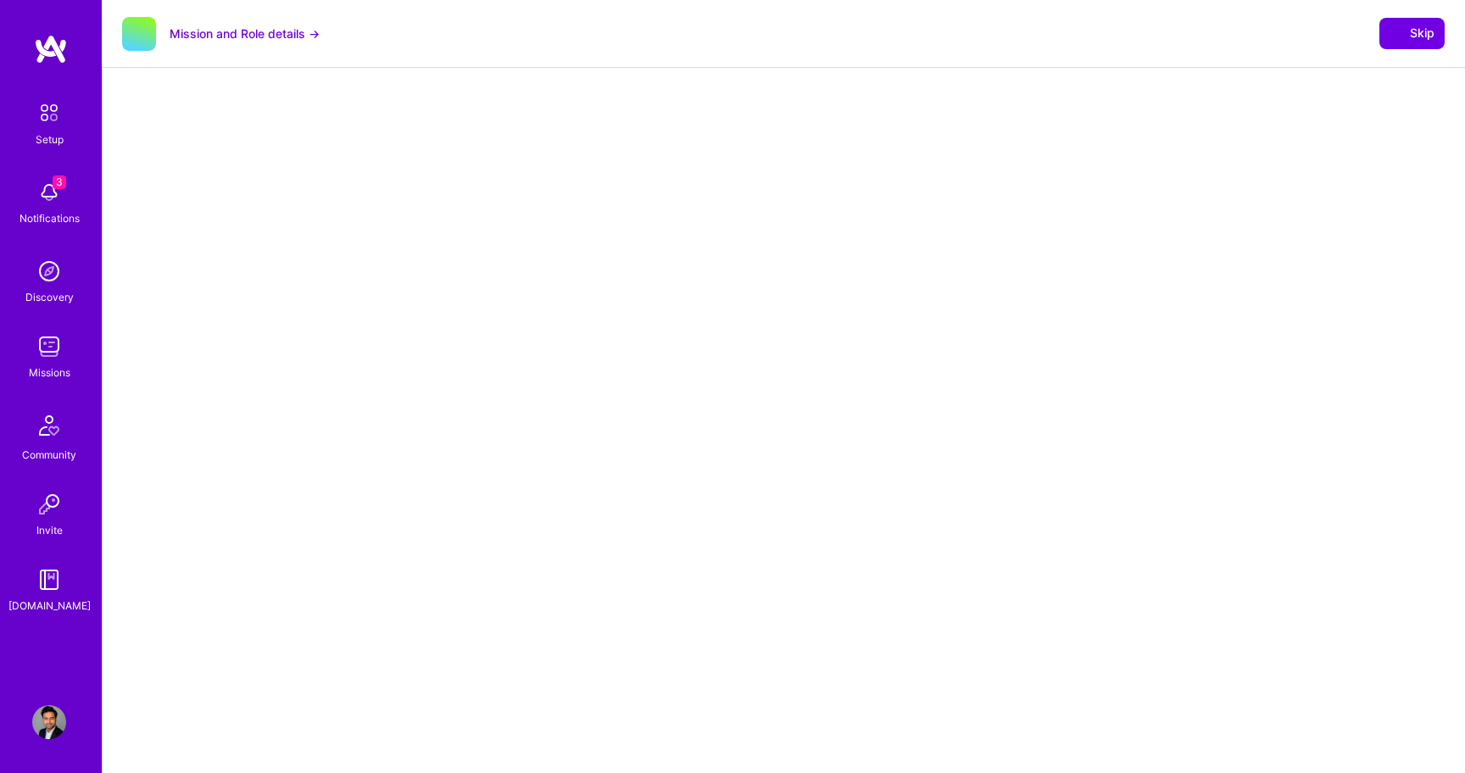
select select "US"
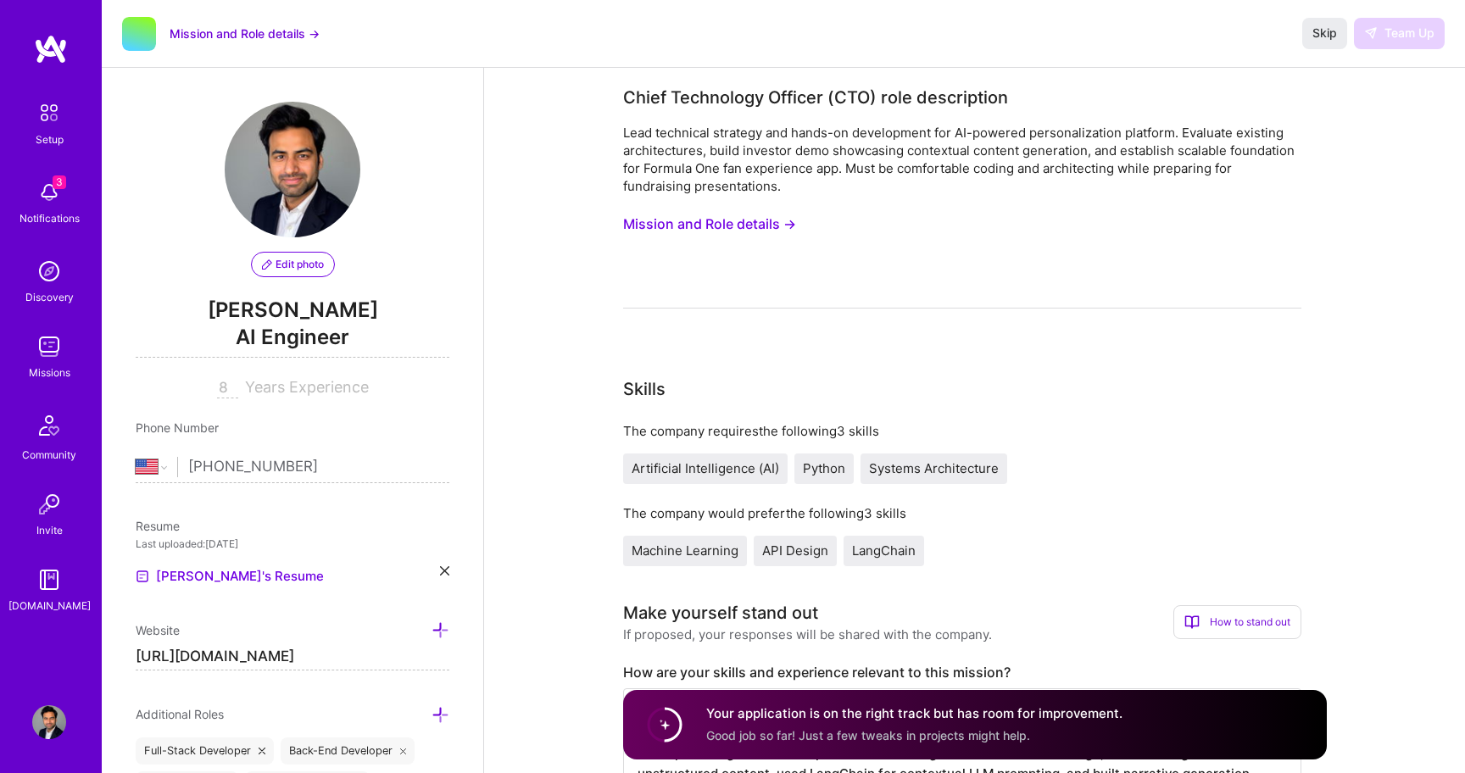
click at [50, 354] on img at bounding box center [49, 347] width 34 height 34
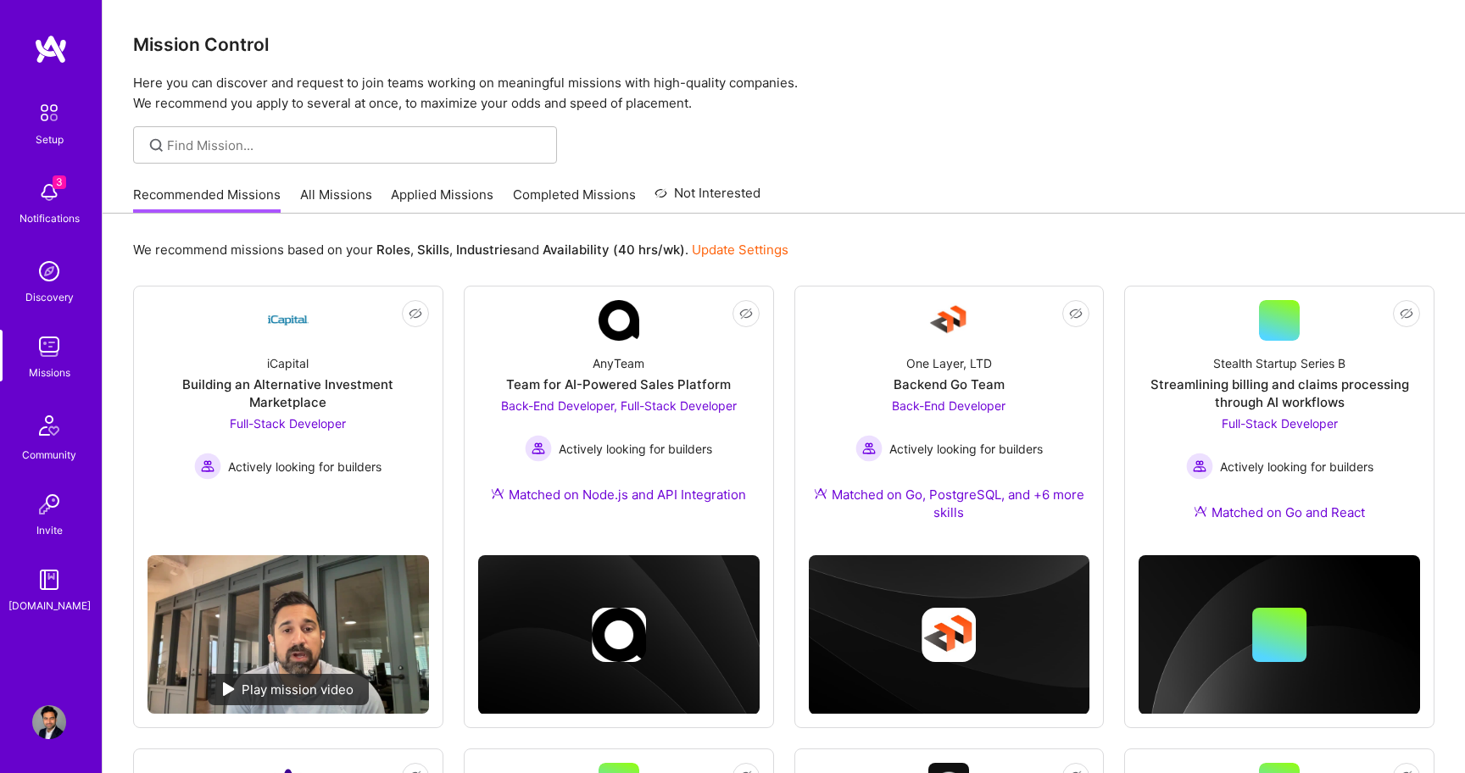
click at [330, 194] on link "All Missions" at bounding box center [336, 200] width 72 height 28
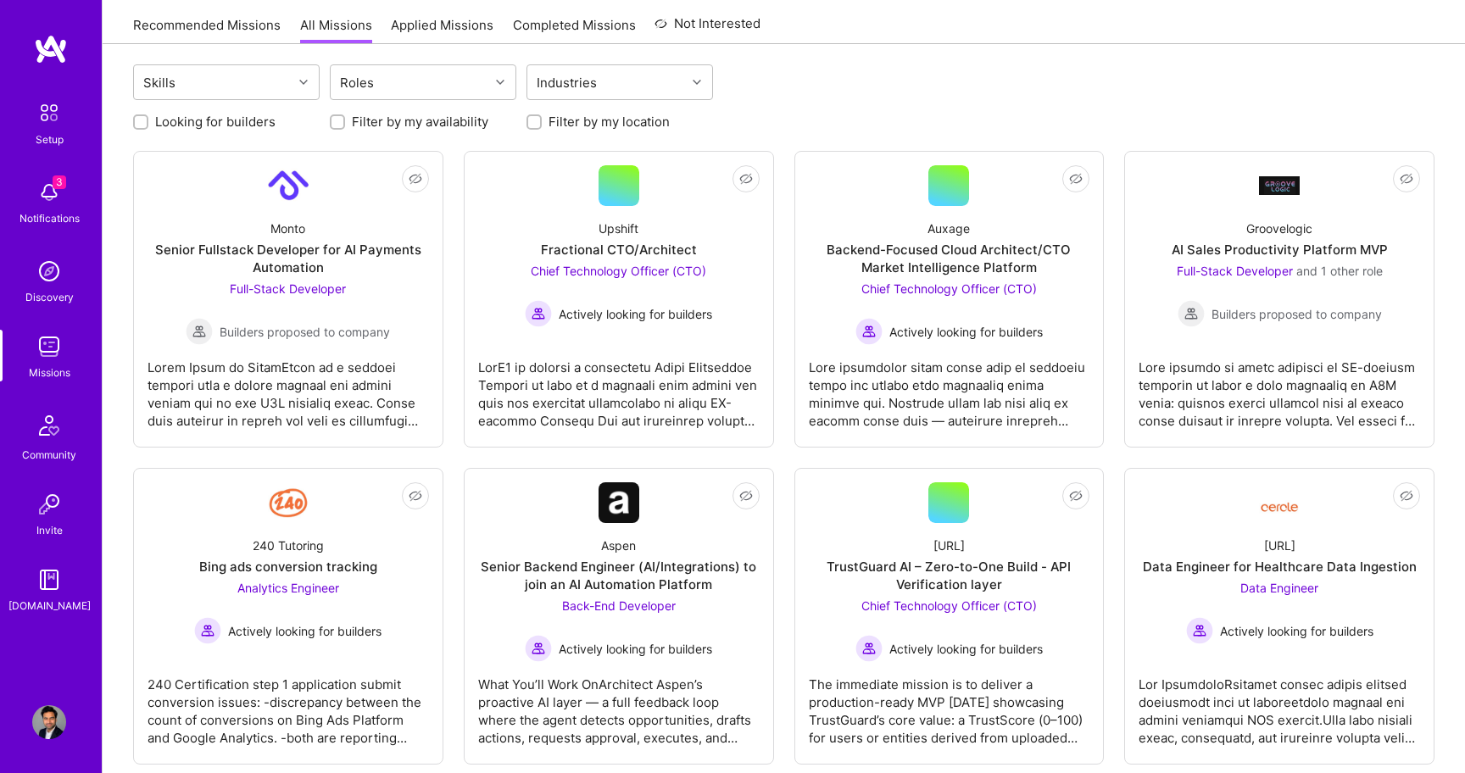
scroll to position [208, 0]
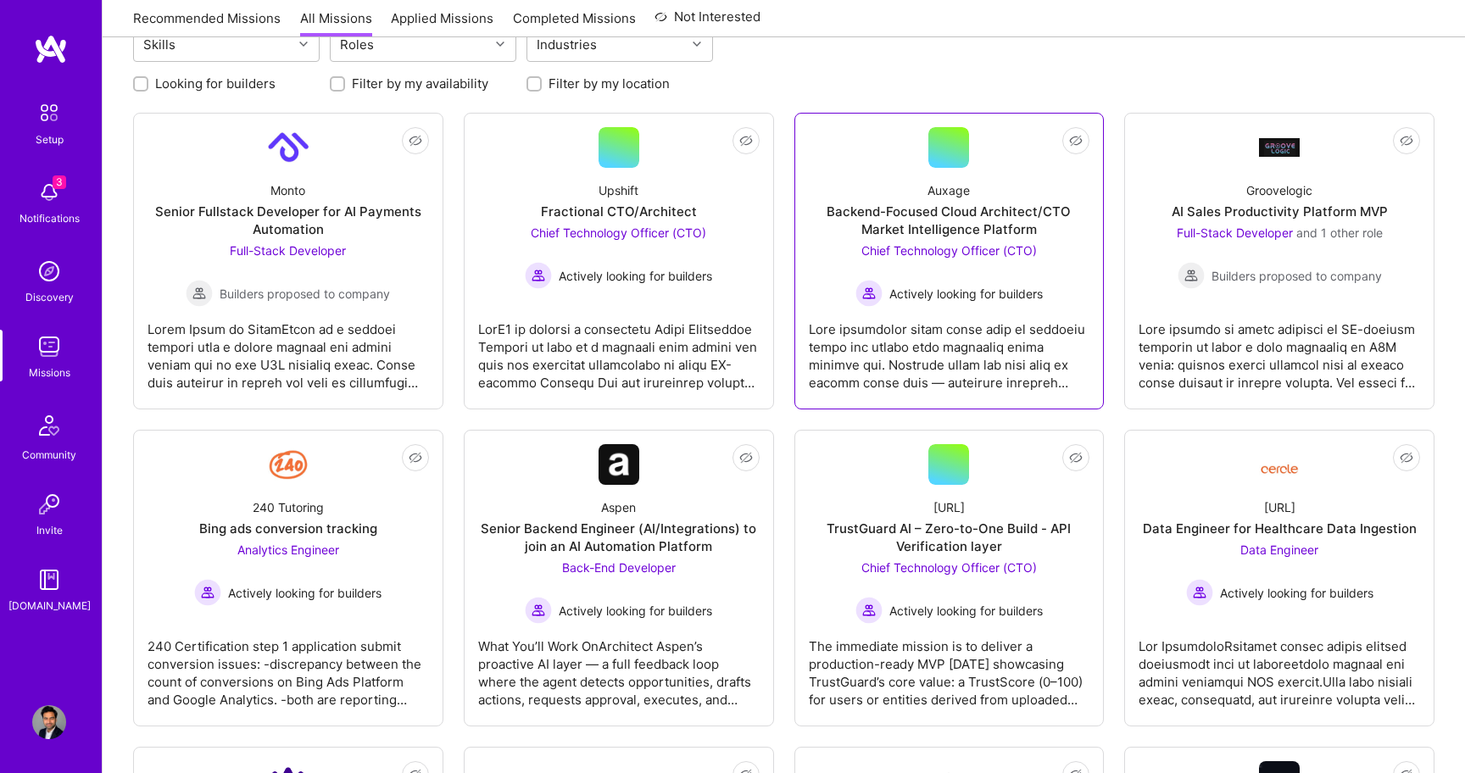
click at [1016, 227] on div "Backend-Focused Cloud Architect/CTO Market Intelligence Platform" at bounding box center [949, 221] width 281 height 36
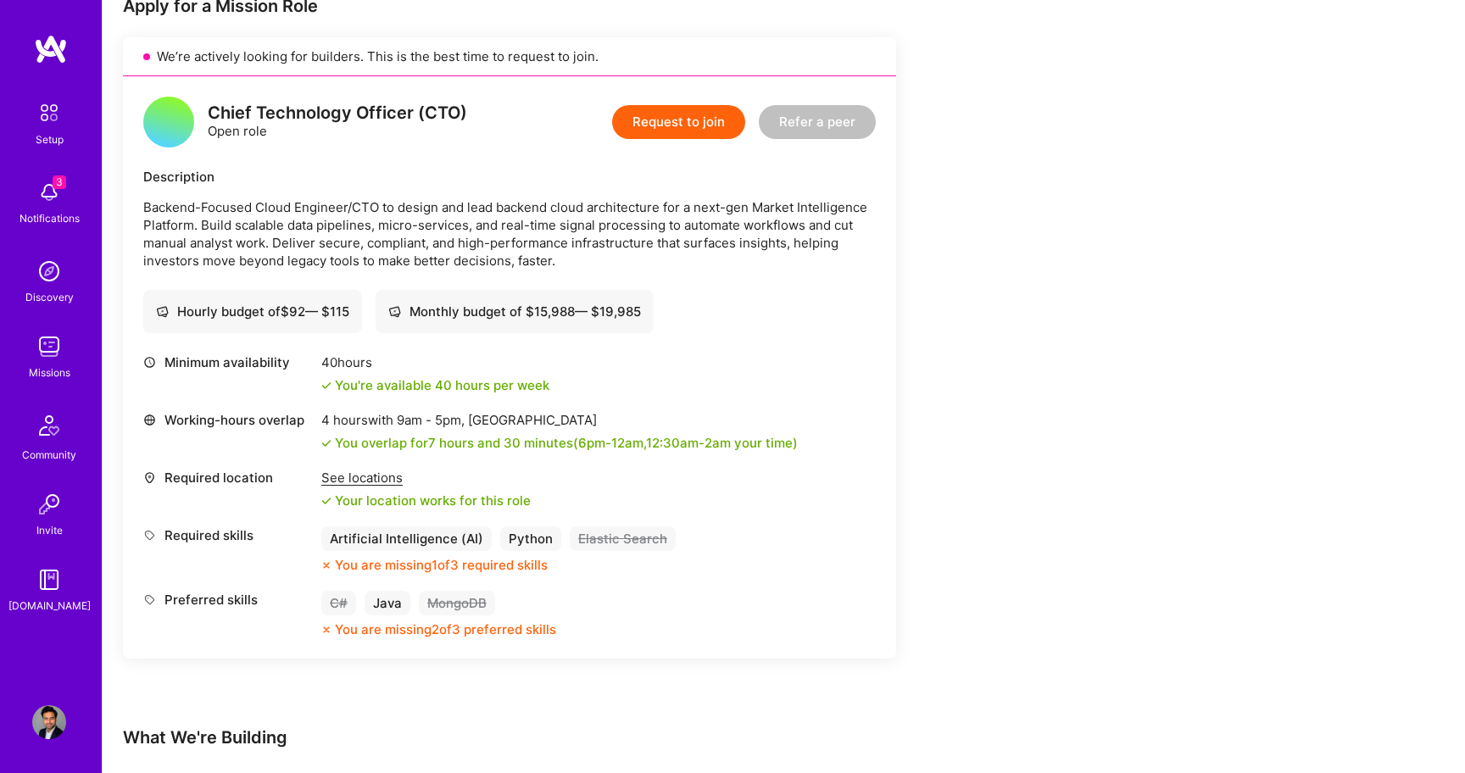
scroll to position [361, 0]
click at [679, 119] on button "Request to join" at bounding box center [678, 120] width 133 height 34
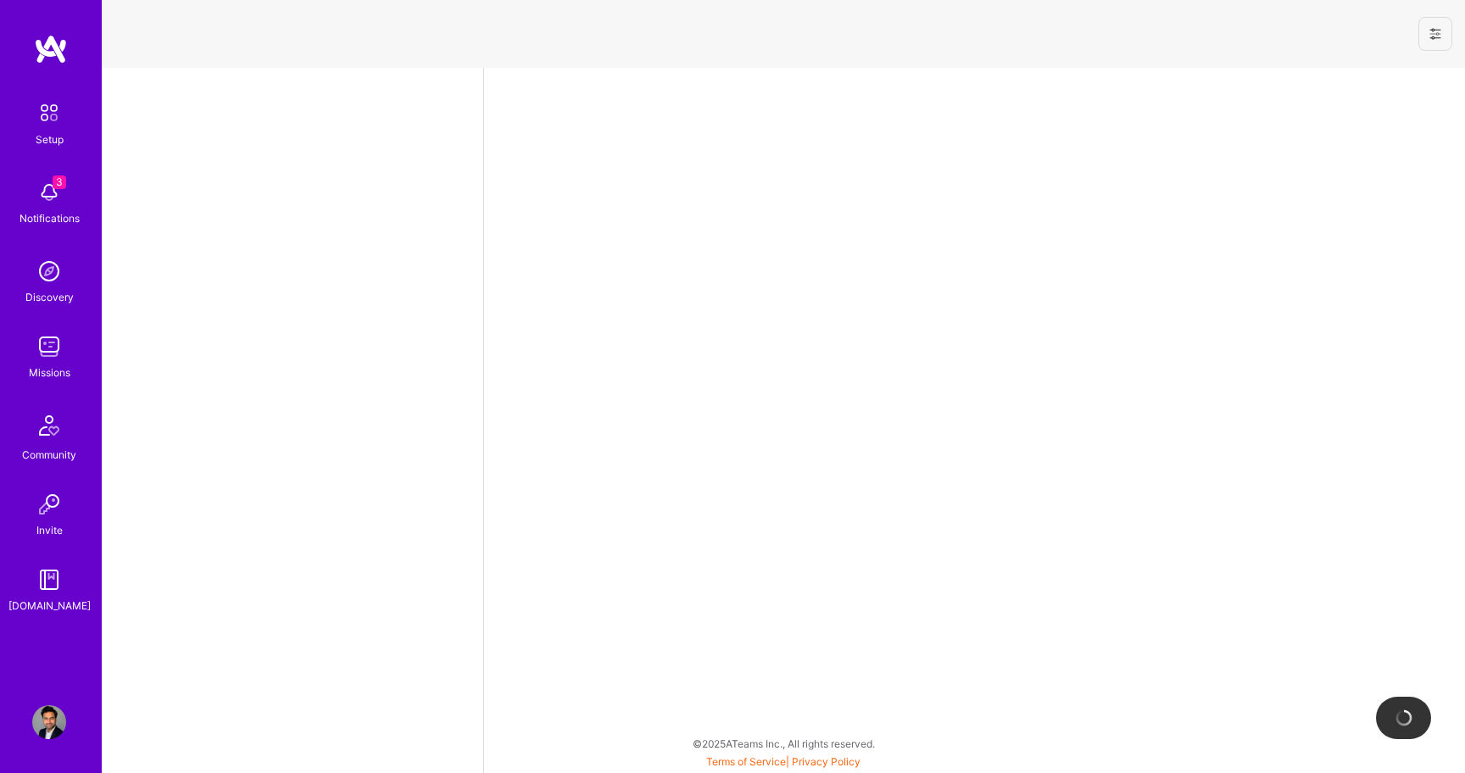
select select "US"
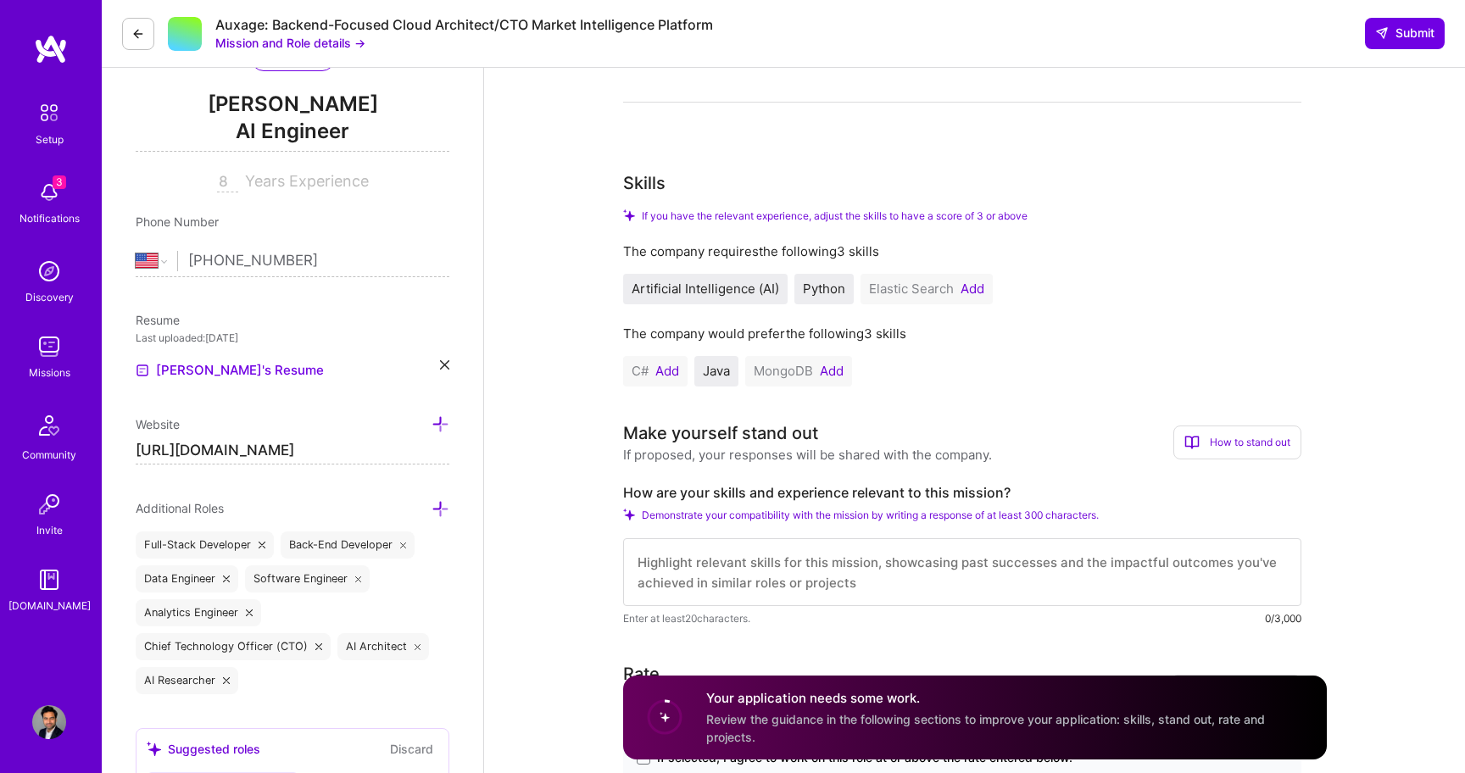
scroll to position [203, 0]
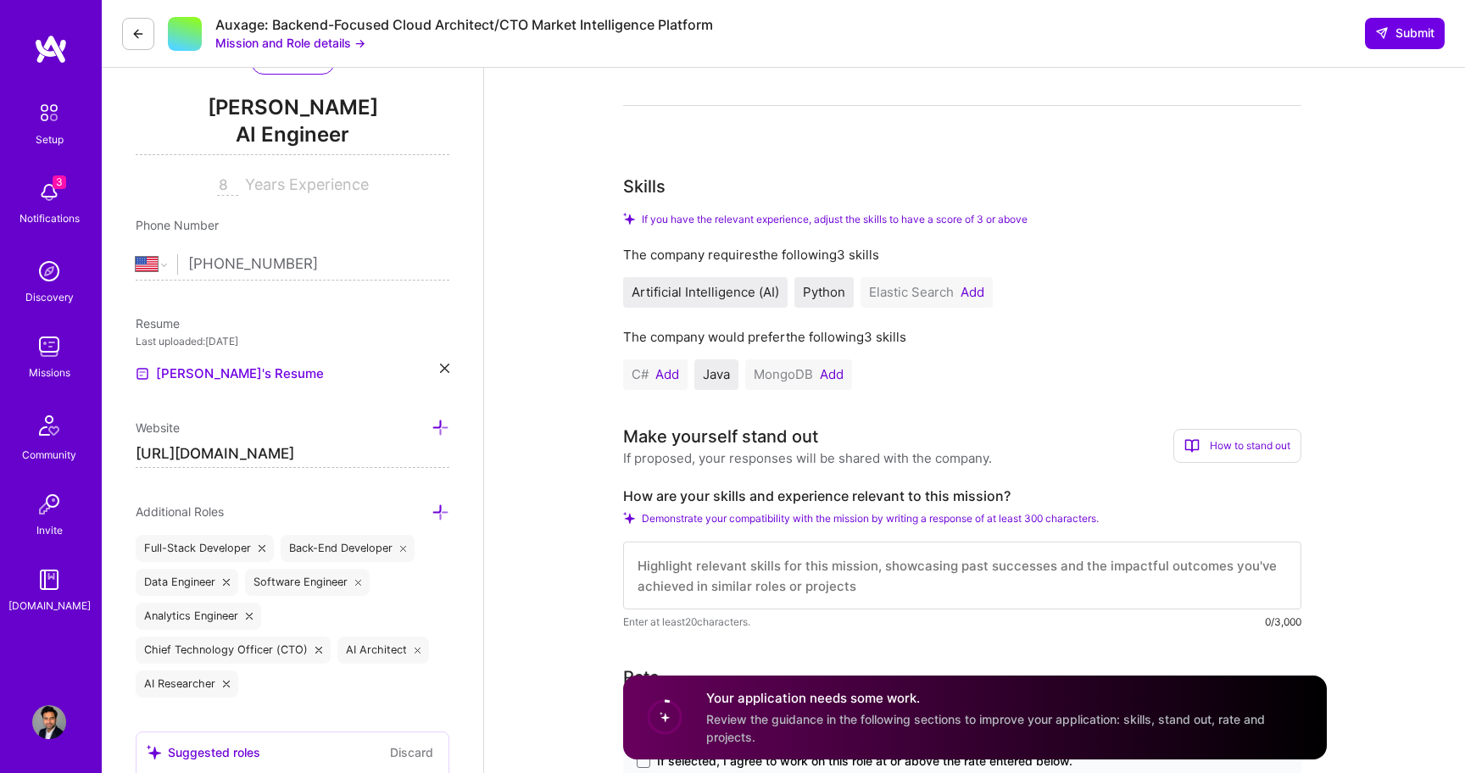
click at [970, 290] on button "Add" at bounding box center [972, 293] width 24 height 14
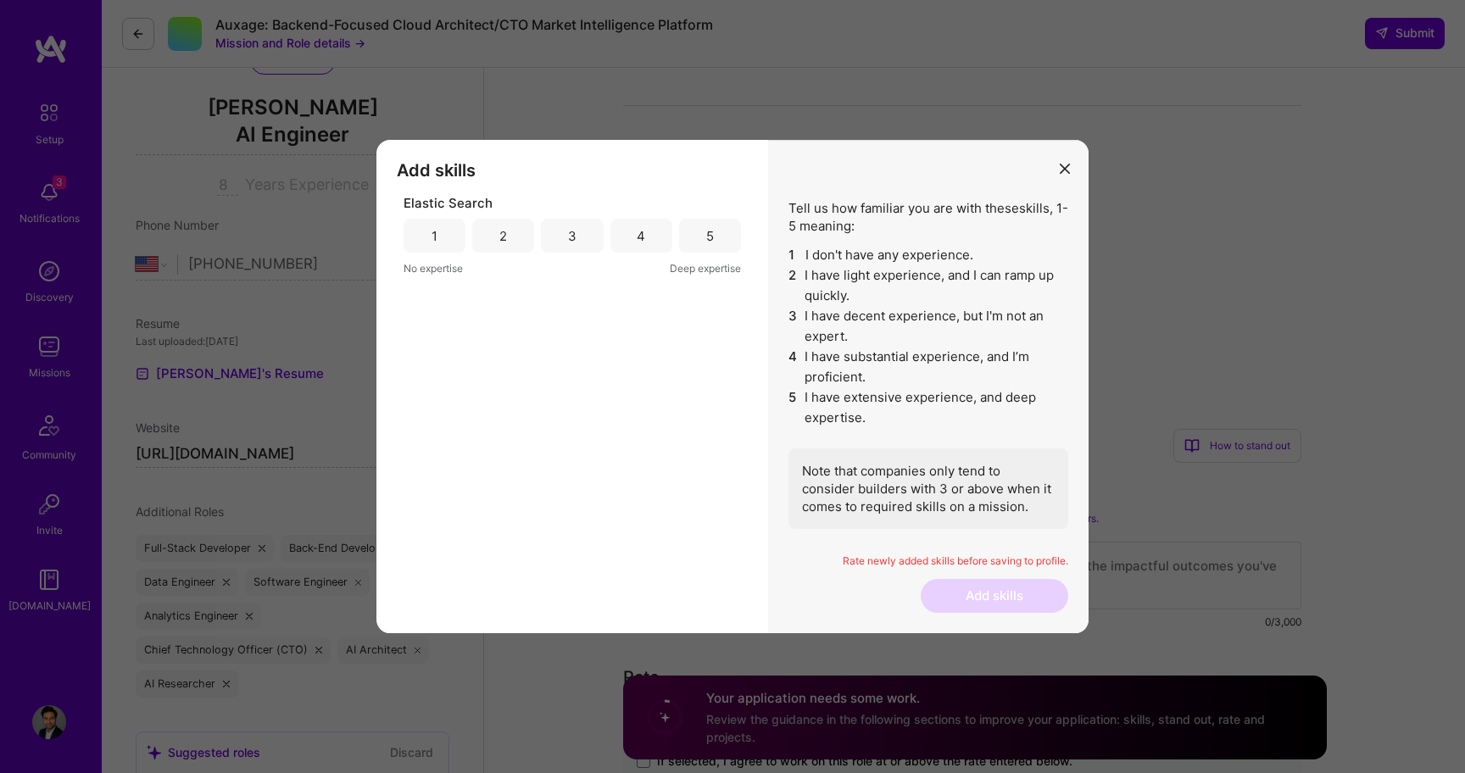
click at [705, 232] on div "5" at bounding box center [710, 236] width 62 height 34
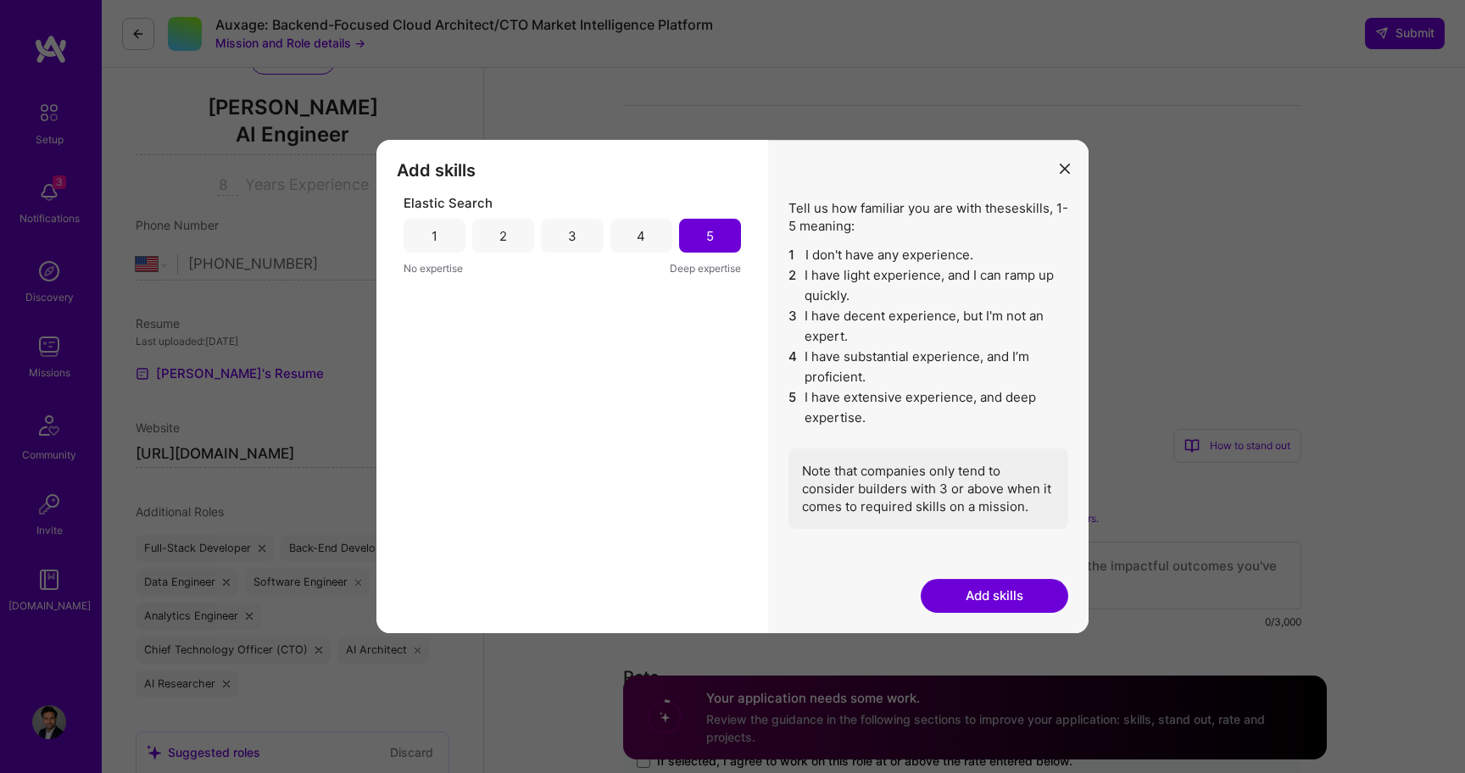
click at [1030, 589] on button "Add skills" at bounding box center [995, 596] width 148 height 34
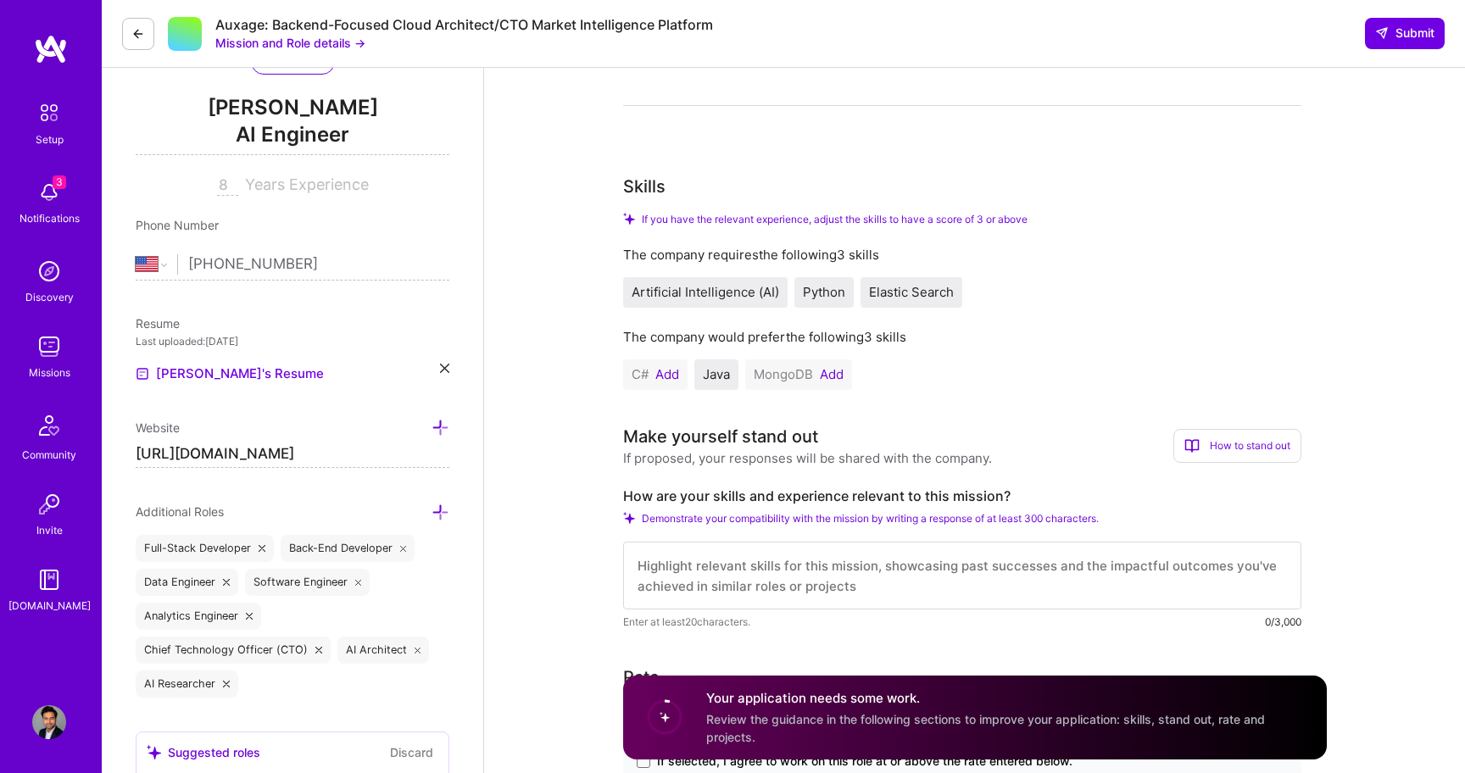
click at [665, 372] on button "Add" at bounding box center [667, 375] width 24 height 14
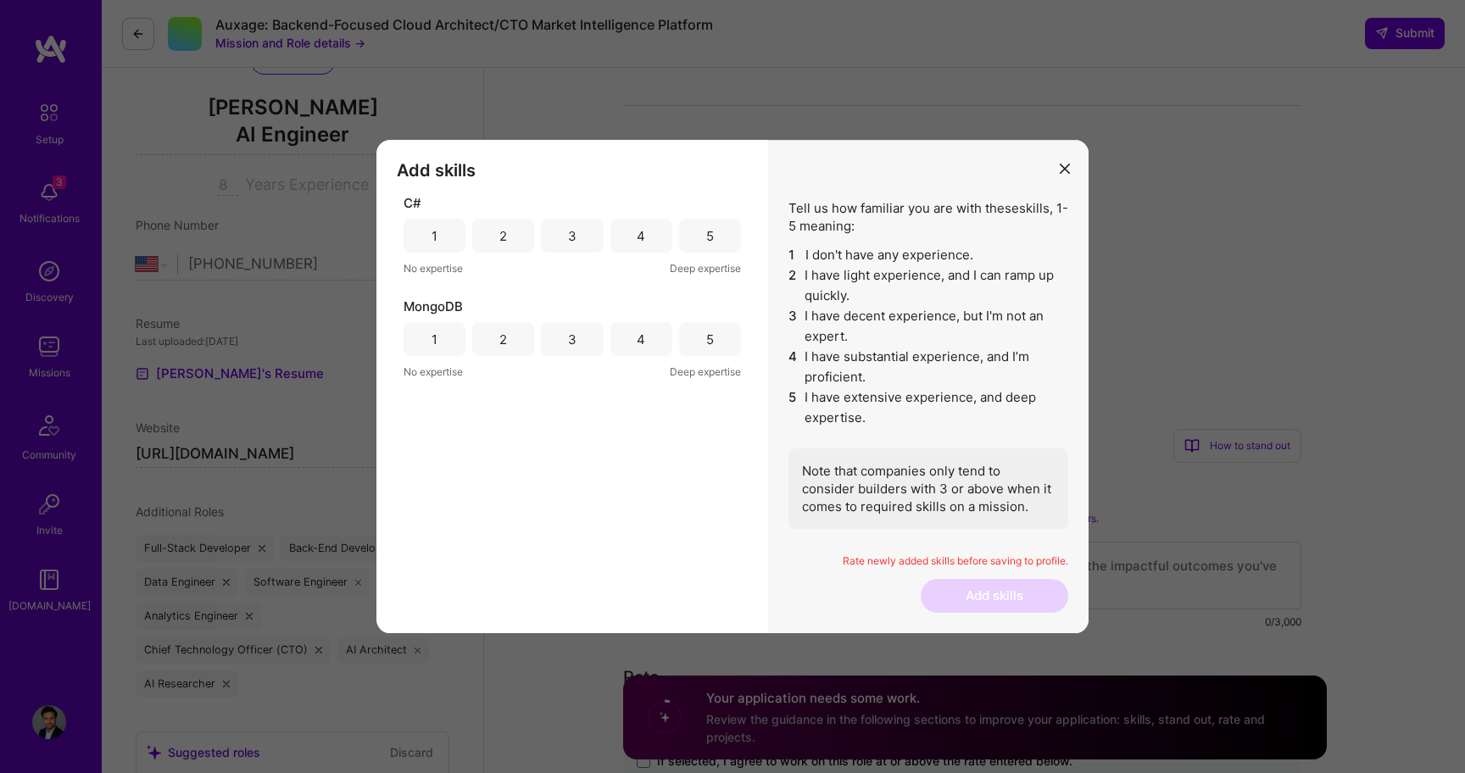
click at [720, 237] on div "5" at bounding box center [710, 236] width 62 height 34
click at [717, 342] on div "5" at bounding box center [710, 339] width 62 height 34
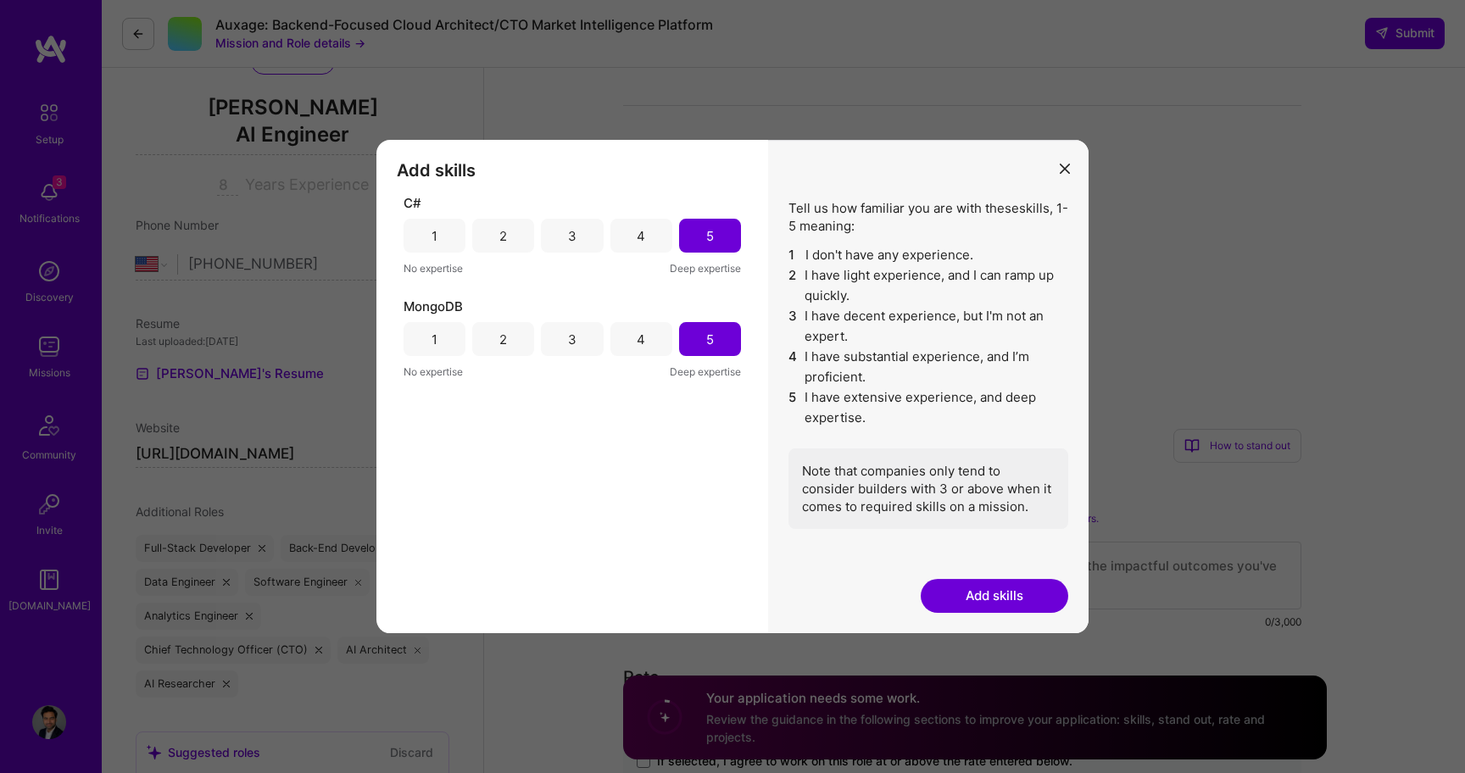
click at [1012, 593] on button "Add skills" at bounding box center [995, 596] width 148 height 34
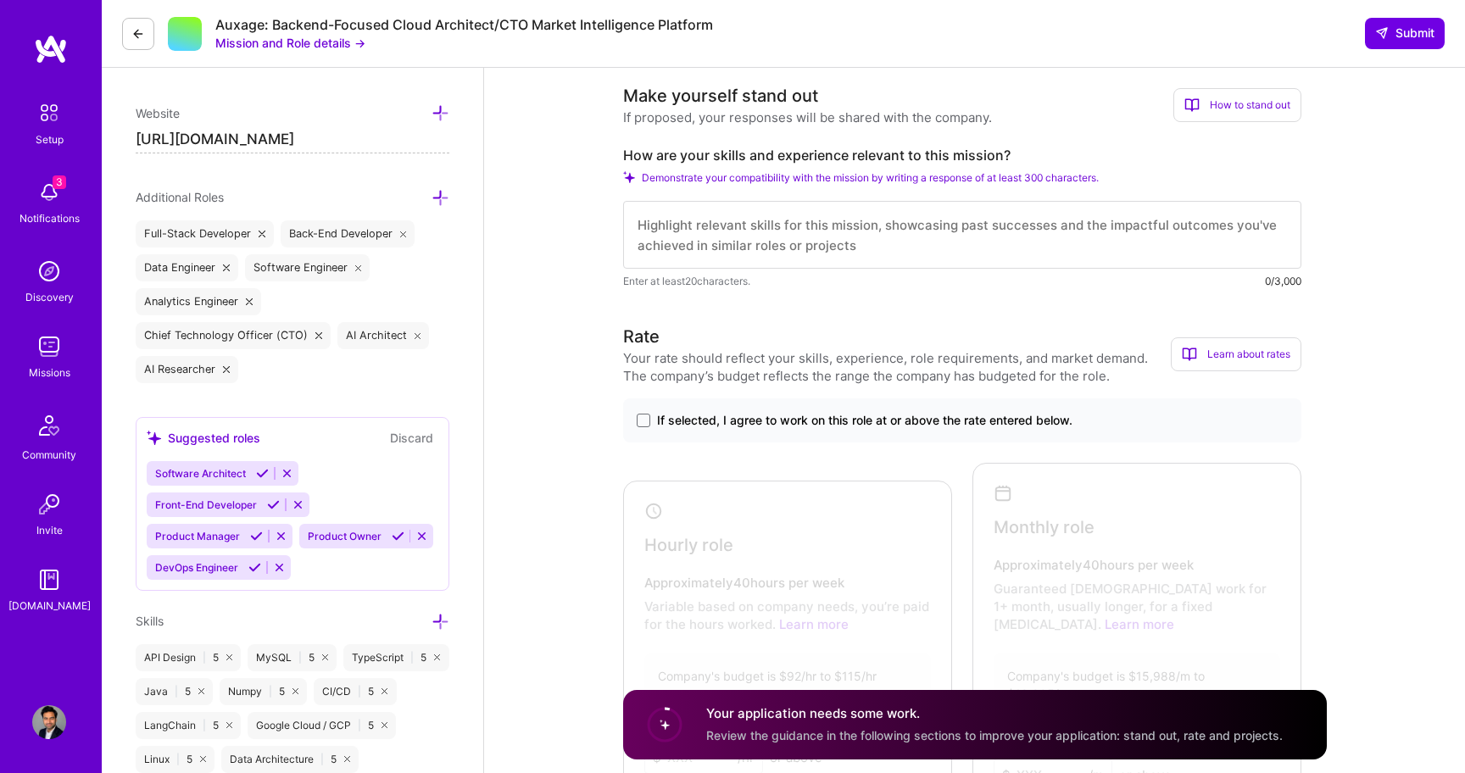
scroll to position [347, 0]
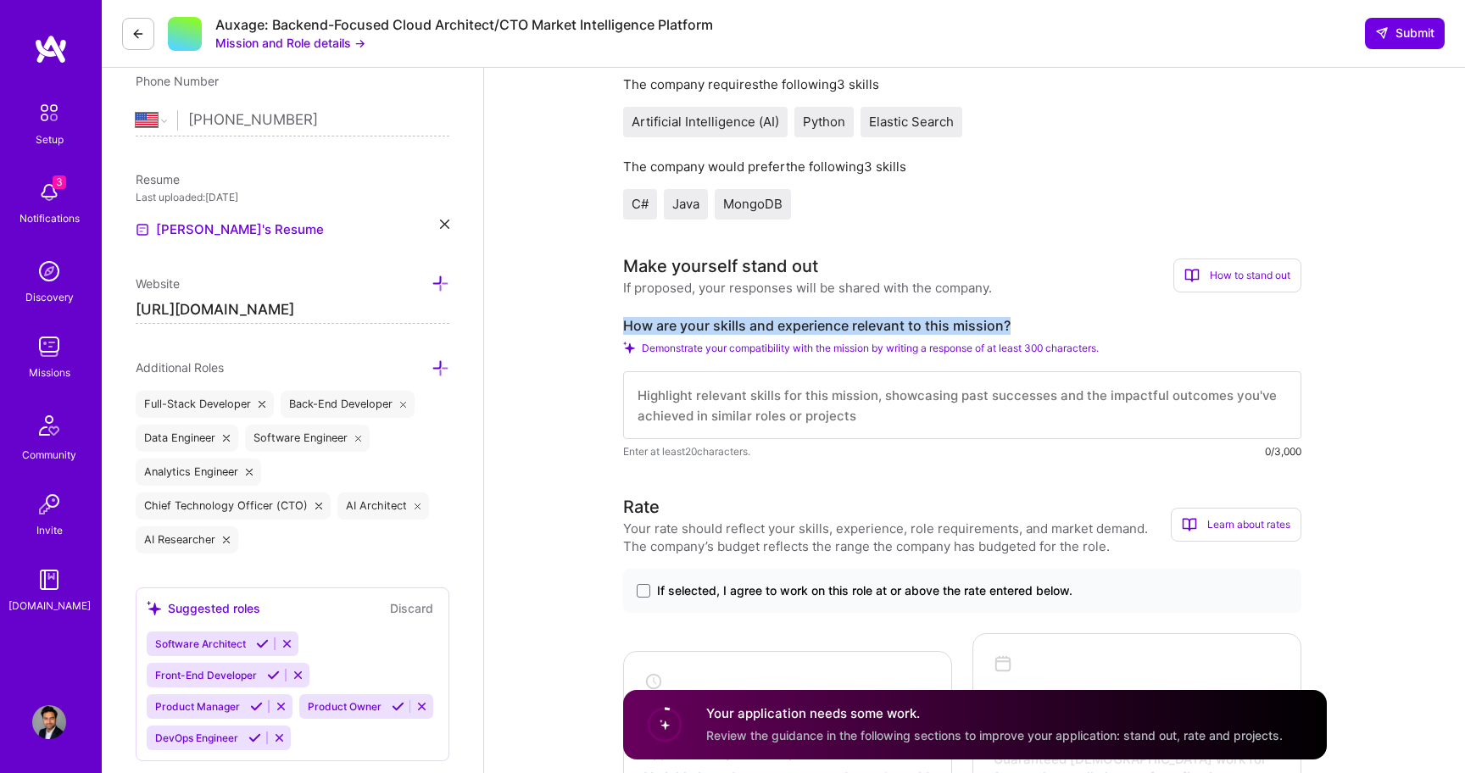
drag, startPoint x: 1011, startPoint y: 326, endPoint x: 626, endPoint y: 318, distance: 384.9
click at [625, 318] on label "How are your skills and experience relevant to this mission?" at bounding box center [962, 326] width 678 height 18
copy label "How are your skills and experience relevant to this mission?"
click at [337, 43] on button "Mission and Role details →" at bounding box center [290, 43] width 150 height 18
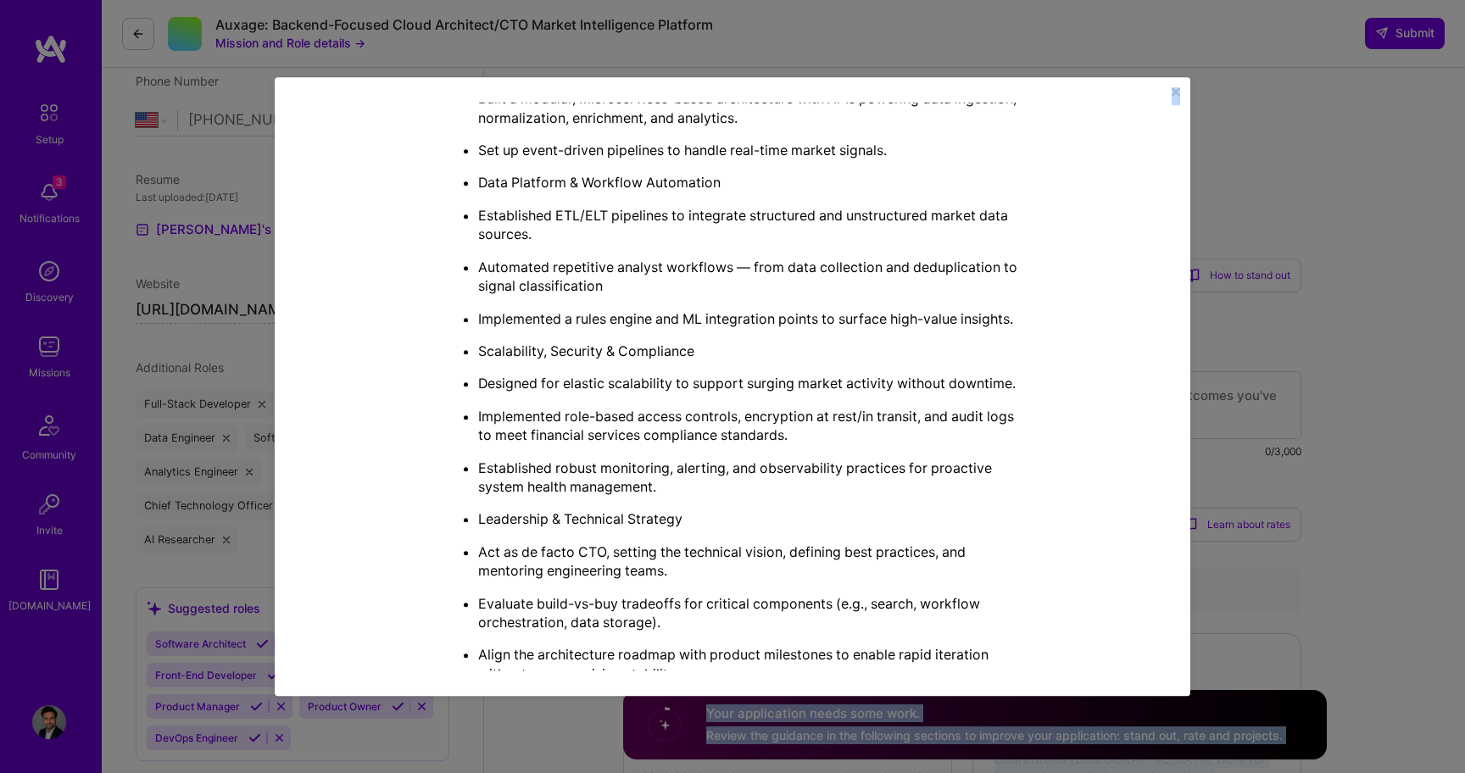
scroll to position [869, 0]
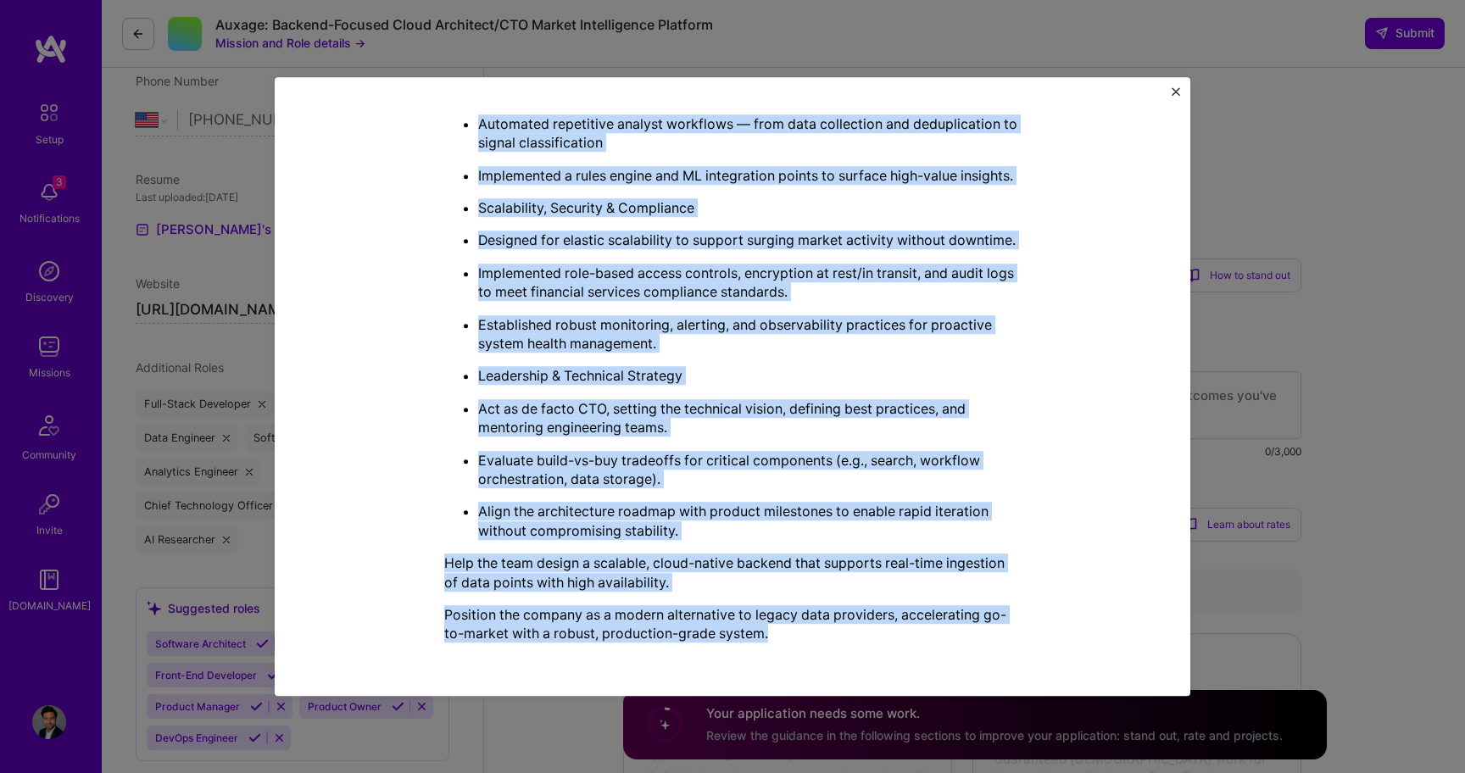
drag, startPoint x: 448, startPoint y: 202, endPoint x: 814, endPoint y: 641, distance: 571.8
copy div "Lorem Ipsumdolor Sitamet (CON) adip elitseddoei Tempori-Utlabor Etdol Magnaali/…"
click at [1176, 90] on img "Close" at bounding box center [1176, 91] width 8 height 8
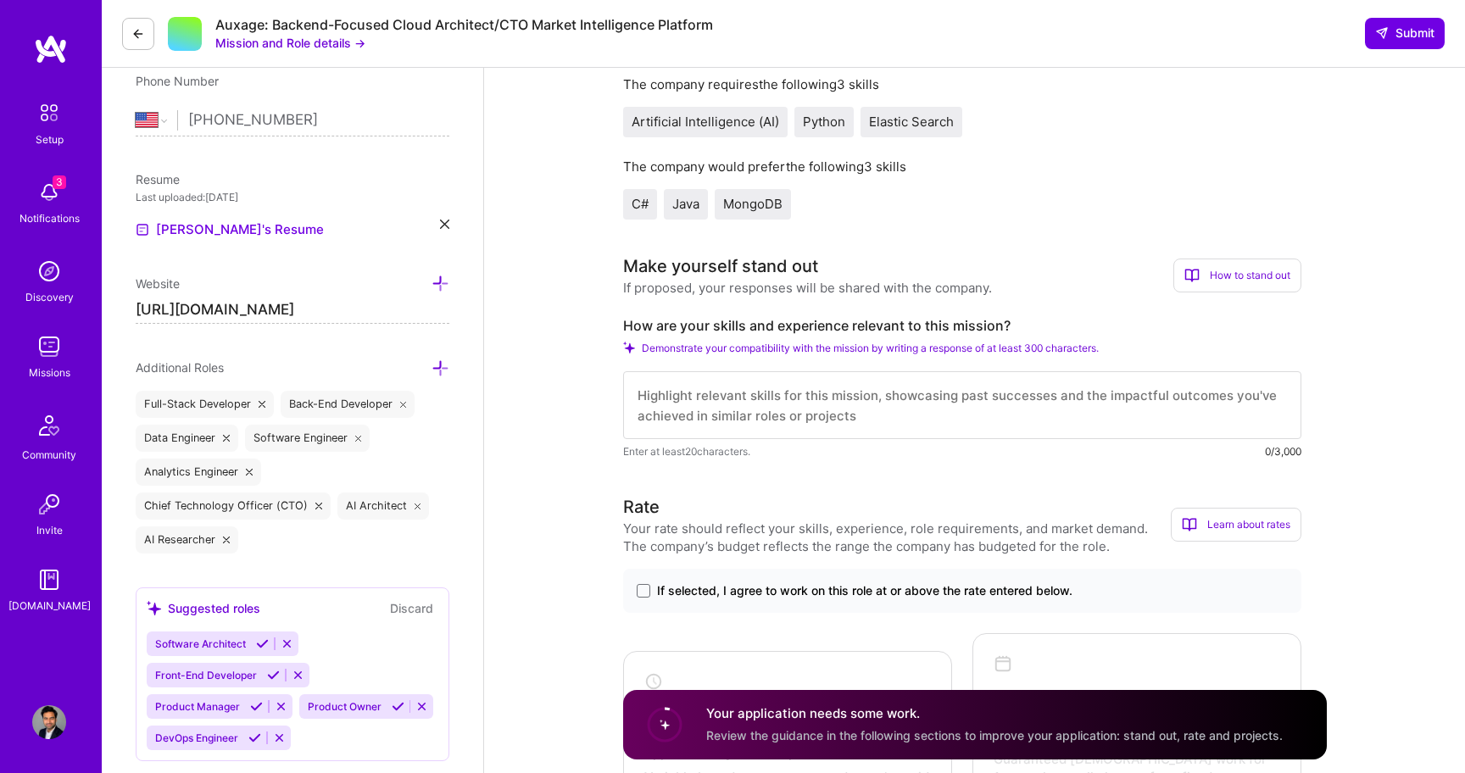
drag, startPoint x: 915, startPoint y: 425, endPoint x: 677, endPoint y: 385, distance: 240.7
click at [677, 385] on textarea at bounding box center [962, 405] width 678 height 68
drag, startPoint x: 638, startPoint y: 398, endPoint x: 898, endPoint y: 422, distance: 260.6
click at [898, 422] on textarea at bounding box center [962, 405] width 678 height 68
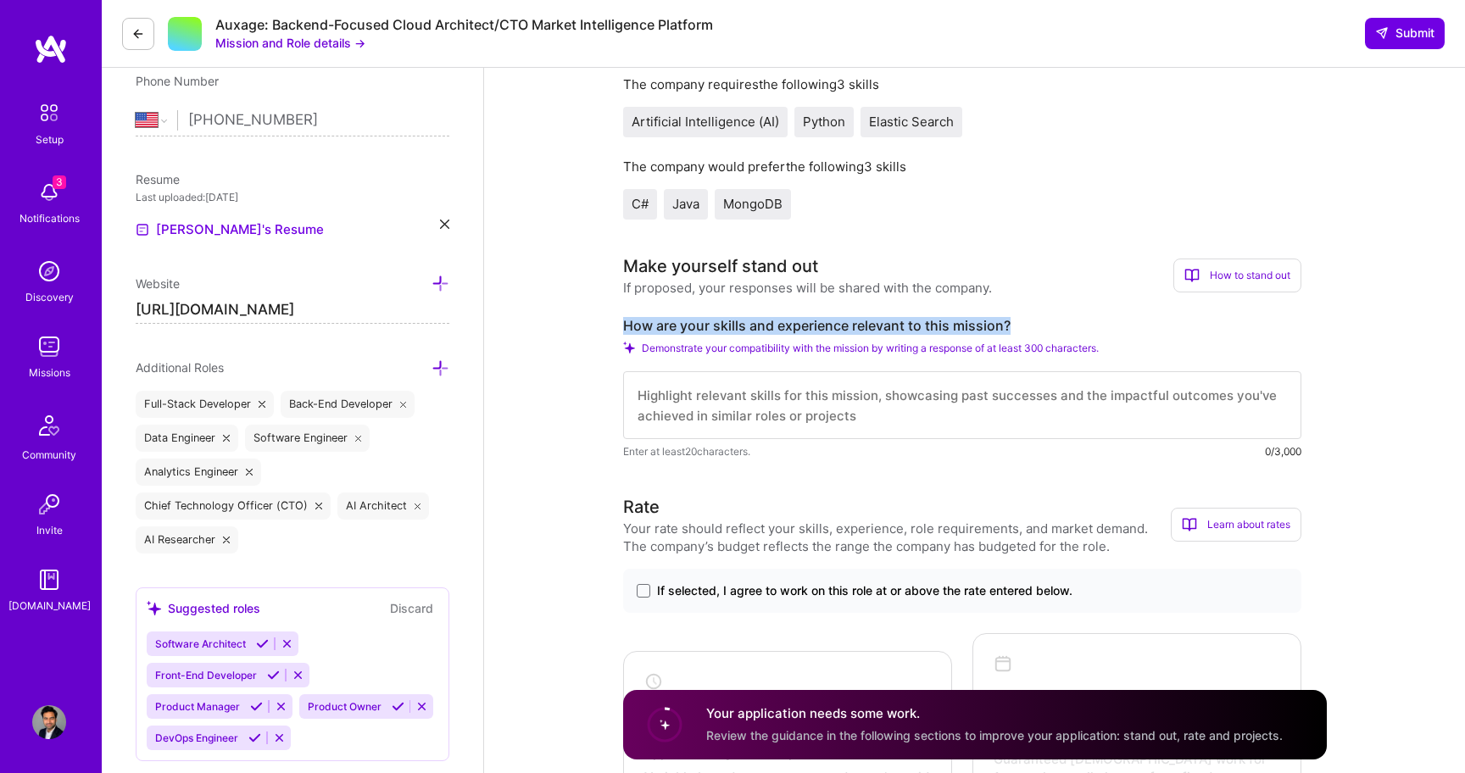
drag, startPoint x: 1011, startPoint y: 324, endPoint x: 596, endPoint y: 318, distance: 414.6
copy label "How are your skills and experience relevant to this mission?"
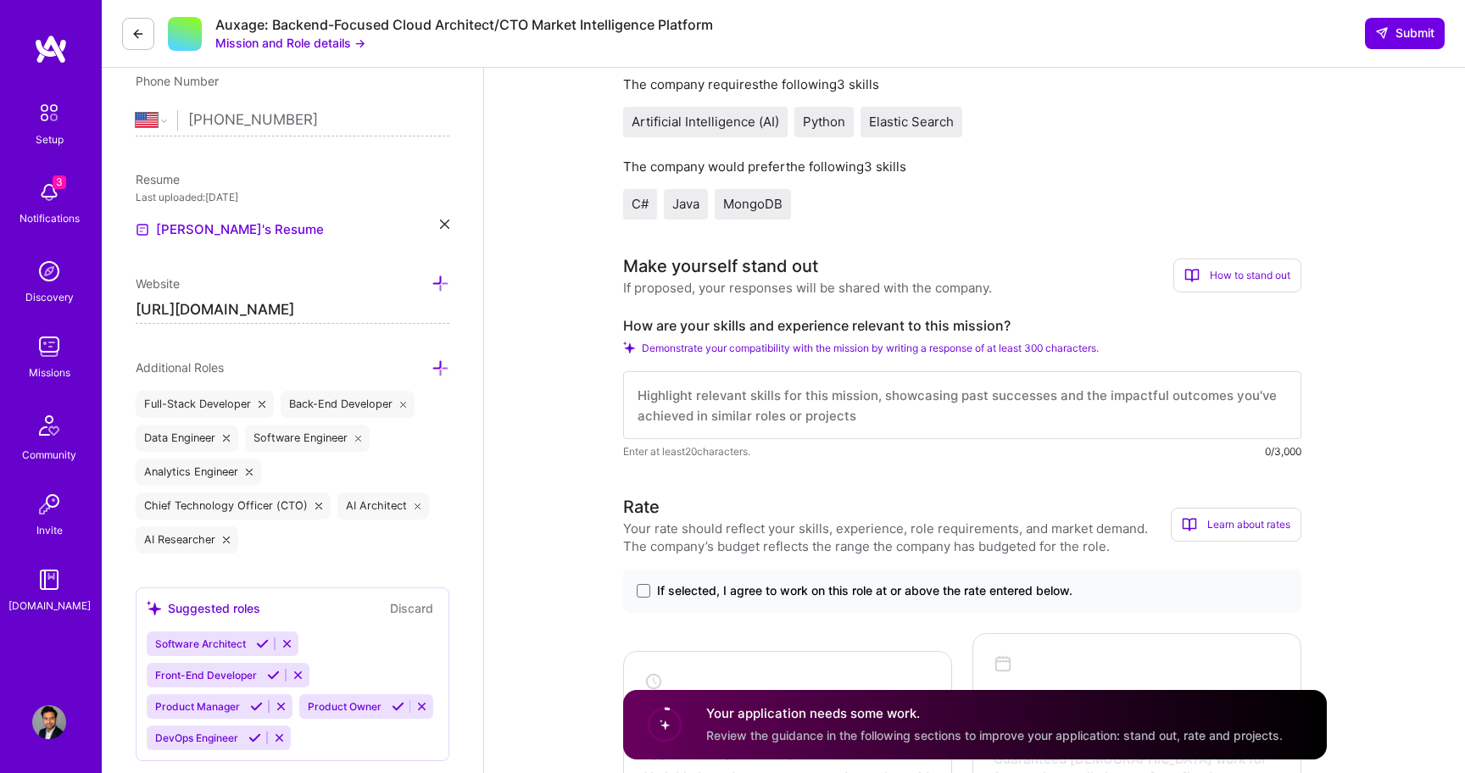
click at [746, 403] on textarea at bounding box center [962, 405] width 678 height 68
paste textarea "I’ve led the backend architecture for multiple data-intensive platforms, includ…"
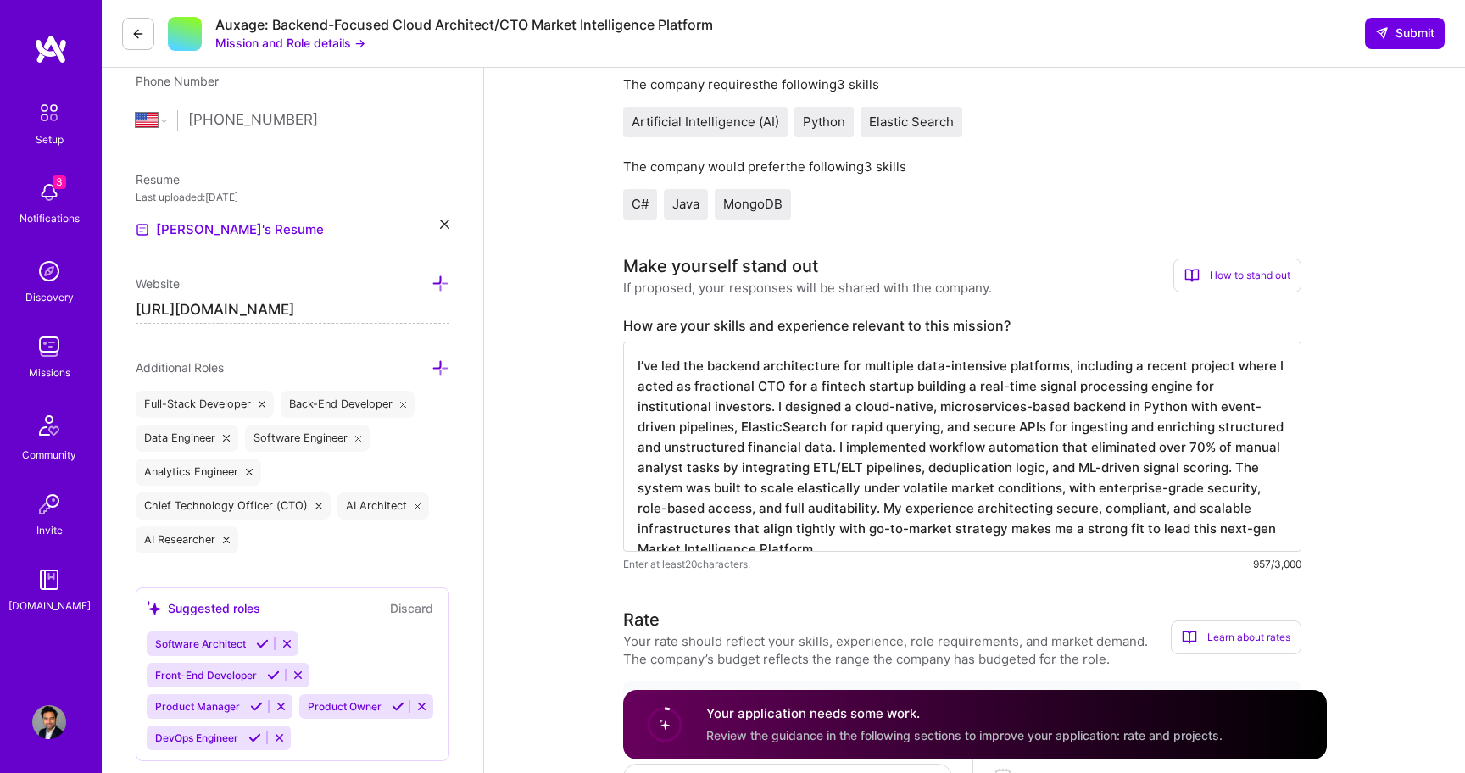
click at [645, 367] on textarea "I’ve led the backend architecture for multiple data-intensive platforms, includ…" at bounding box center [962, 447] width 678 height 210
click at [729, 504] on textarea "I have led the backend architecture for multiple data-intensive platforms, incl…" at bounding box center [962, 447] width 678 height 210
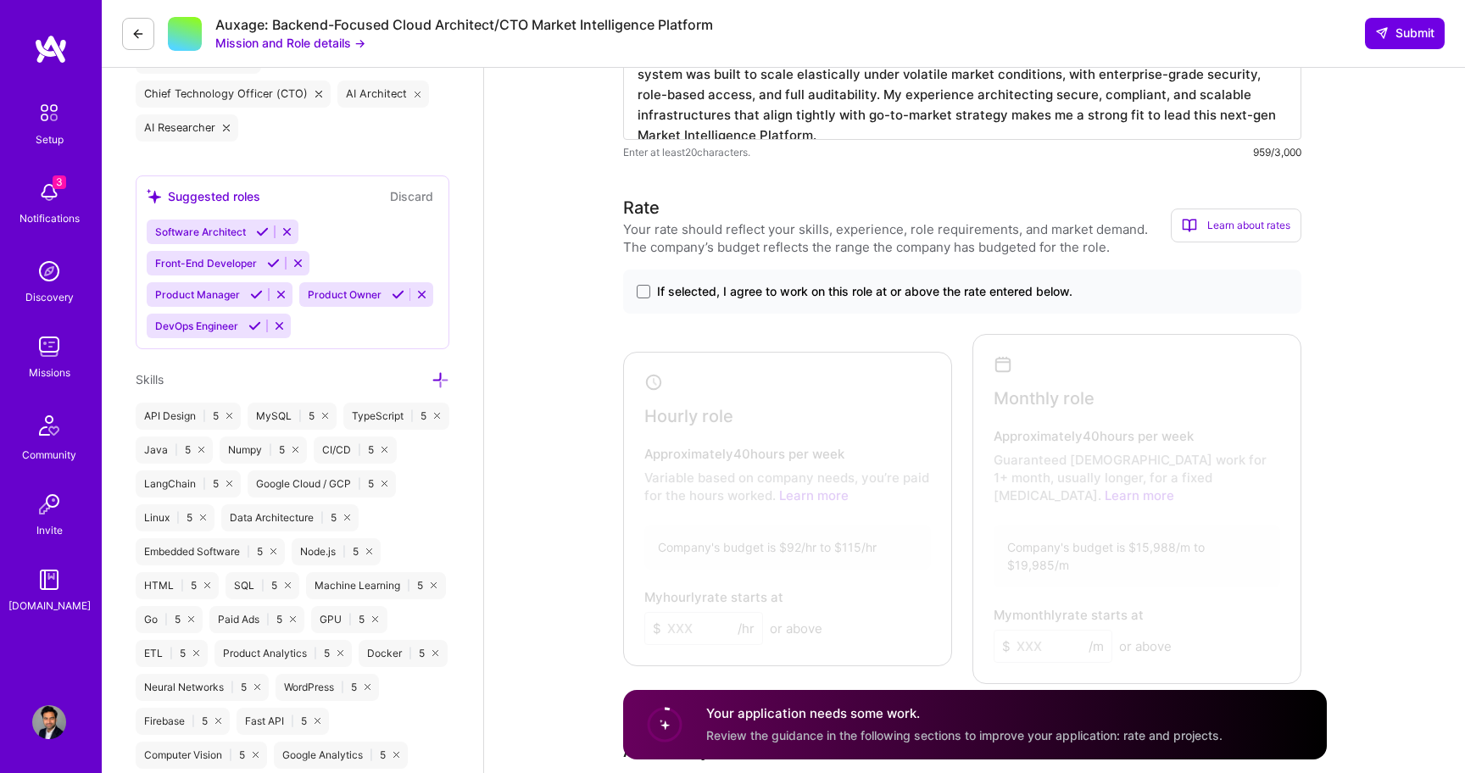
scroll to position [764, 0]
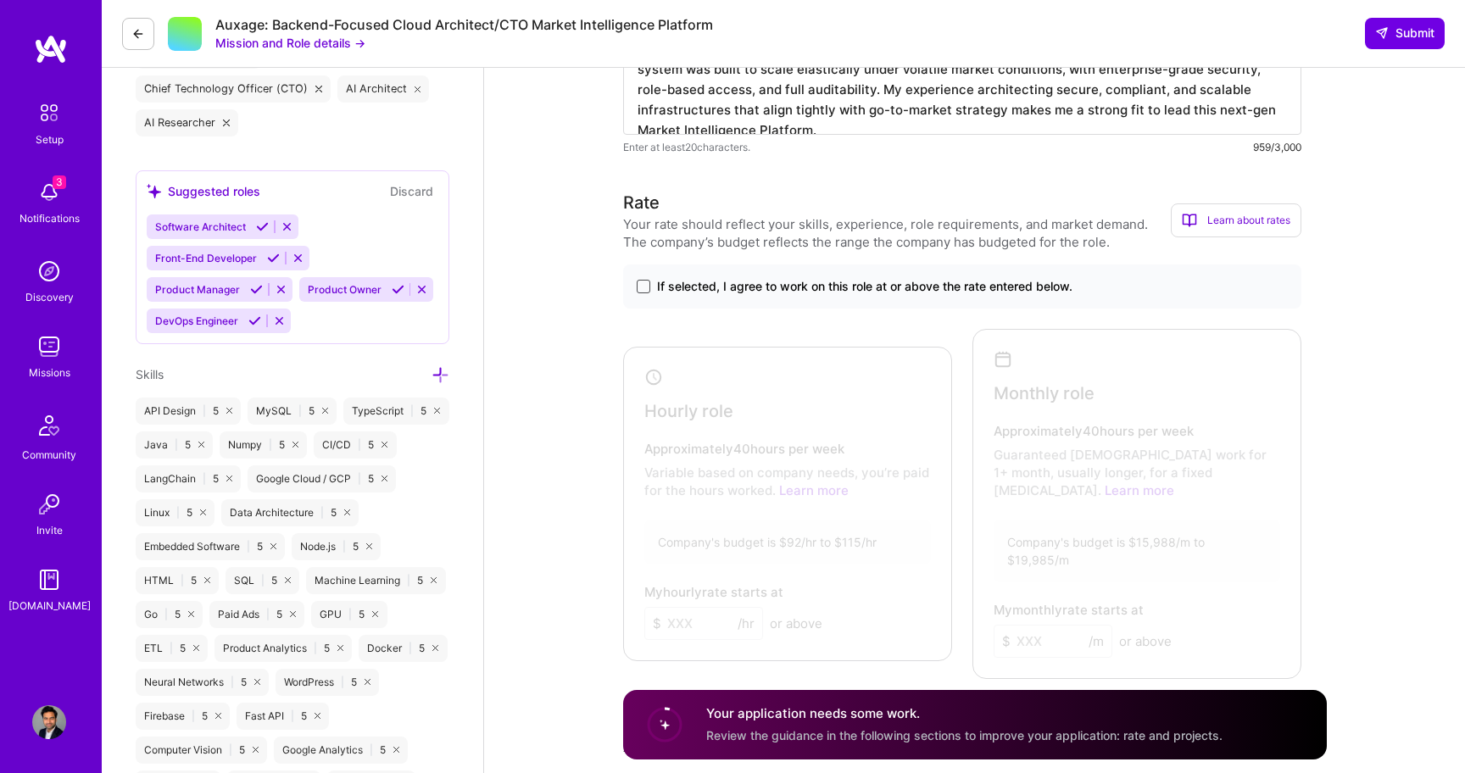
type textarea "I have led the backend architecture for multiple data-intensive platforms, incl…"
click at [637, 287] on span at bounding box center [644, 287] width 14 height 14
click at [0, 0] on input "If selected, I agree to work on this role at or above the rate entered below." at bounding box center [0, 0] width 0 height 0
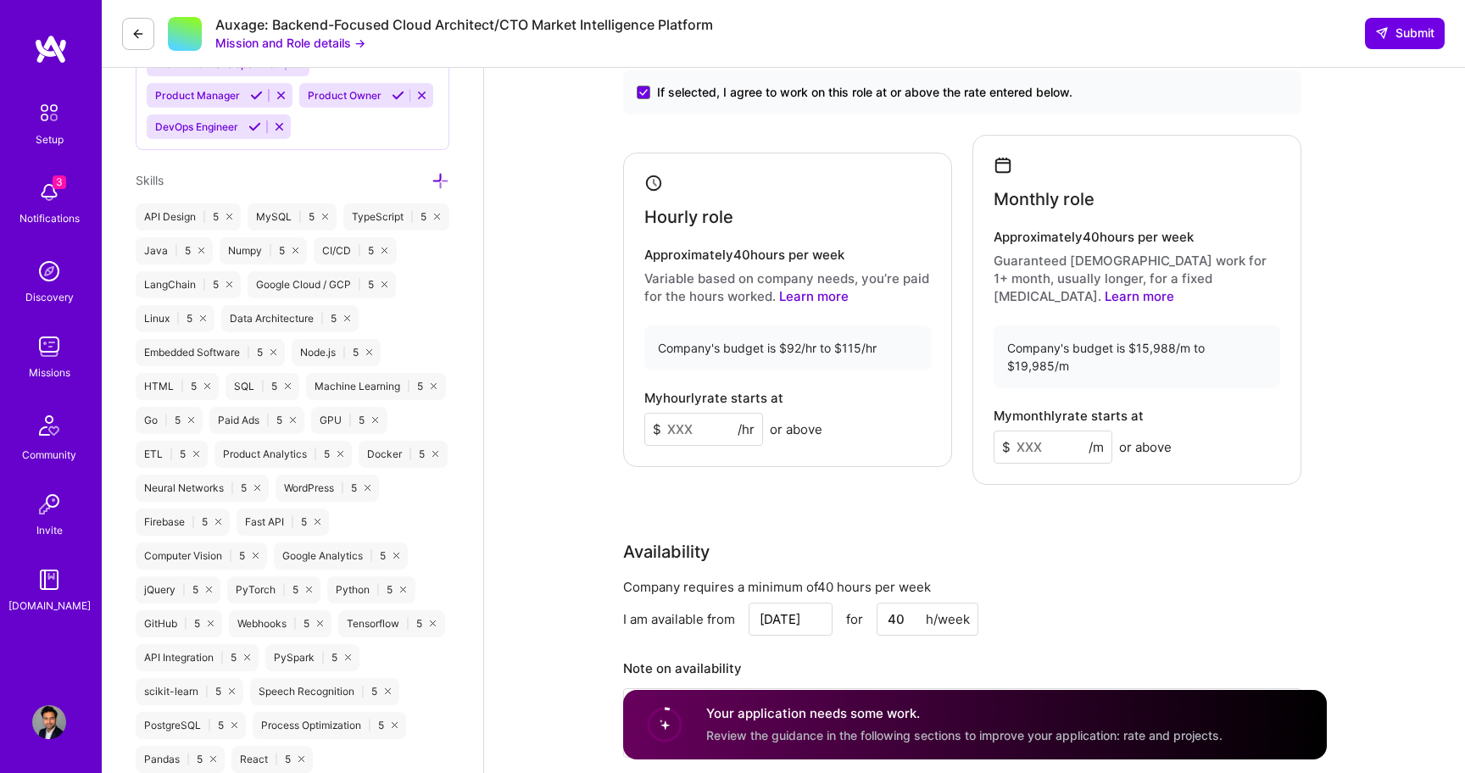
scroll to position [965, 0]
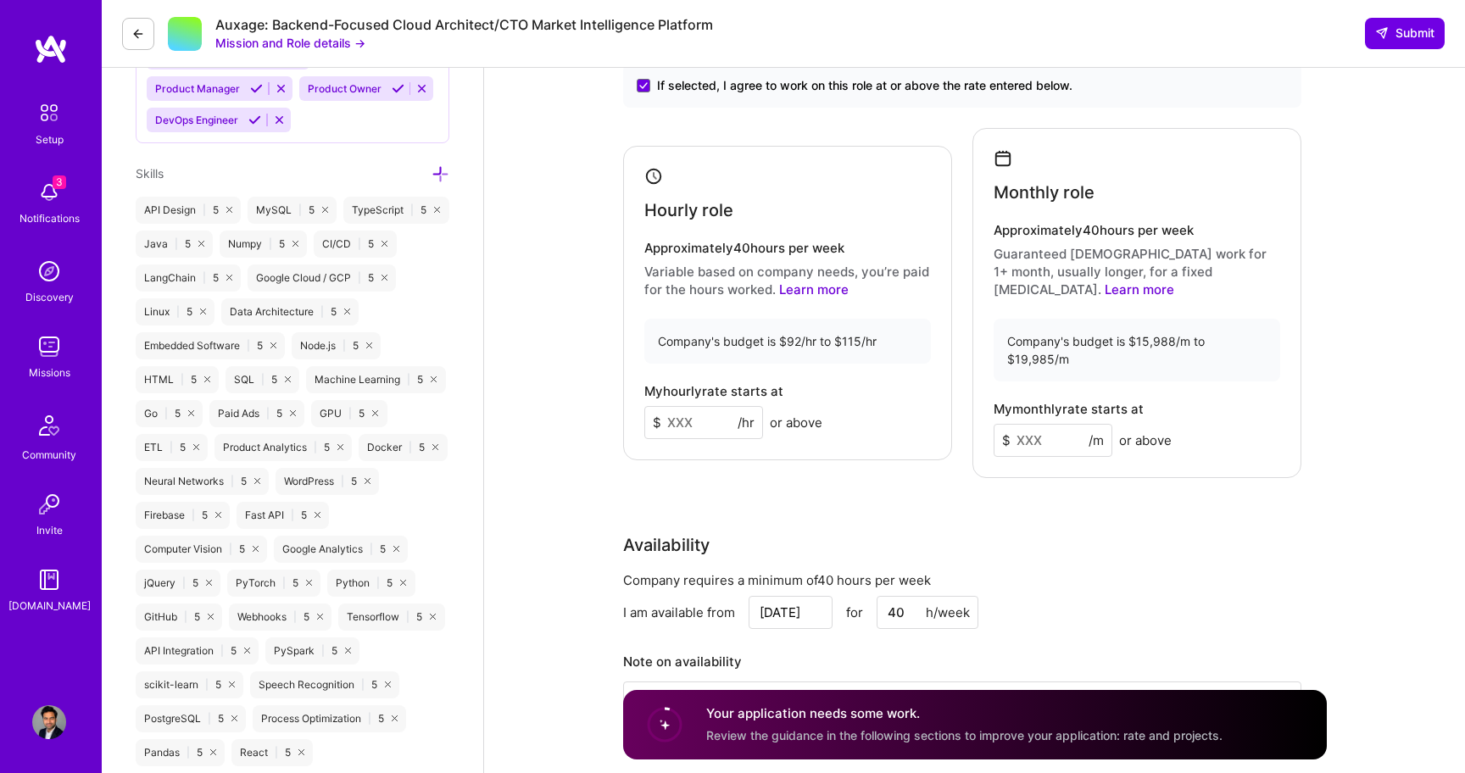
click at [698, 406] on input at bounding box center [703, 422] width 119 height 33
type input "115"
click at [1040, 424] on input at bounding box center [1053, 440] width 119 height 33
type input "190000"
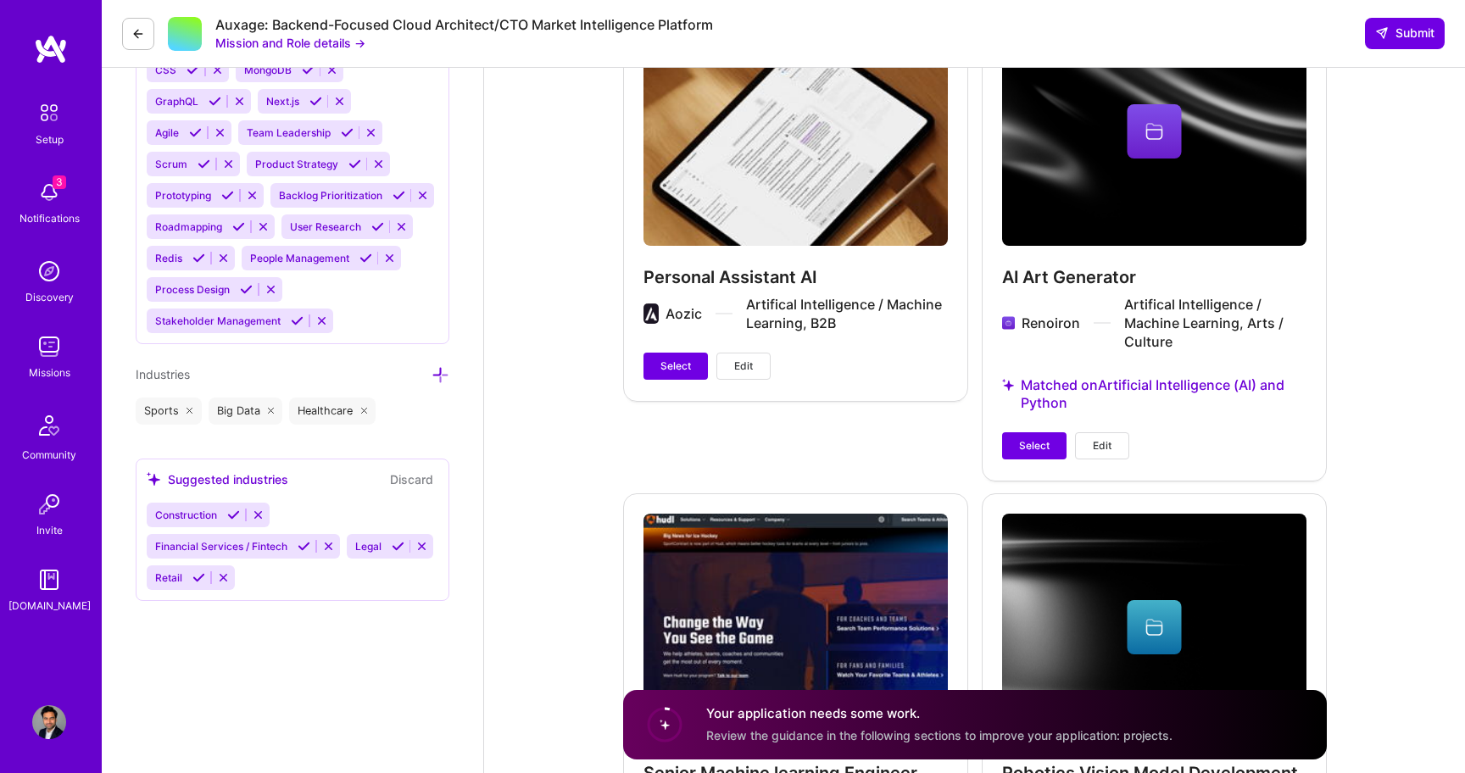
scroll to position [2115, 0]
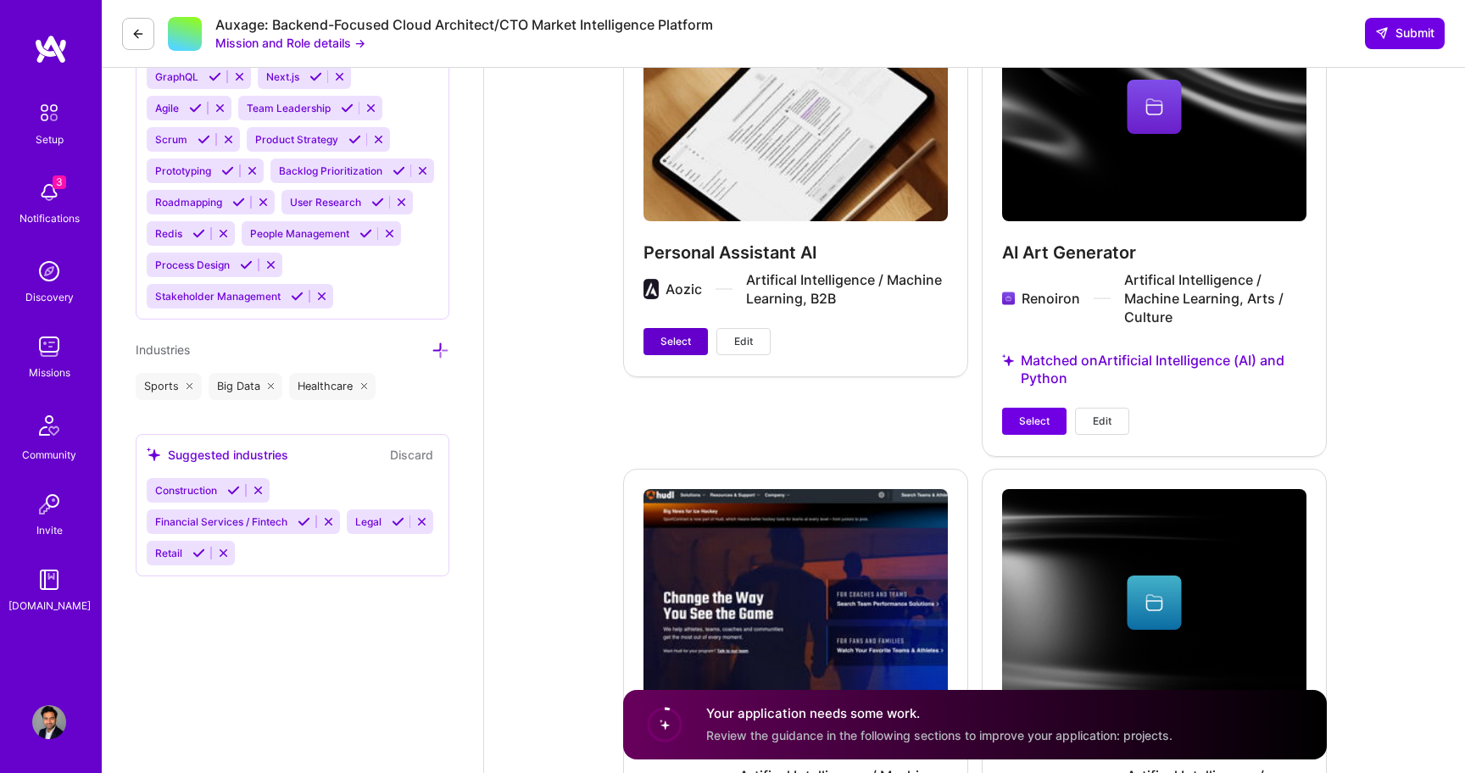
type input "19000"
click at [665, 334] on span "Select" at bounding box center [675, 341] width 31 height 15
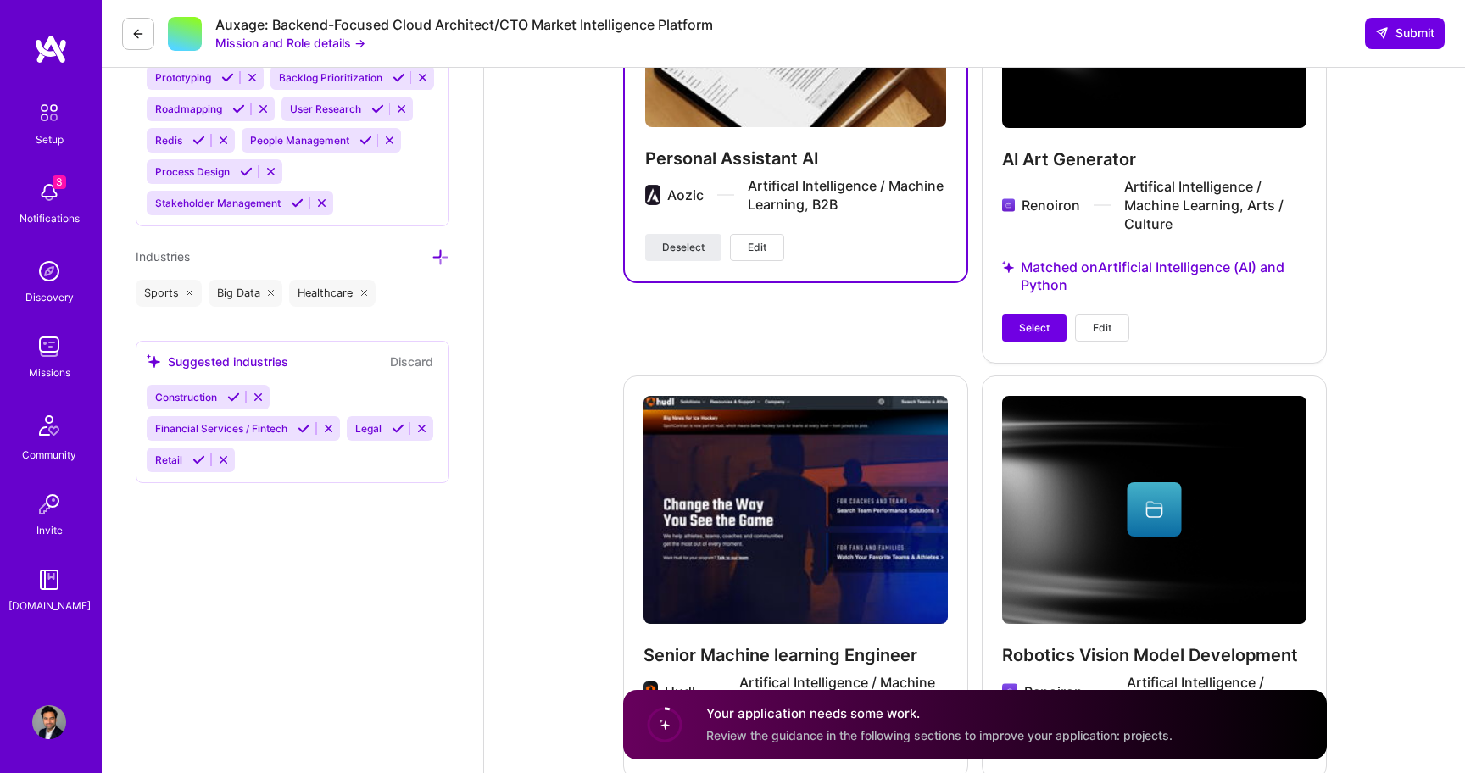
scroll to position [2588, 0]
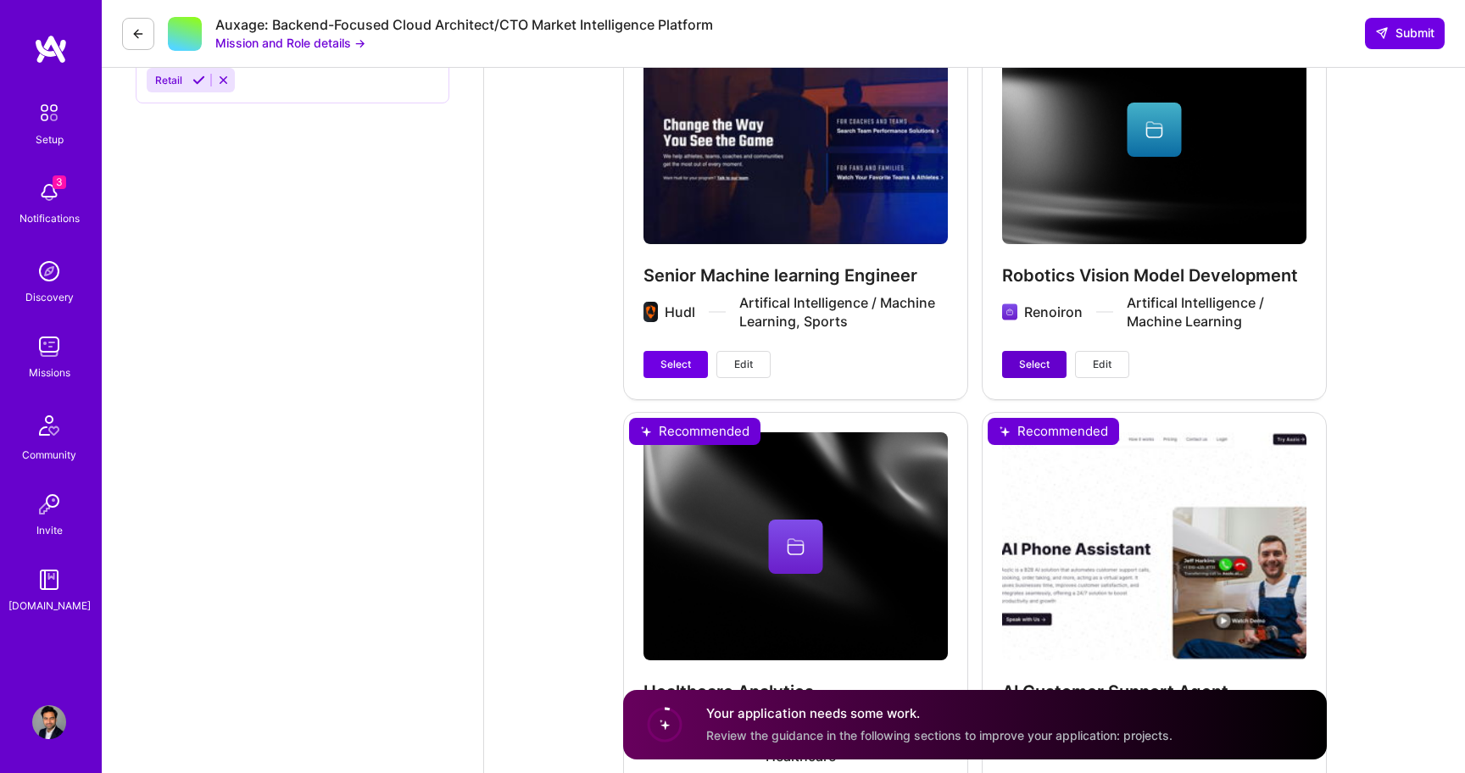
click at [1033, 357] on span "Select" at bounding box center [1034, 364] width 31 height 15
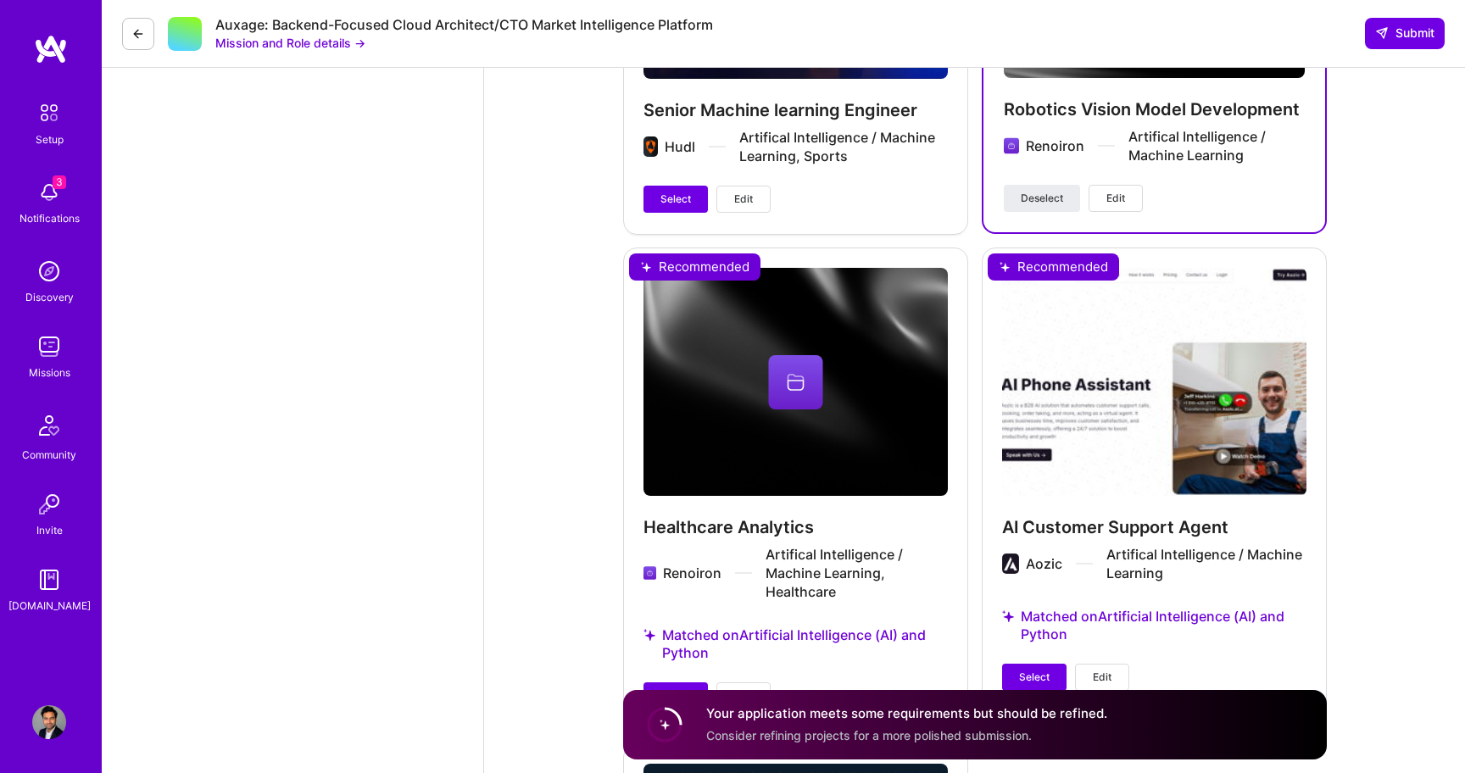
scroll to position [2763, 0]
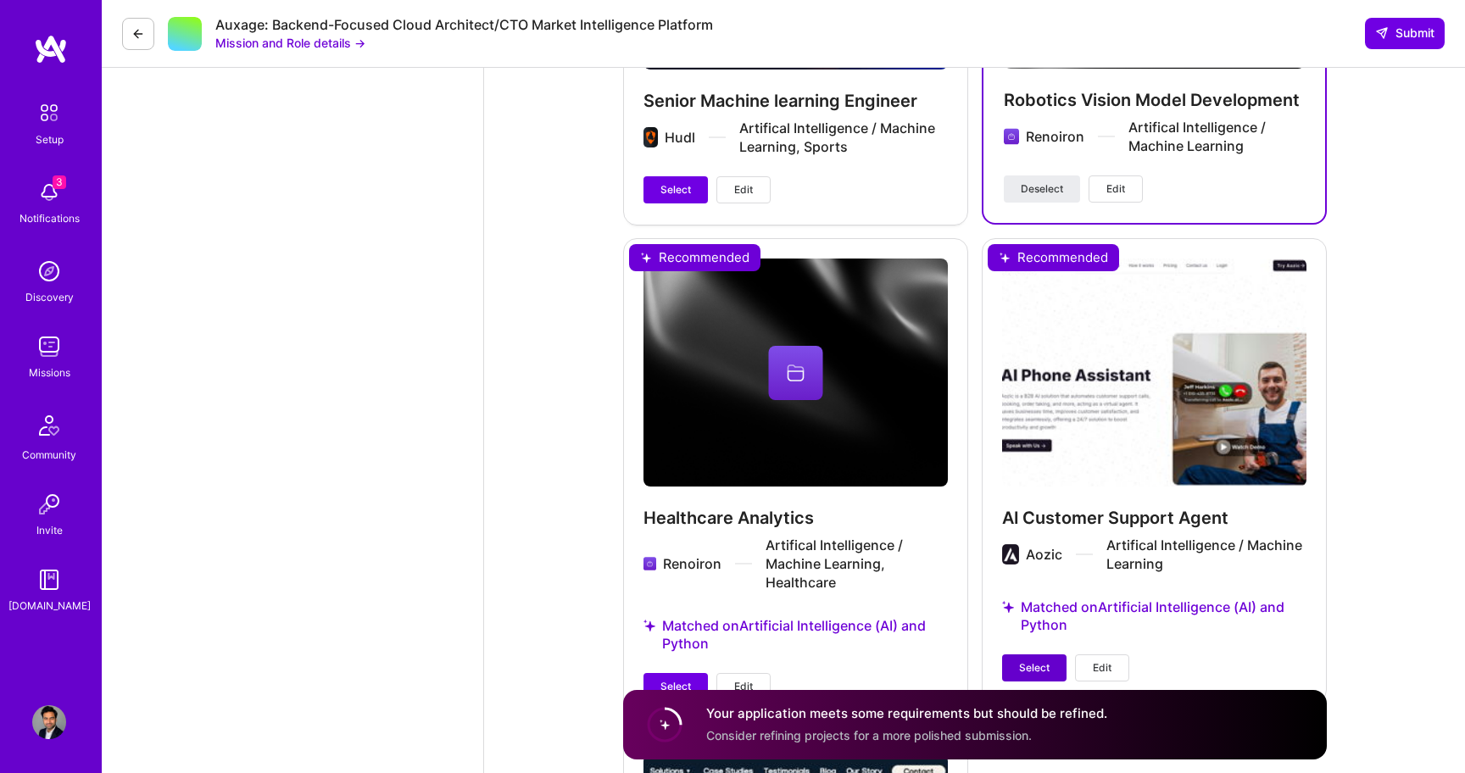
click at [1006, 654] on button "Select" at bounding box center [1034, 667] width 64 height 27
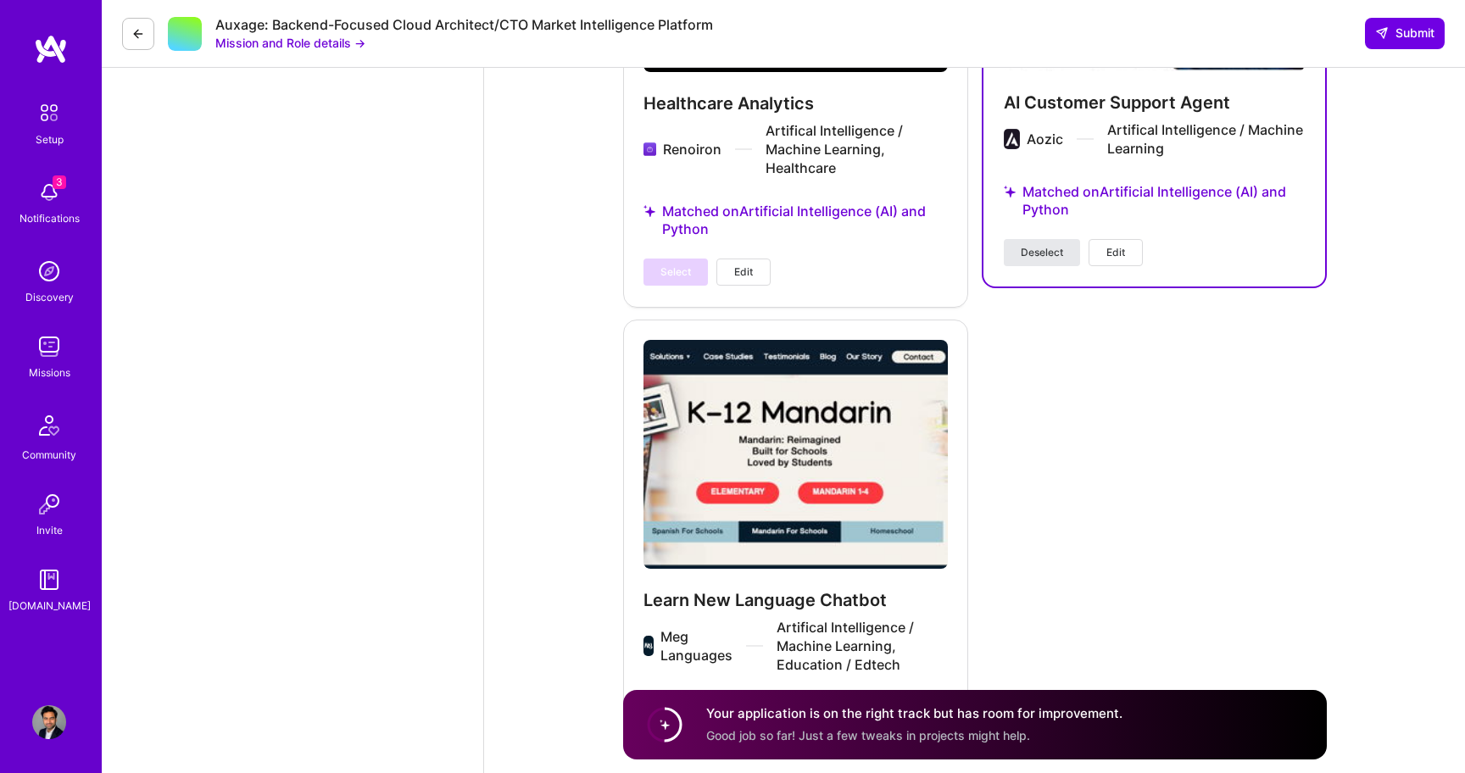
scroll to position [3230, 0]
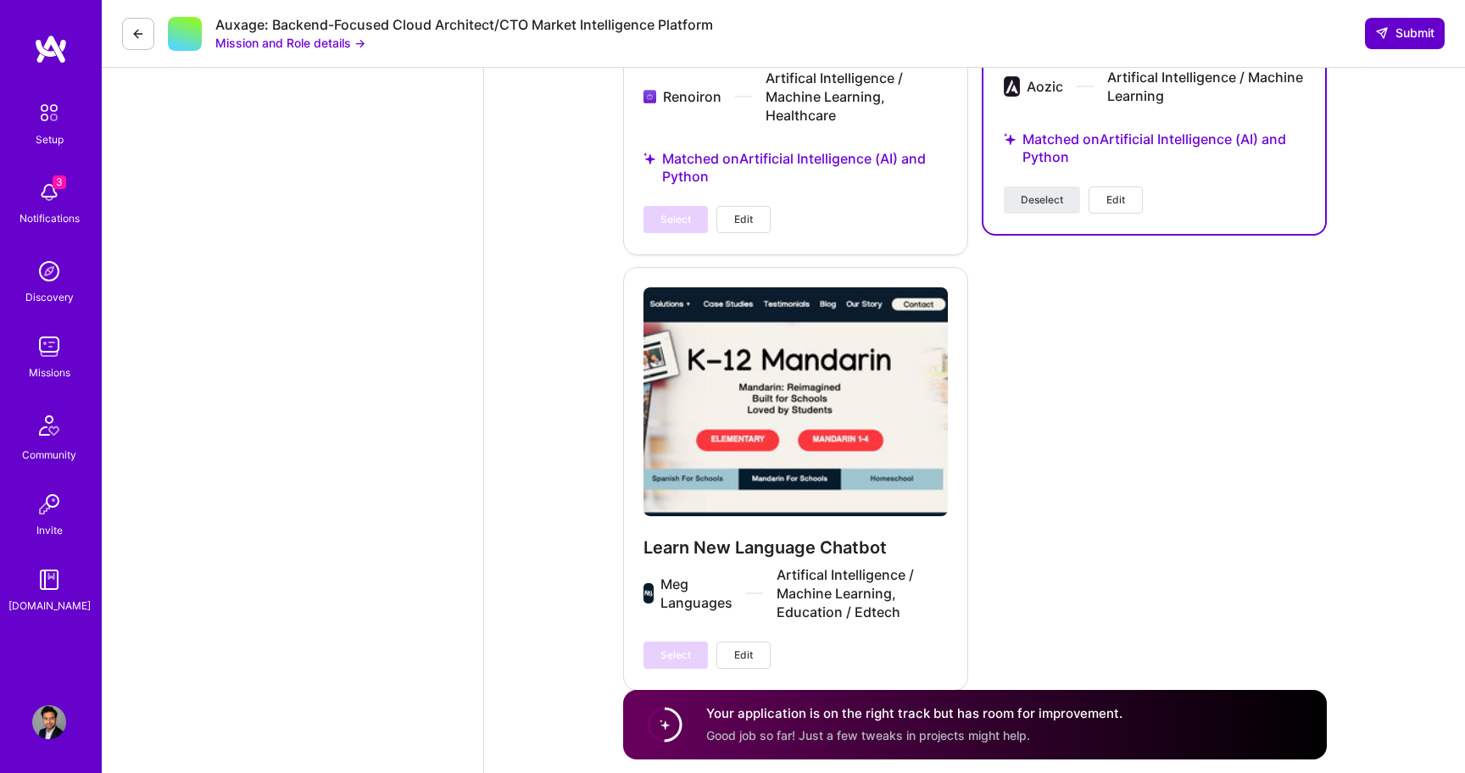
click at [1395, 35] on span "Submit" at bounding box center [1404, 33] width 59 height 17
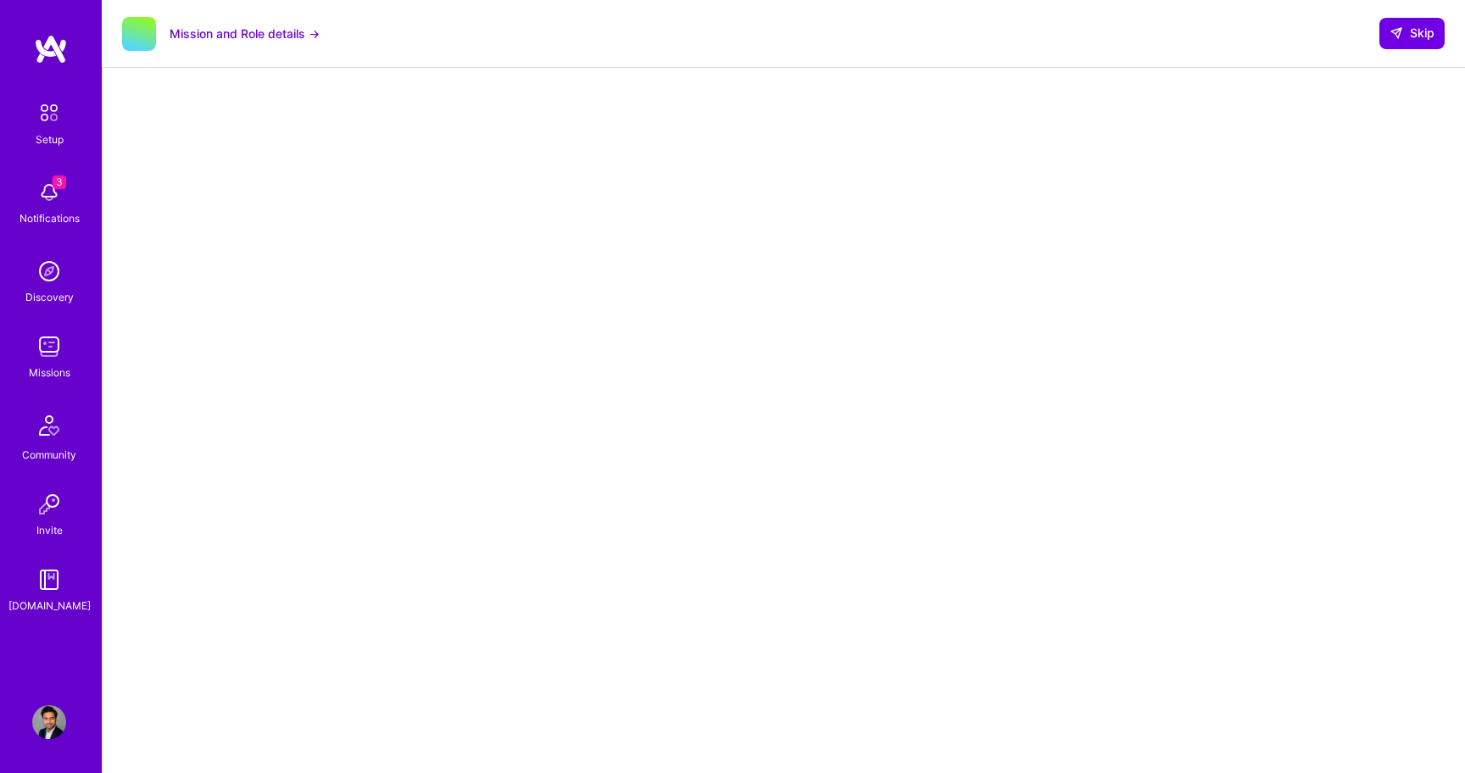
click at [1143, 85] on iframe at bounding box center [784, 509] width 721 height 848
select select "US"
